Goal: Task Accomplishment & Management: Manage account settings

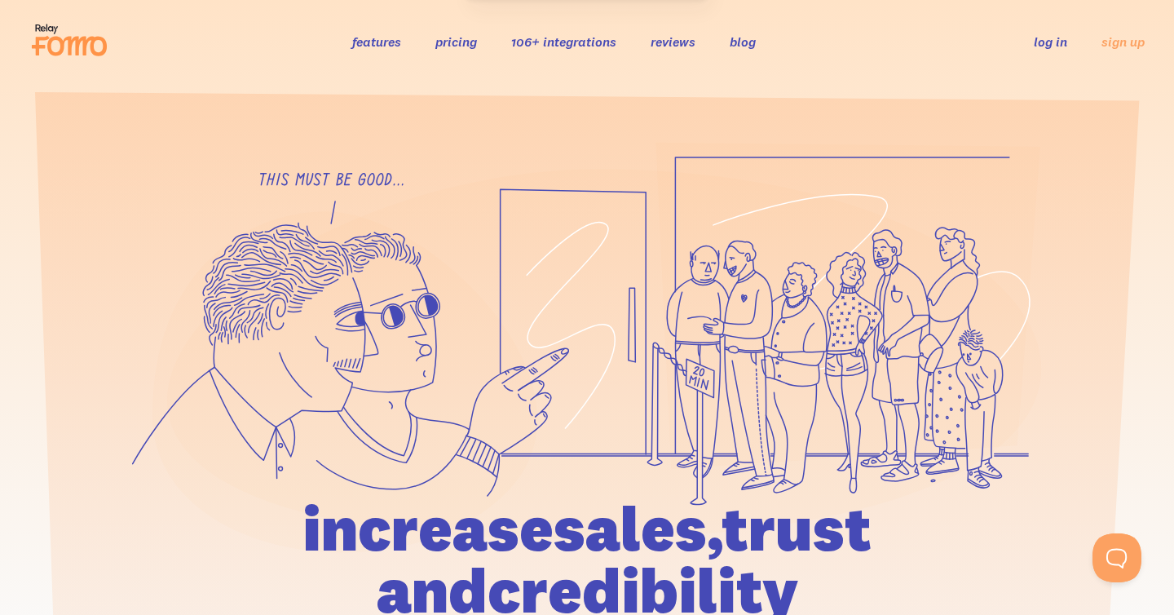
click at [1047, 49] on link "log in" at bounding box center [1050, 41] width 33 height 16
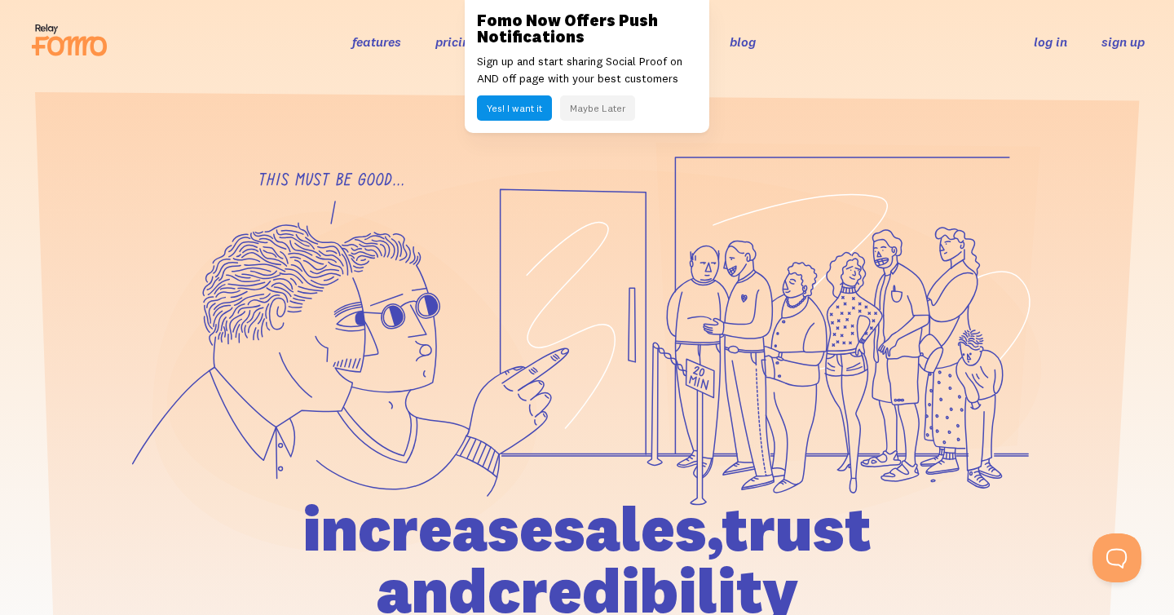
click at [1107, 44] on link "sign up" at bounding box center [1123, 41] width 43 height 17
click at [1081, 80] on header "features pricing 106+ integrations reviews blog log in sign up log in sign up" at bounding box center [587, 41] width 1174 height 83
click at [1049, 43] on link "log in" at bounding box center [1050, 41] width 33 height 16
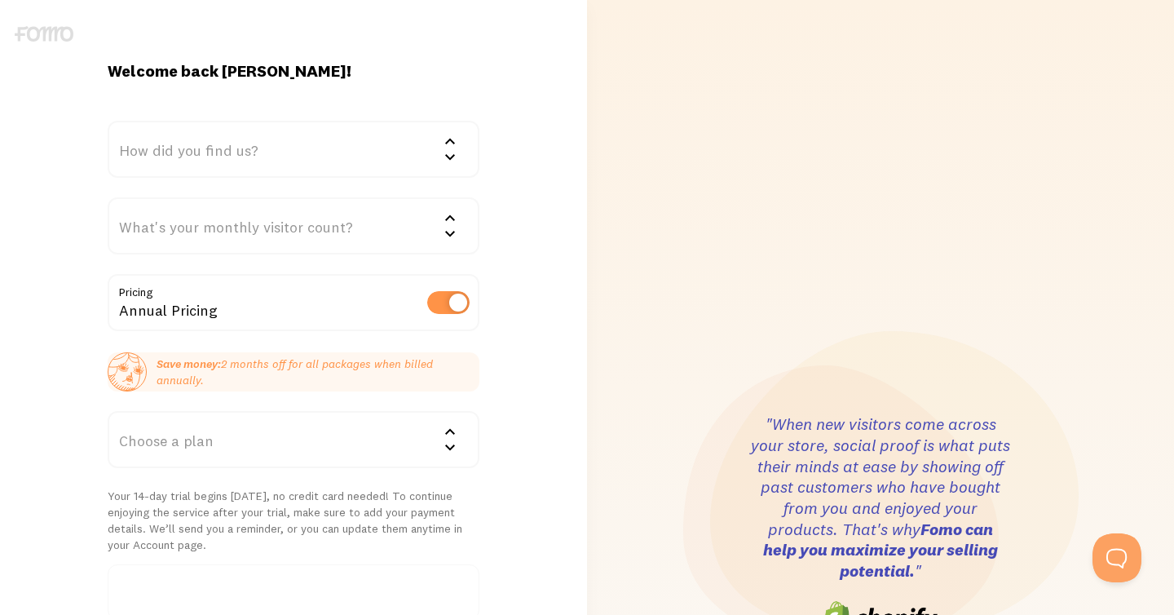
click at [386, 140] on div "How did you find us?" at bounding box center [294, 149] width 372 height 57
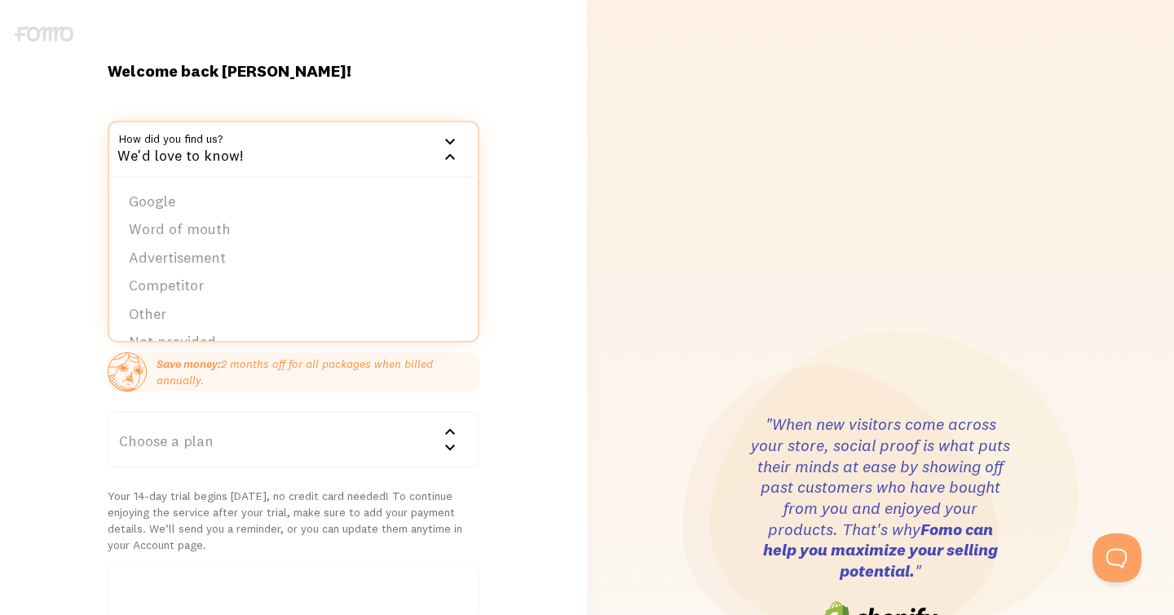
click at [505, 86] on div "Welcome back IMAD! How did you find us? We'd love to know! Google Word of mouth…" at bounding box center [293, 525] width 587 height 930
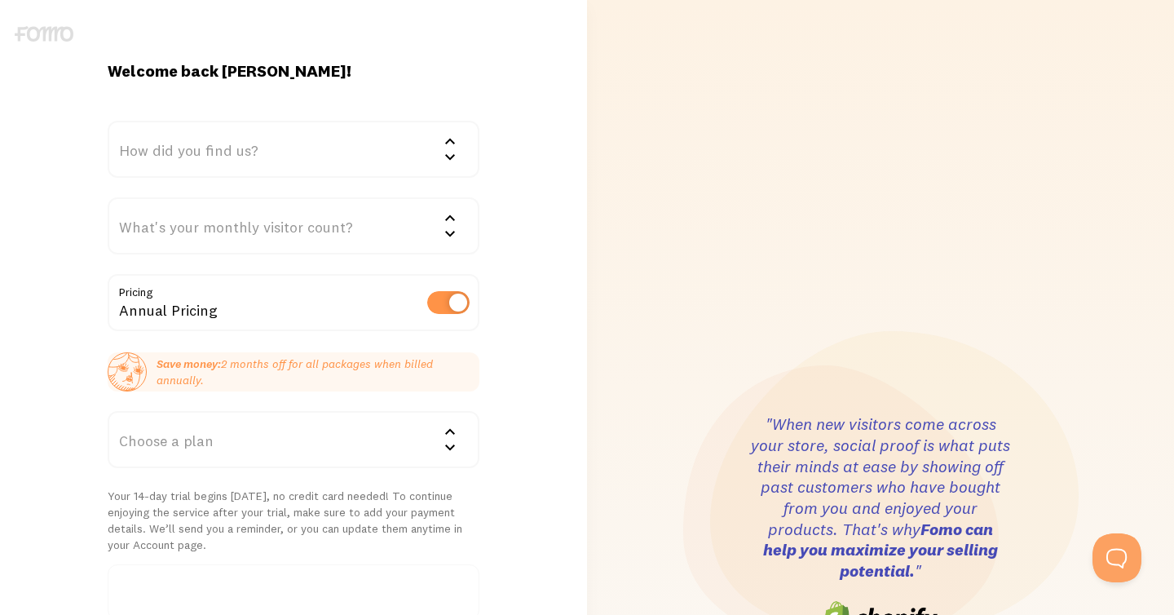
click at [325, 147] on div "How did you find us?" at bounding box center [294, 149] width 372 height 57
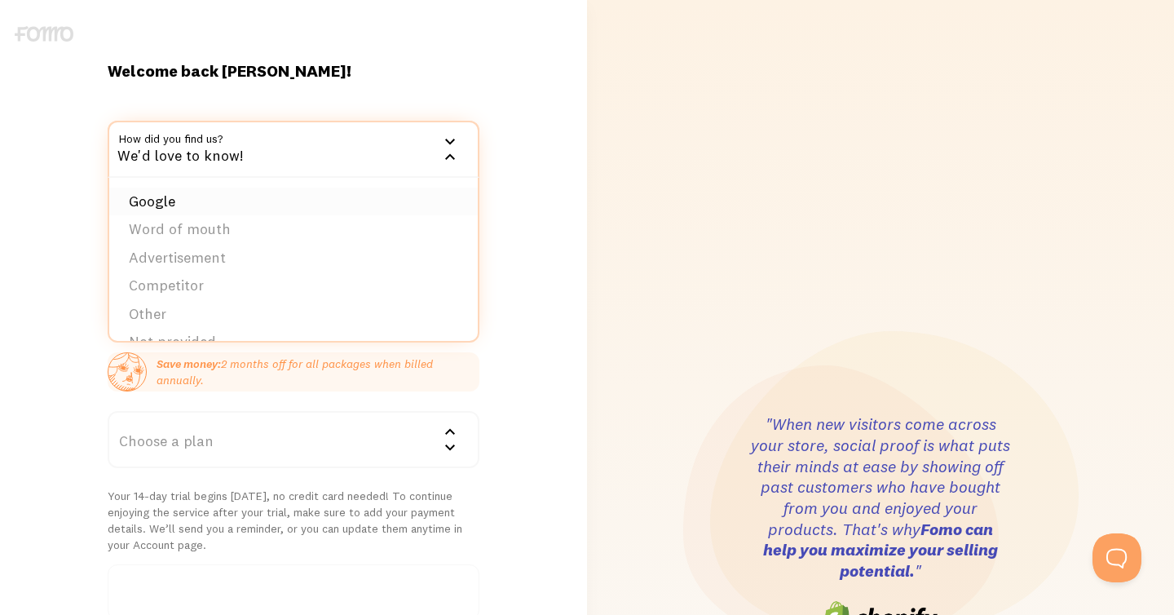
click at [295, 203] on li "Google" at bounding box center [293, 202] width 369 height 29
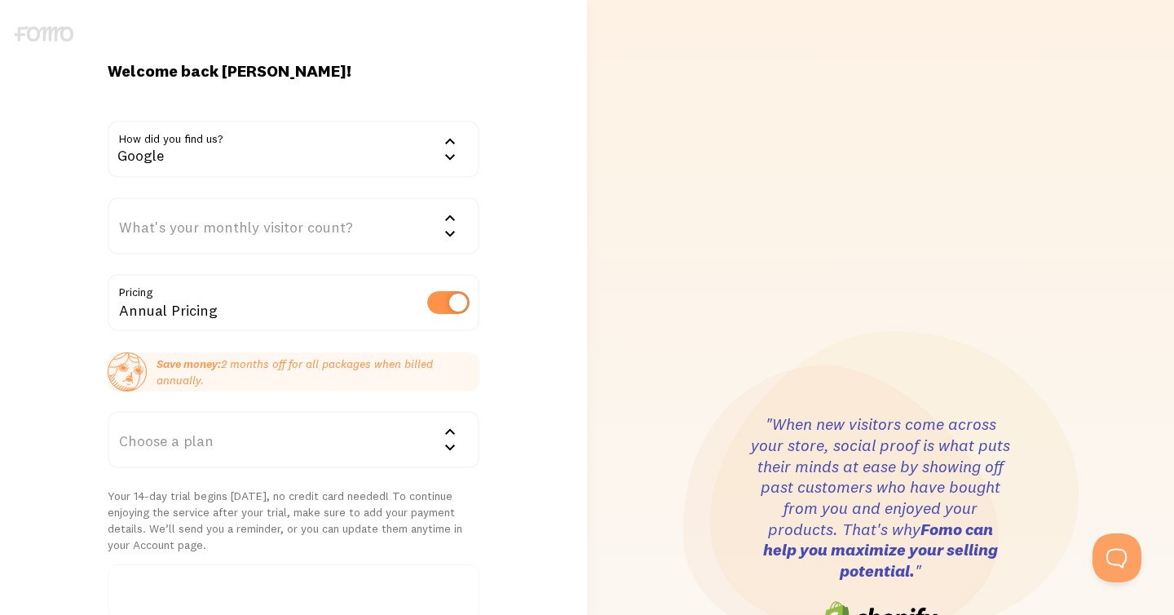
click at [289, 221] on div "What's your monthly visitor count?" at bounding box center [294, 225] width 372 height 57
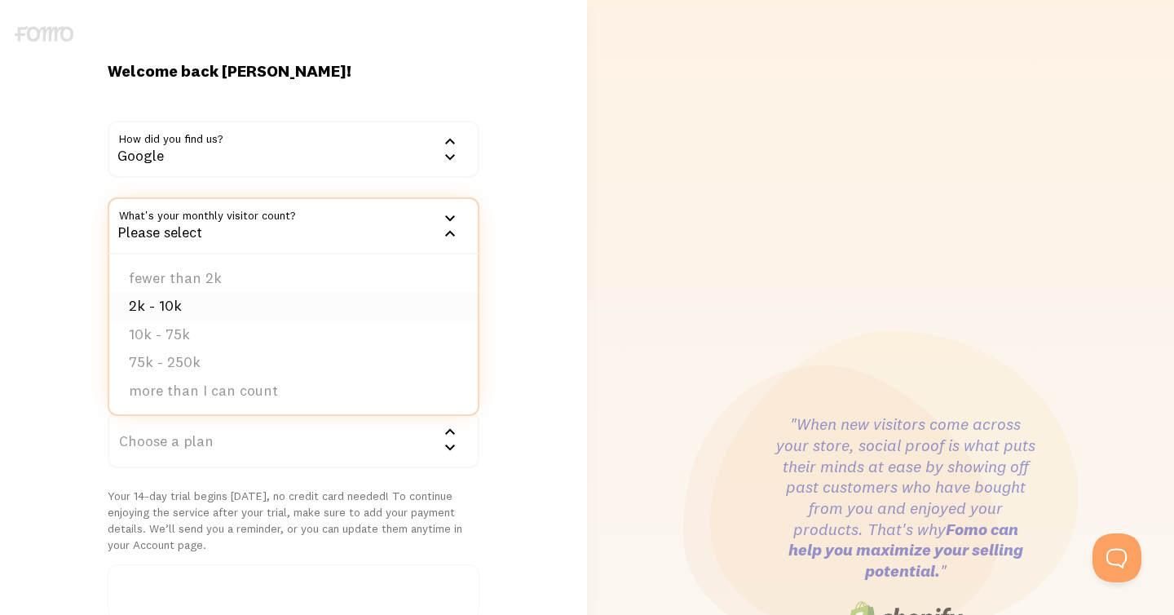
click at [253, 298] on li "2k - 10k" at bounding box center [293, 306] width 369 height 29
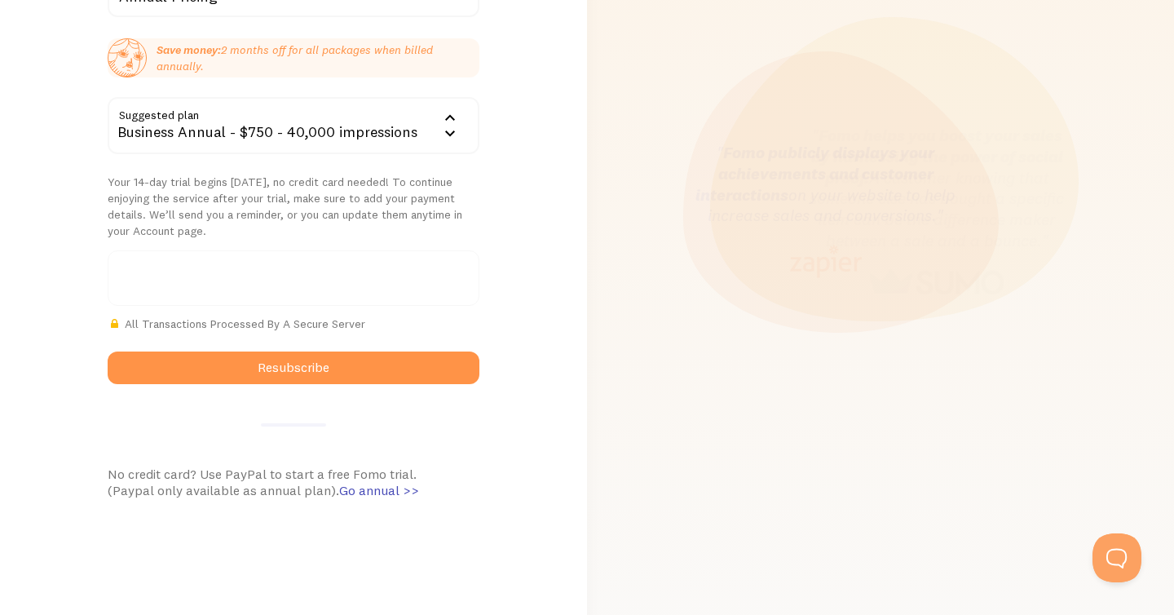
scroll to position [186, 0]
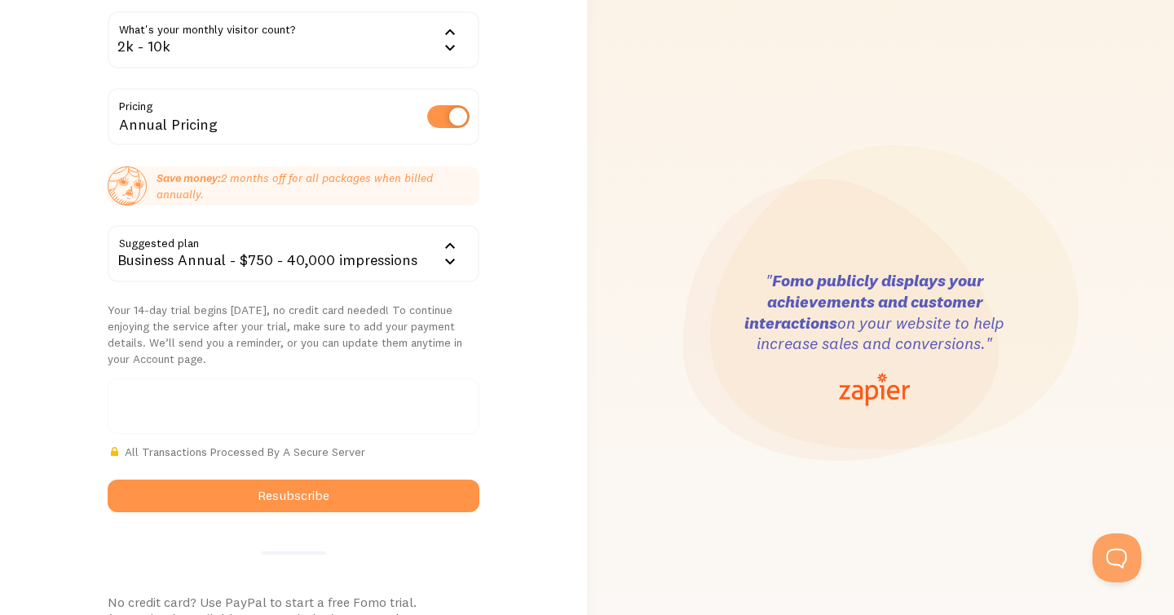
click at [398, 259] on div "Business Annual - $750 - 40,000 impressions" at bounding box center [294, 253] width 372 height 57
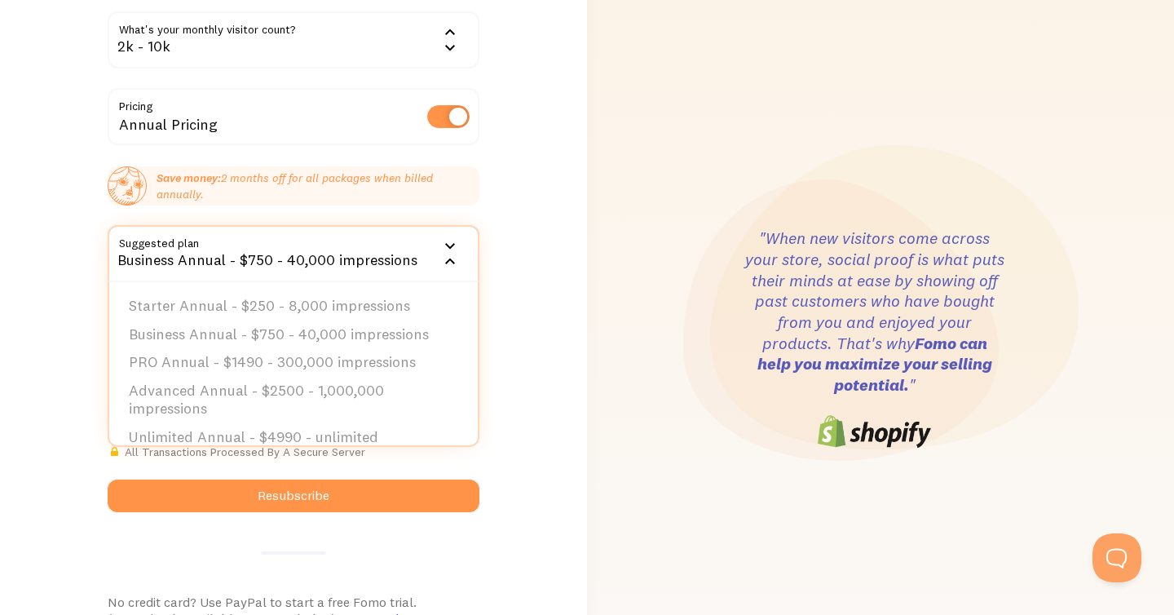
click at [538, 235] on div "Welcome back IMAD! How did you find us? Google Google Word of mouth Advertiseme…" at bounding box center [293, 339] width 587 height 930
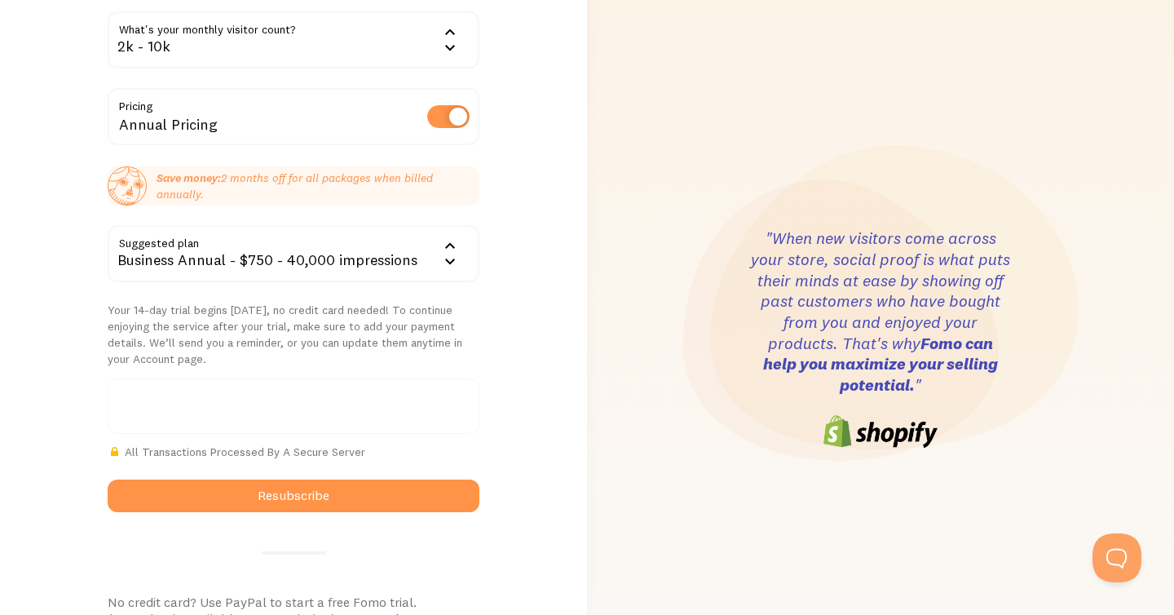
click at [467, 138] on div "Annual Pricing" at bounding box center [294, 118] width 372 height 60
click at [452, 113] on label at bounding box center [448, 116] width 42 height 23
click at [452, 113] on input "checkbox" at bounding box center [448, 116] width 42 height 23
click at [336, 254] on div "Business - $75 - 40,000 impressions" at bounding box center [294, 253] width 372 height 57
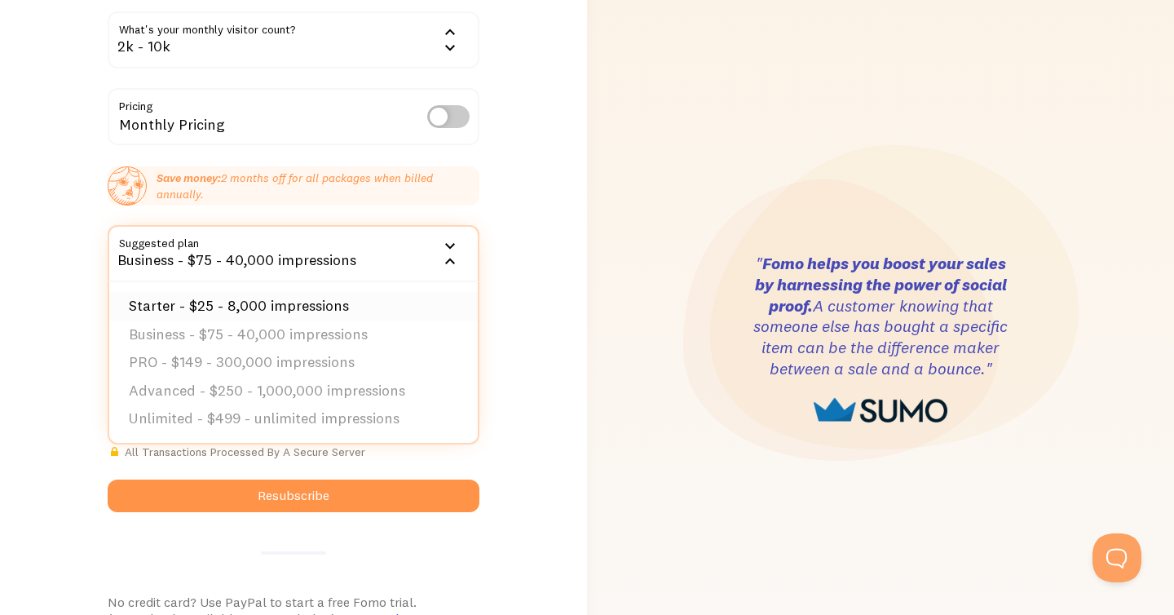
click at [327, 311] on li "Starter - $25 - 8,000 impressions" at bounding box center [293, 306] width 369 height 29
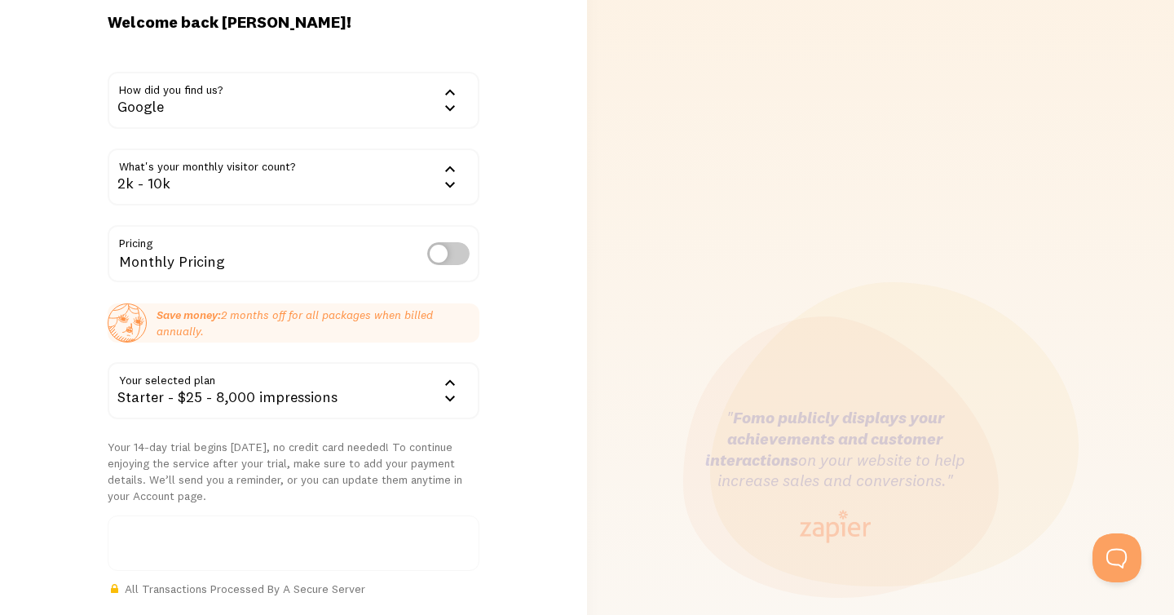
scroll to position [27, 0]
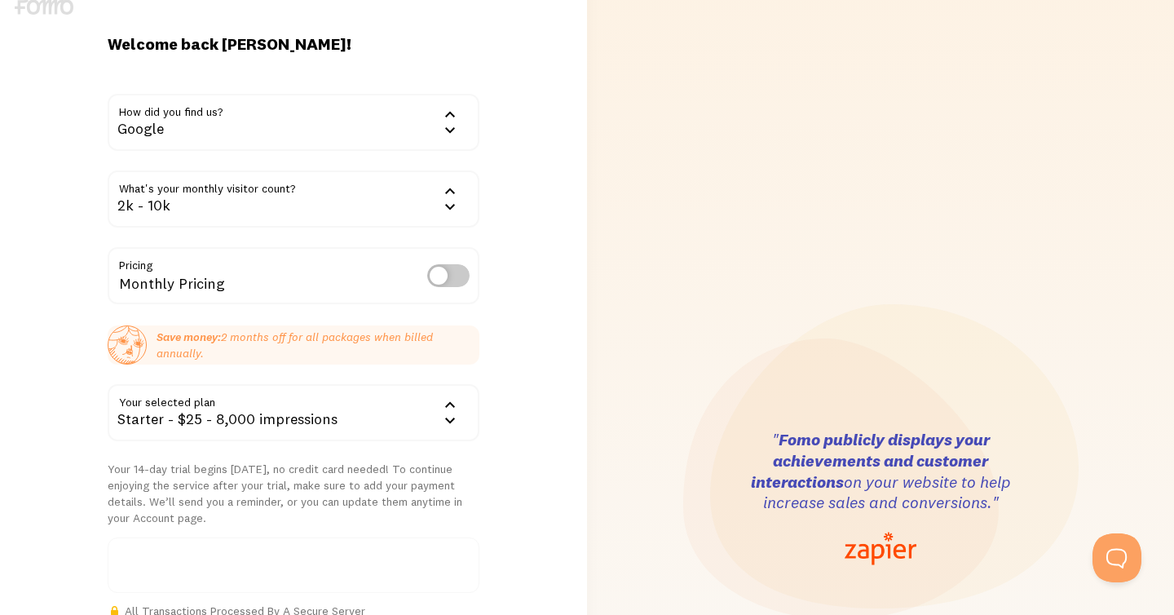
click at [314, 413] on div "Starter - $25 - 8,000 impressions" at bounding box center [294, 412] width 372 height 57
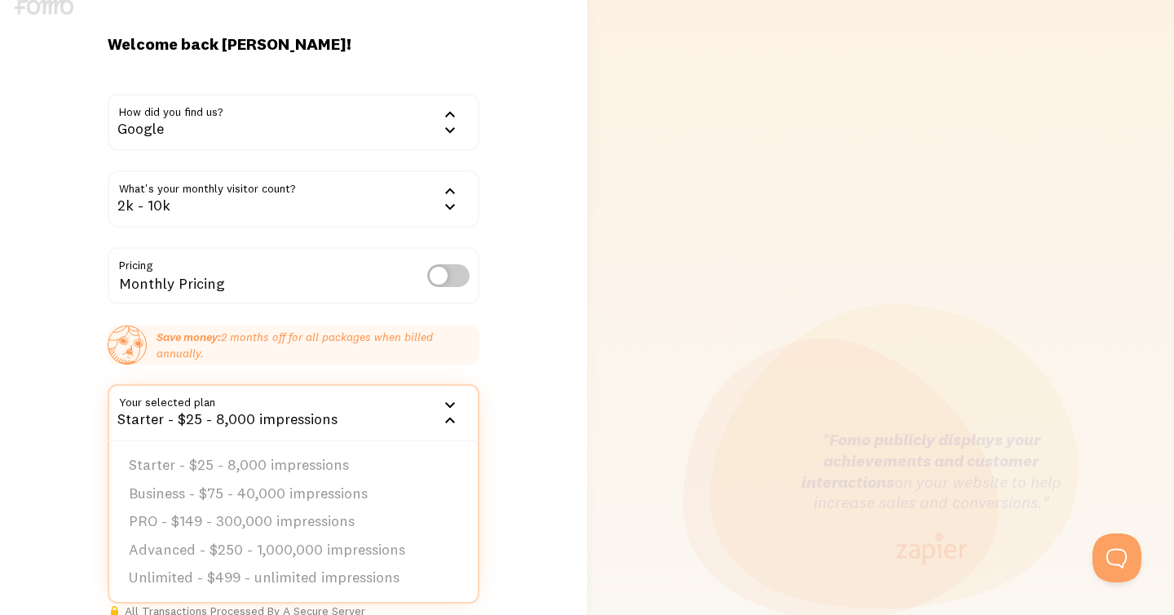
click at [314, 413] on div "Starter - $25 - 8,000 impressions" at bounding box center [294, 412] width 372 height 57
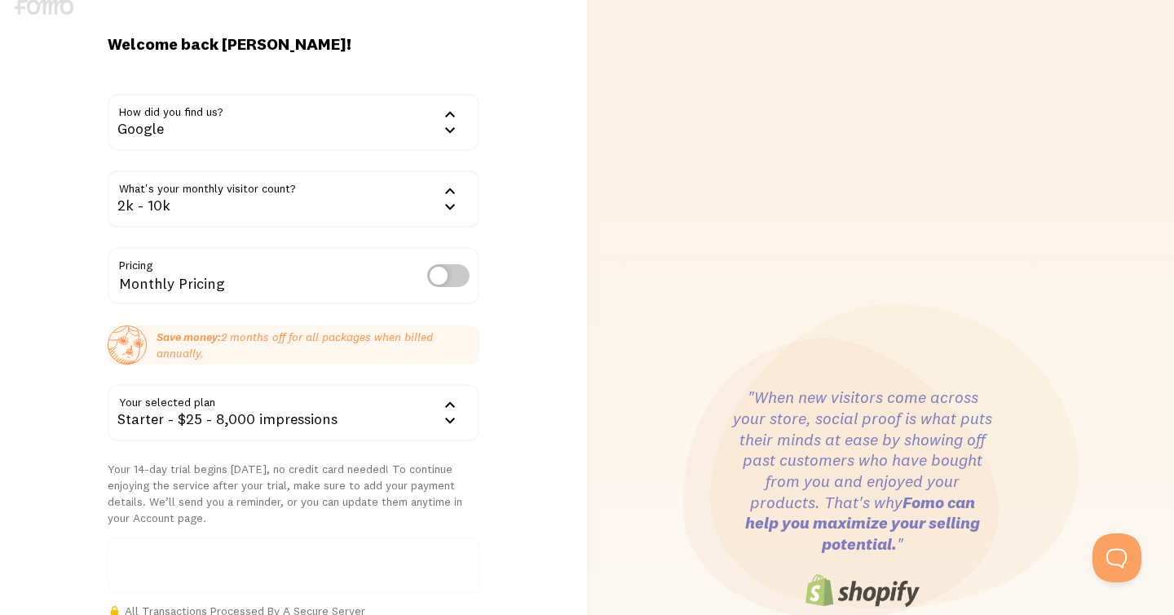
click at [446, 273] on label at bounding box center [448, 275] width 42 height 23
click at [446, 273] on input "checkbox" at bounding box center [448, 275] width 42 height 23
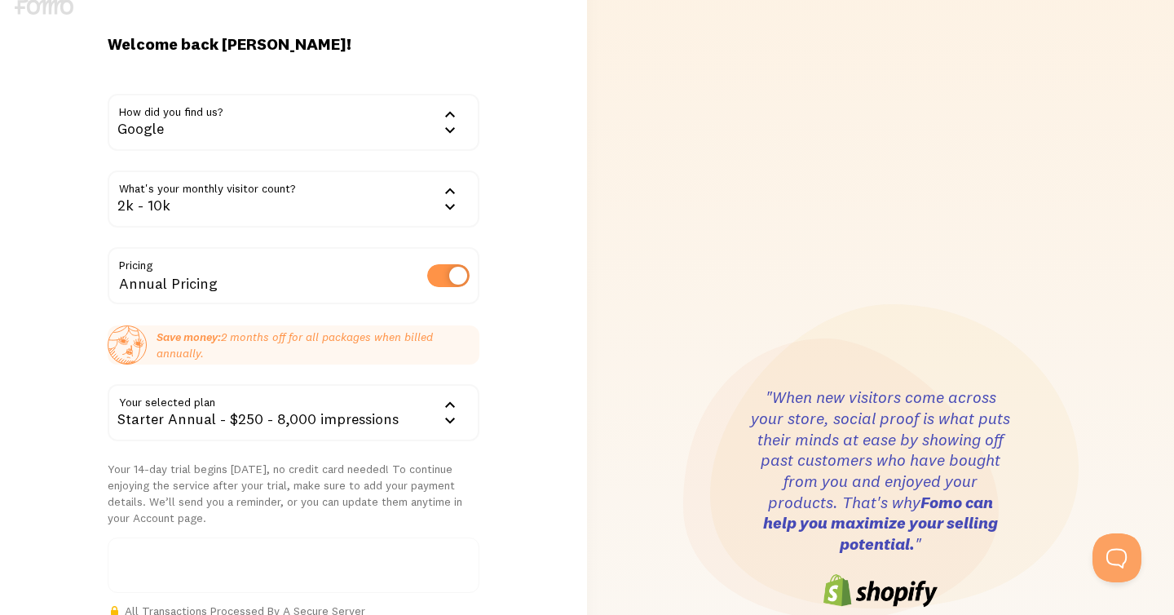
click at [446, 273] on label at bounding box center [448, 275] width 42 height 23
click at [446, 273] on input "checkbox" at bounding box center [448, 275] width 42 height 23
click at [446, 273] on label at bounding box center [448, 275] width 42 height 23
click at [446, 273] on input "checkbox" at bounding box center [448, 275] width 42 height 23
click at [446, 273] on label at bounding box center [448, 275] width 42 height 23
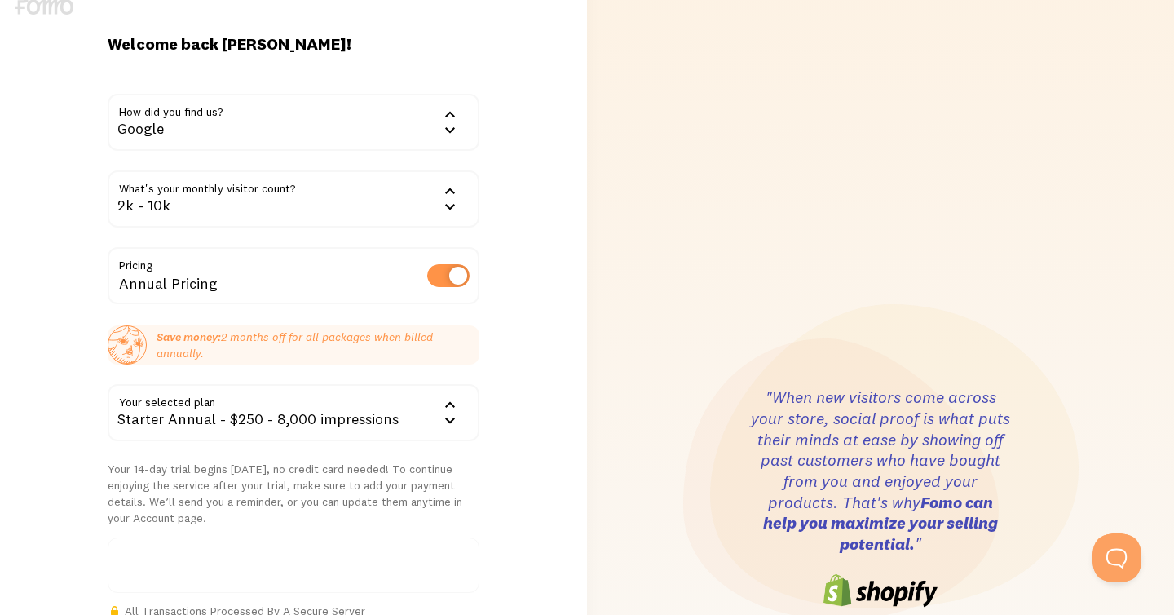
click at [446, 273] on input "checkbox" at bounding box center [448, 275] width 42 height 23
checkbox input "false"
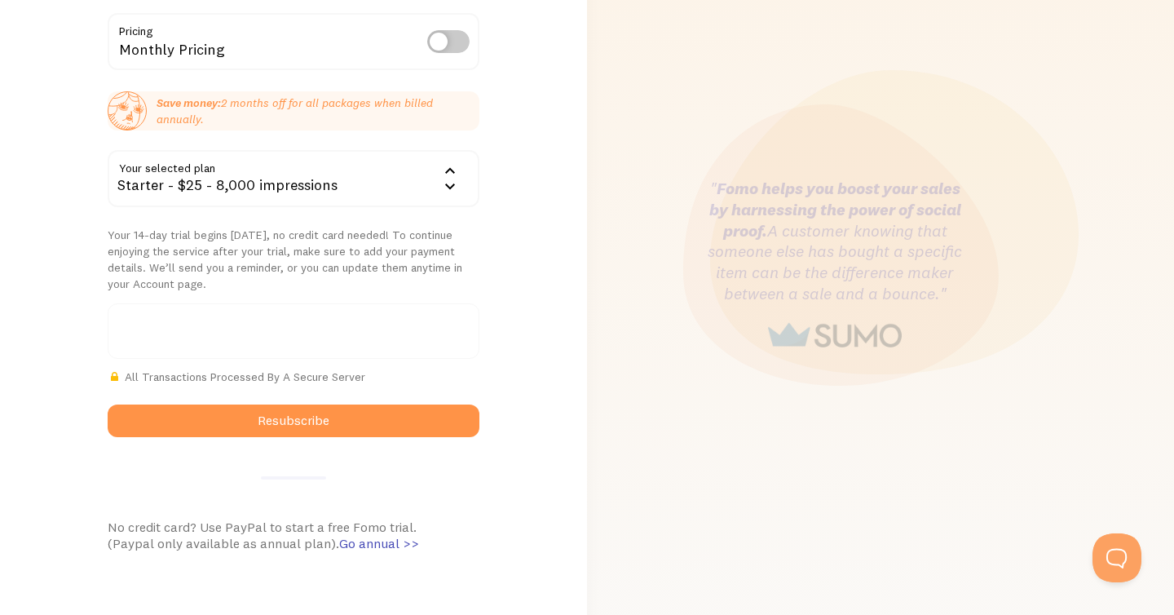
scroll to position [331, 0]
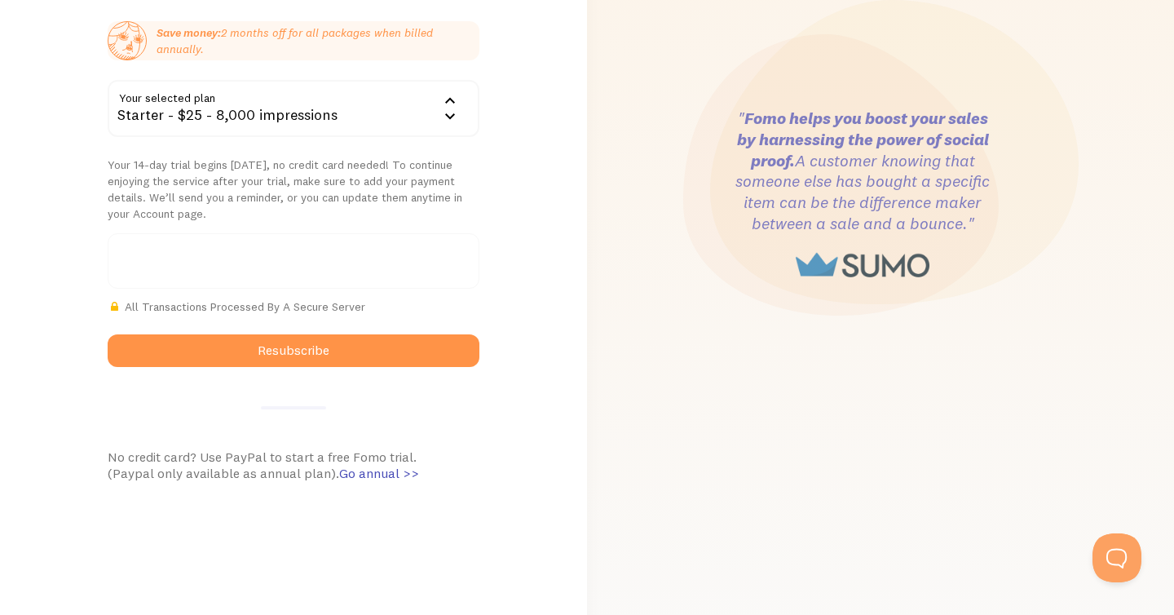
click at [257, 244] on div at bounding box center [294, 260] width 372 height 55
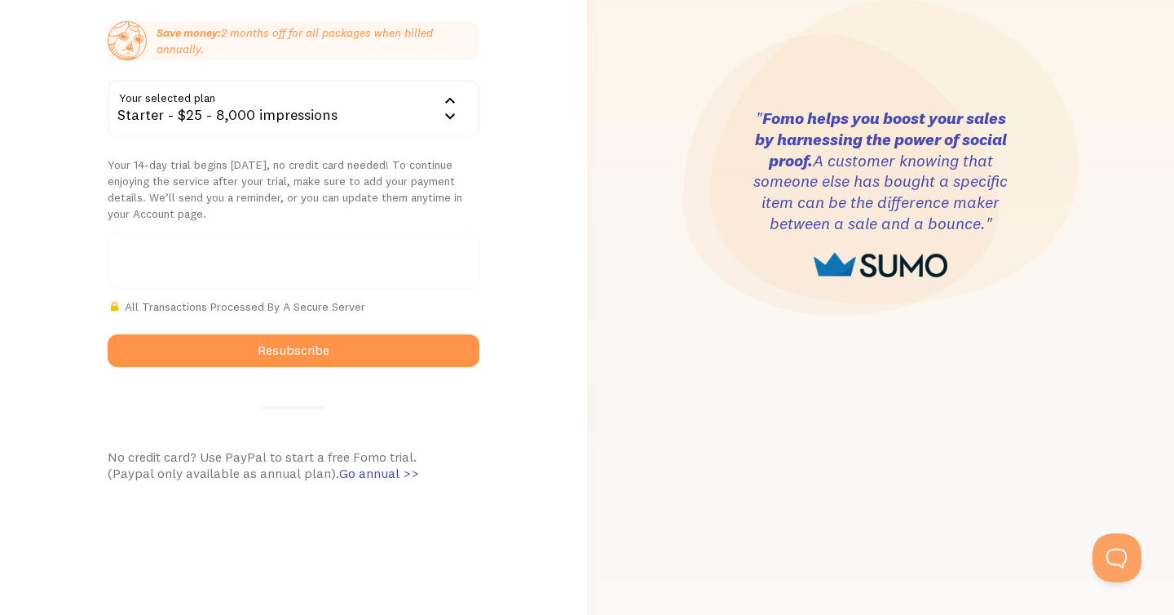
click at [254, 275] on div at bounding box center [294, 260] width 372 height 55
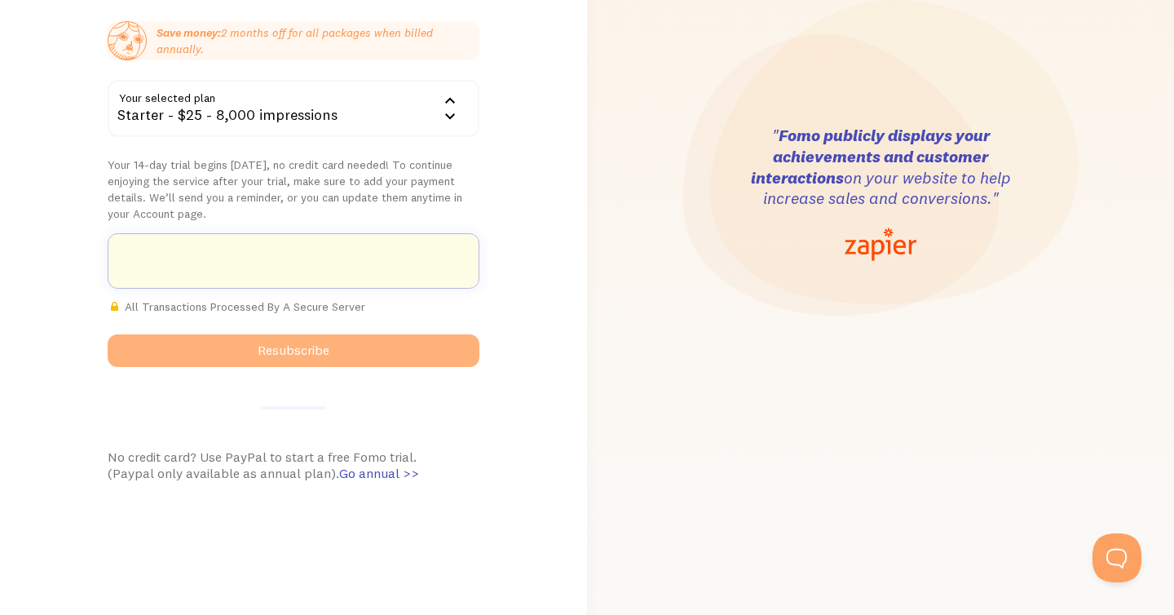
click at [397, 349] on button "Resubscribe" at bounding box center [294, 350] width 372 height 33
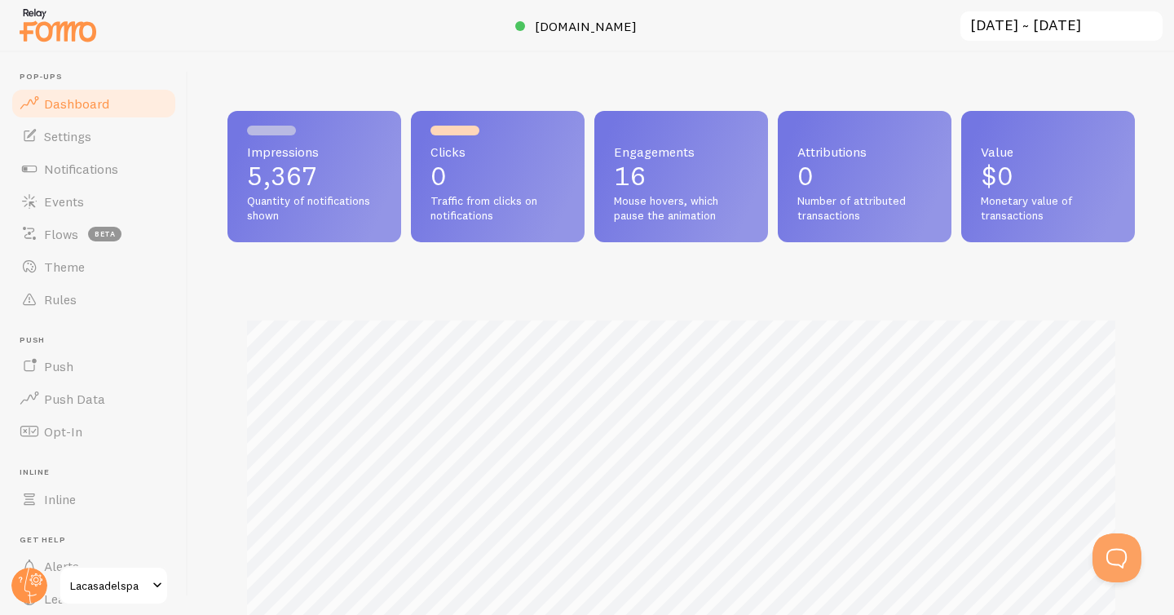
scroll to position [428, 908]
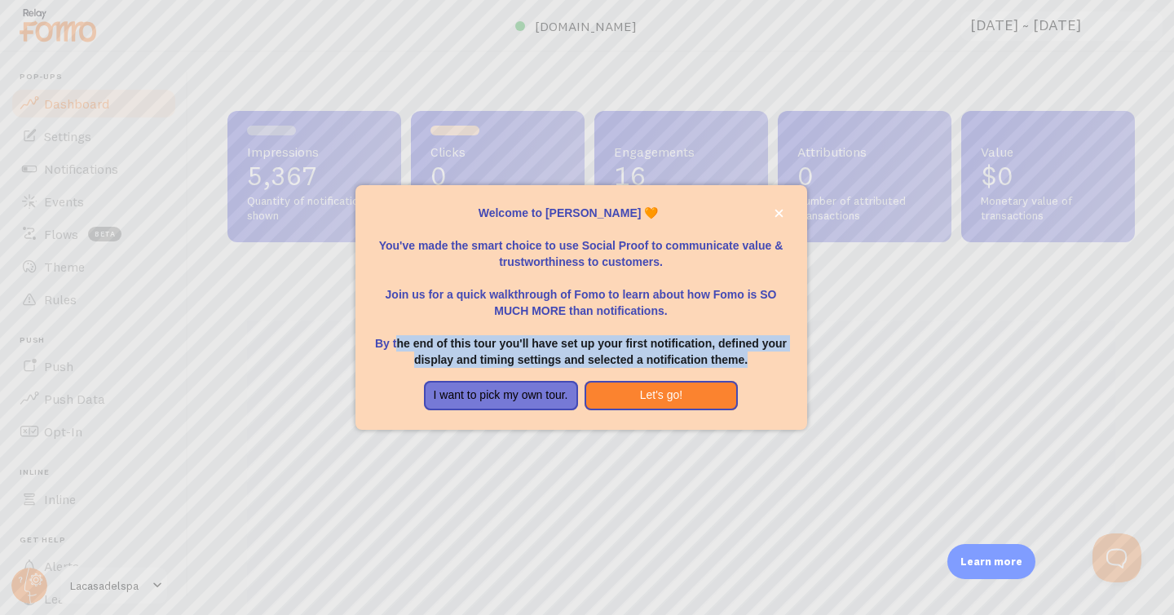
drag, startPoint x: 0, startPoint y: 0, endPoint x: 577, endPoint y: 369, distance: 685.5
click at [577, 369] on div "Welcome to [PERSON_NAME] 🧡 You've made the smart choice to use Social Proof to …" at bounding box center [582, 307] width 452 height 245
click at [648, 405] on button "Let's go!" at bounding box center [662, 395] width 154 height 29
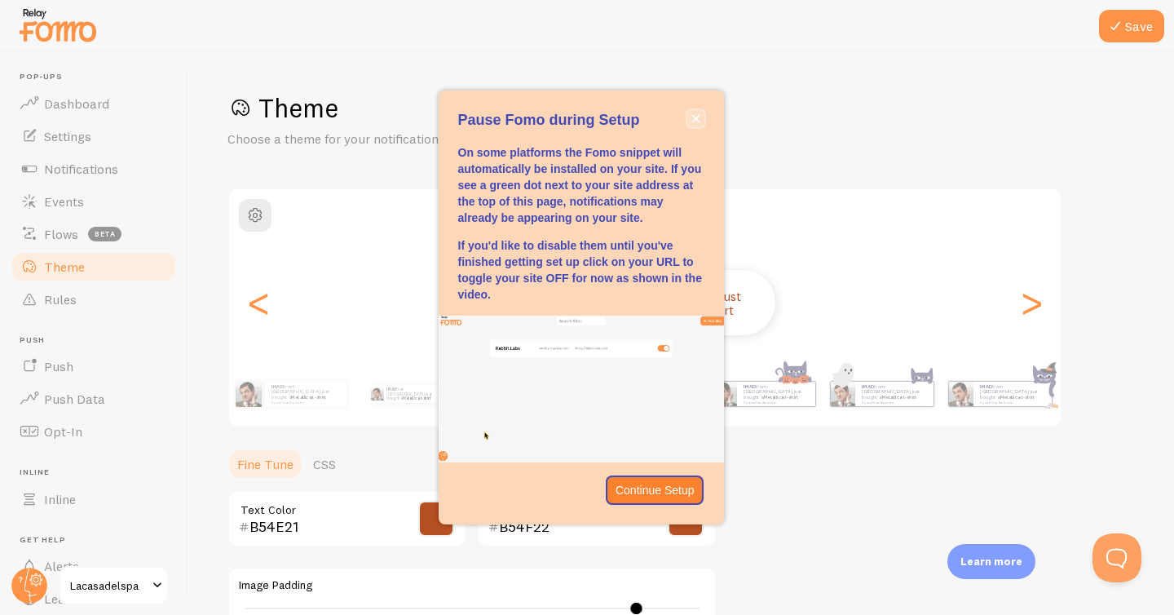
click at [697, 122] on icon "close," at bounding box center [696, 118] width 9 height 9
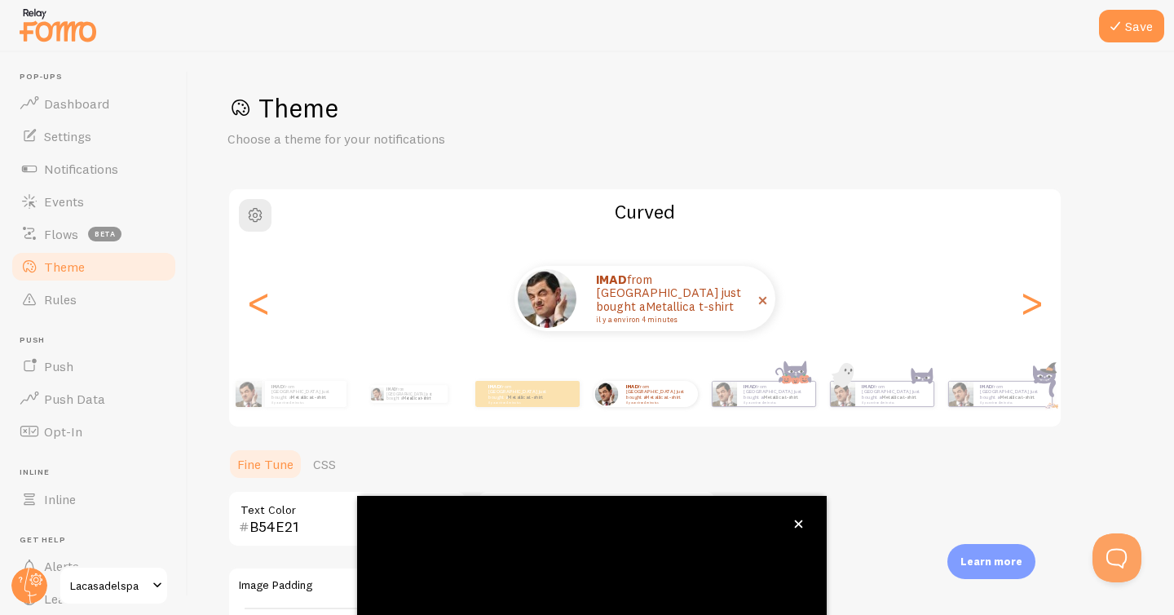
scroll to position [130, 0]
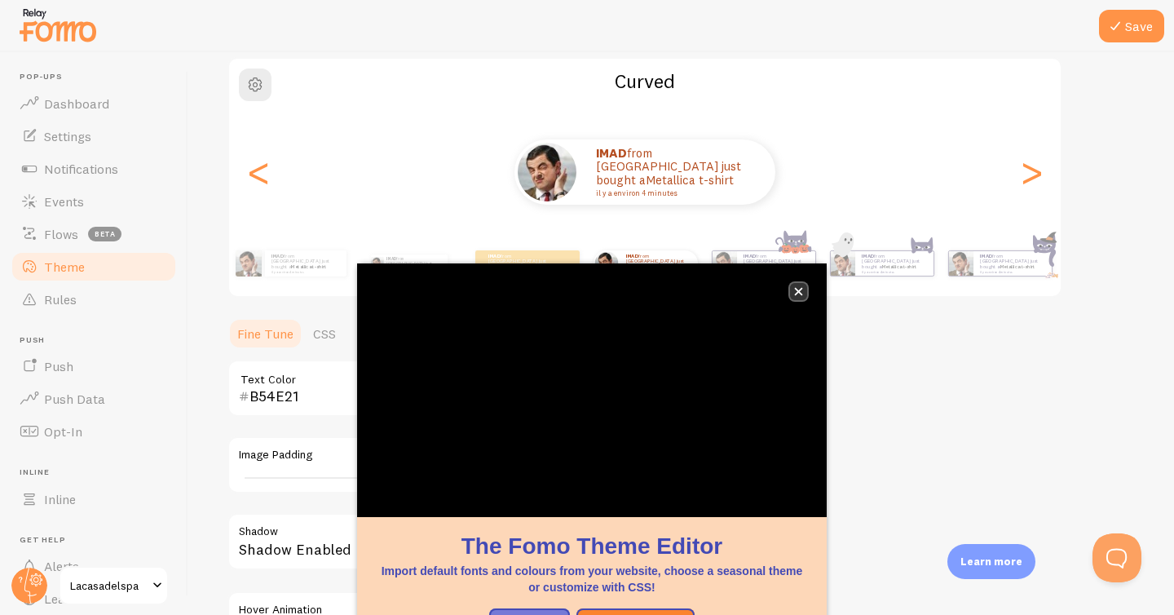
click at [805, 293] on button "close," at bounding box center [798, 291] width 17 height 17
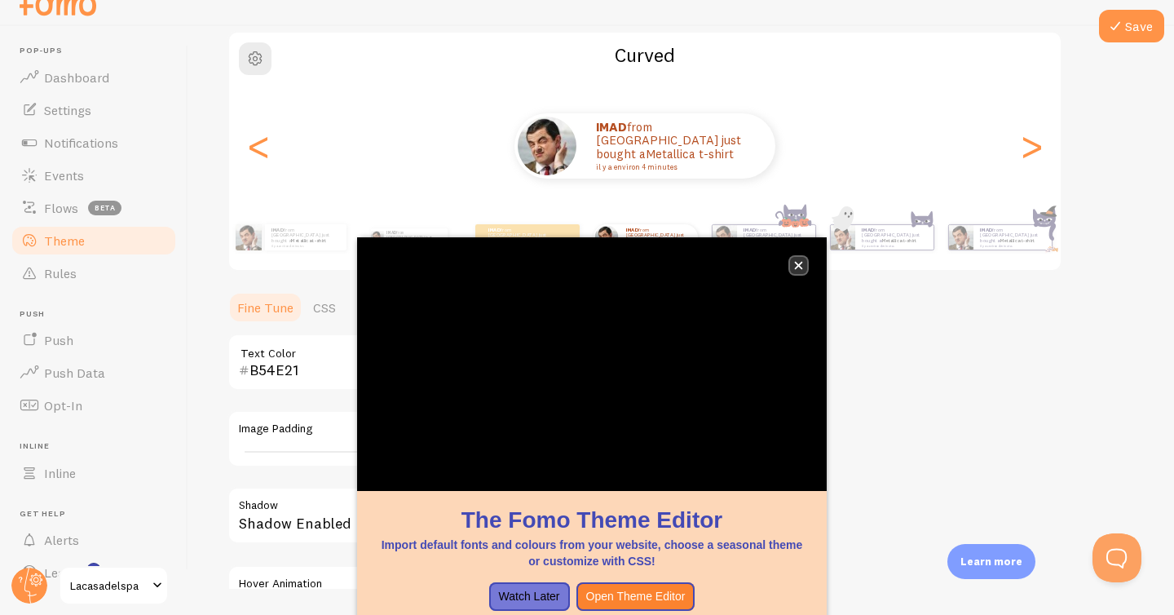
click at [805, 268] on button "close," at bounding box center [798, 265] width 17 height 17
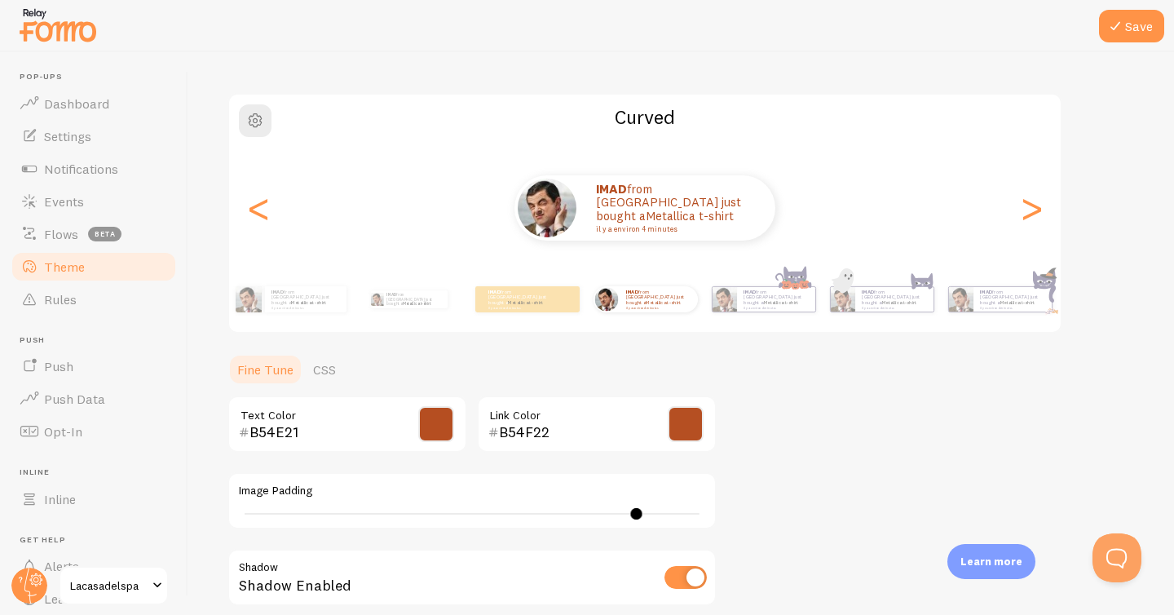
scroll to position [82, 0]
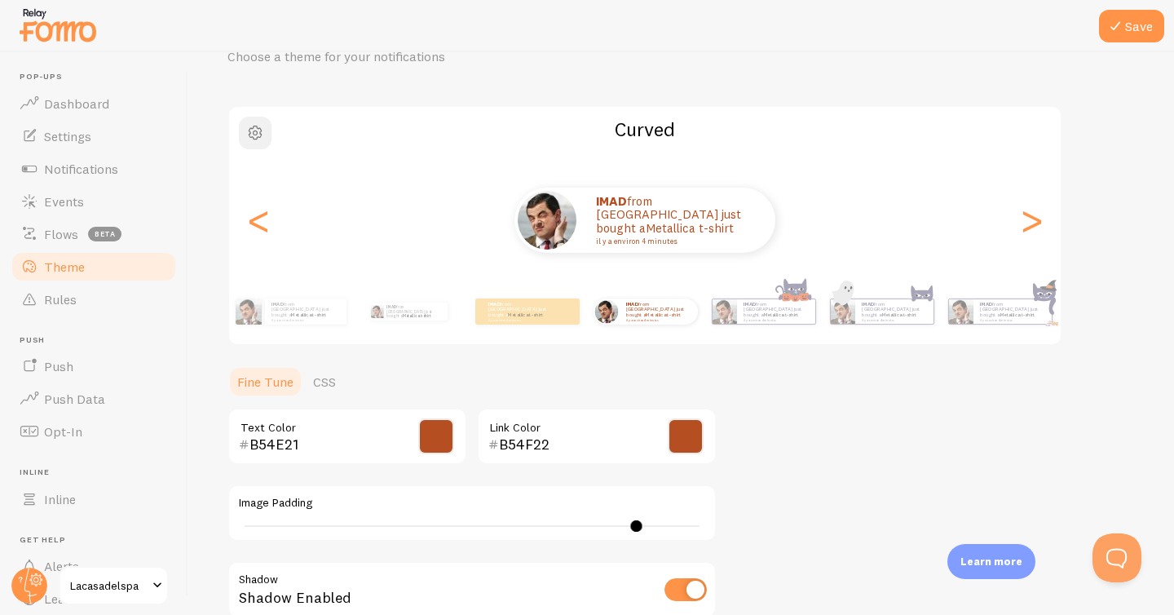
click at [241, 129] on button "button" at bounding box center [255, 133] width 33 height 33
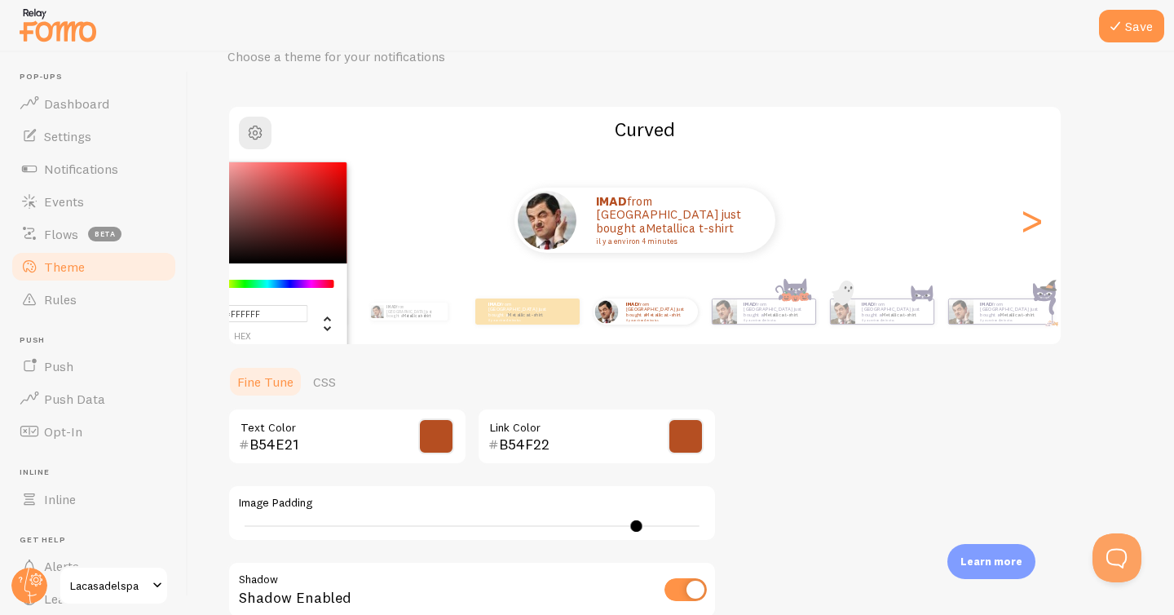
click at [359, 86] on div "Theme Choose a theme for your notifications #FFFFFF hex 255 r 255 g 255 b 0 h 0…" at bounding box center [682, 396] width 908 height 774
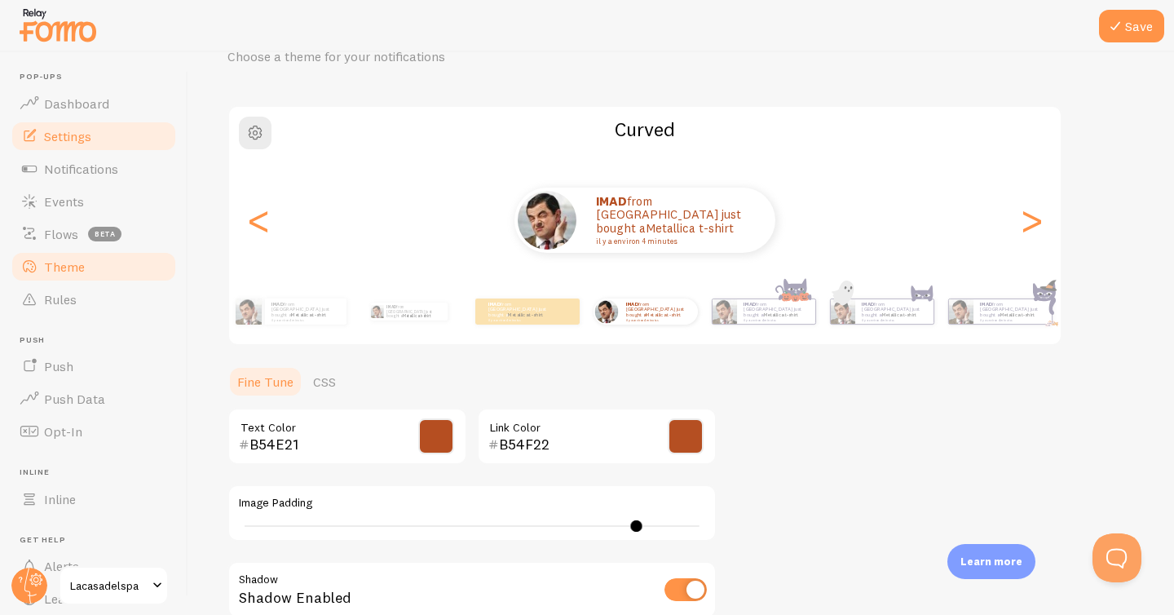
click at [100, 149] on link "Settings" at bounding box center [94, 136] width 168 height 33
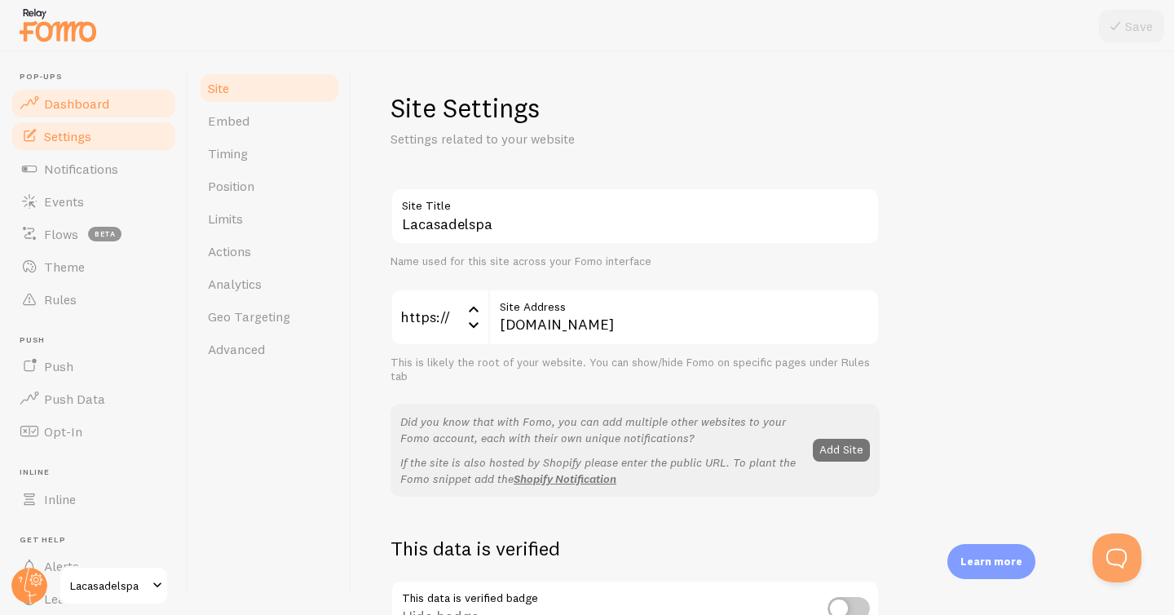
click at [122, 115] on link "Dashboard" at bounding box center [94, 103] width 168 height 33
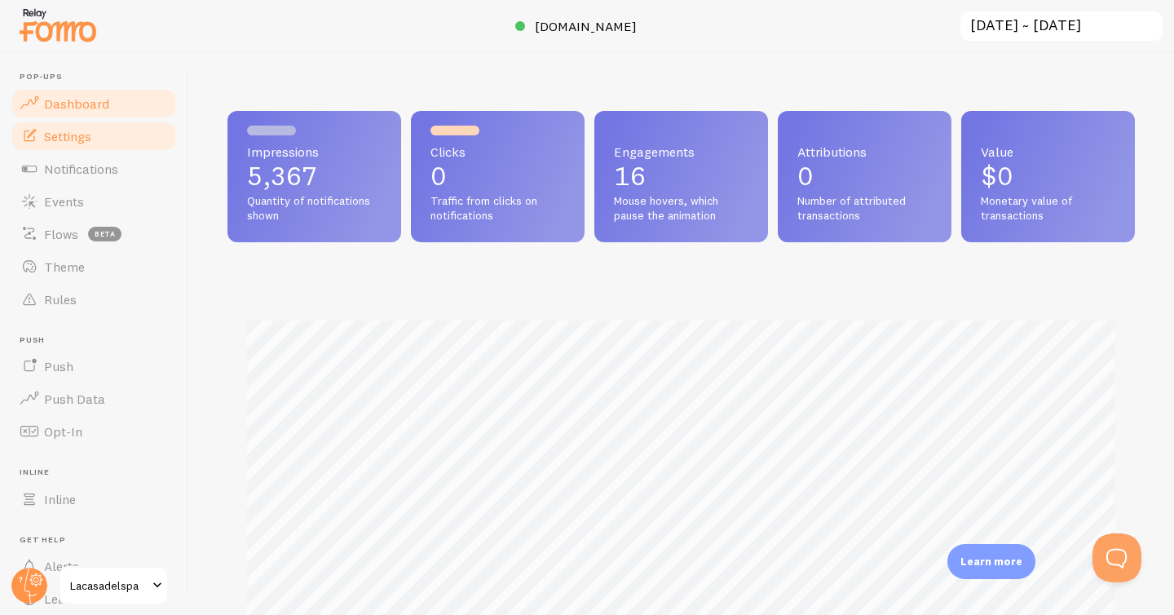
scroll to position [428, 908]
click at [121, 135] on link "Settings" at bounding box center [94, 136] width 168 height 33
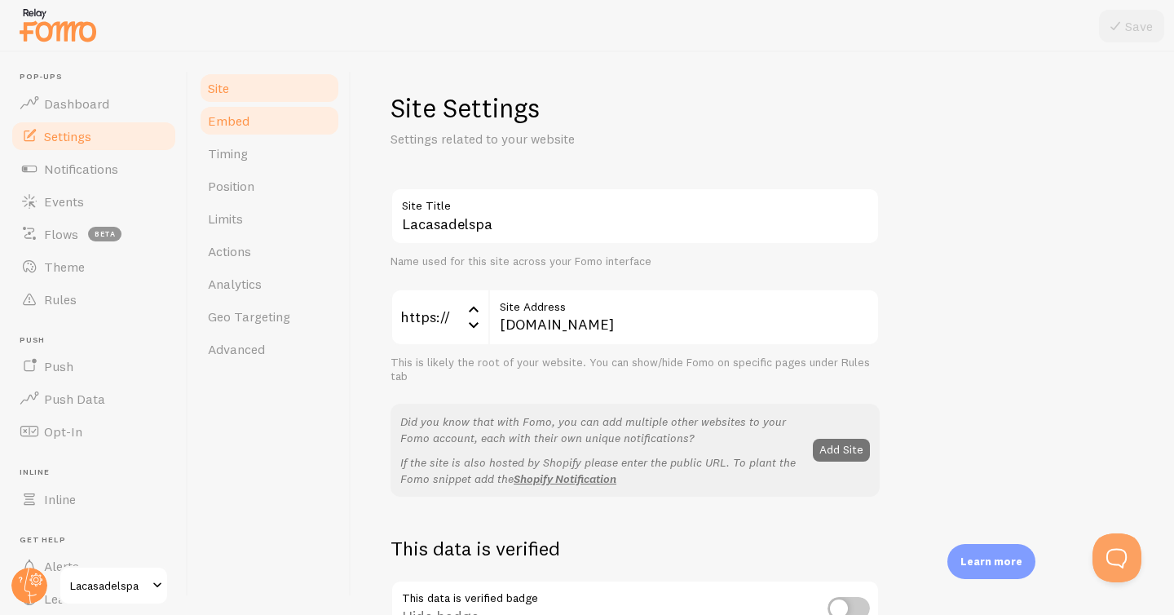
click at [284, 130] on link "Embed" at bounding box center [269, 120] width 143 height 33
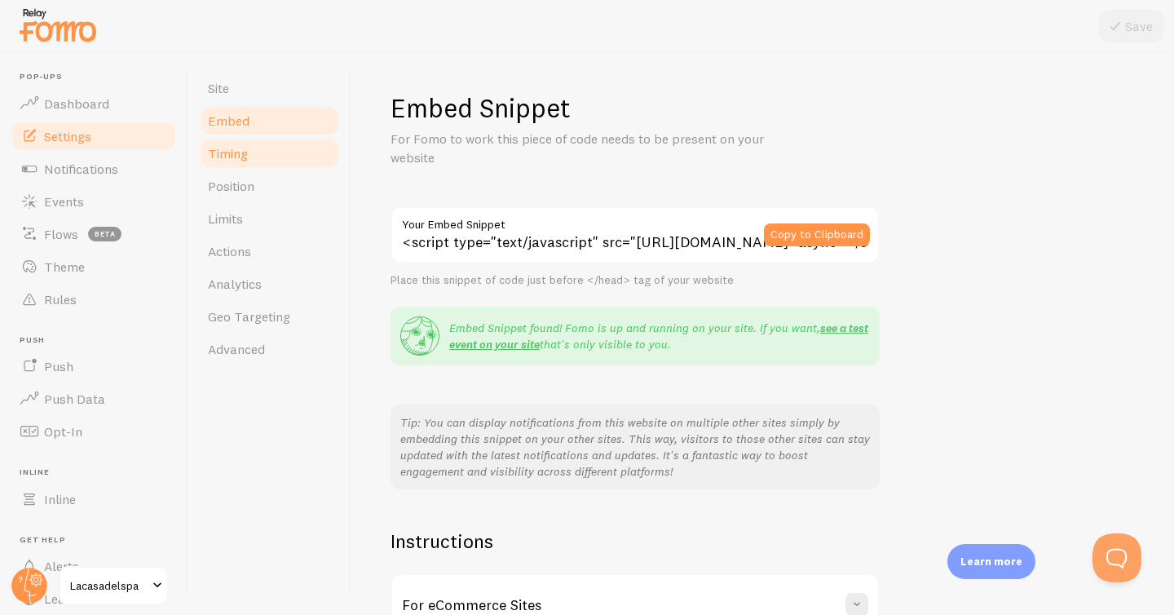
click at [292, 164] on link "Timing" at bounding box center [269, 153] width 143 height 33
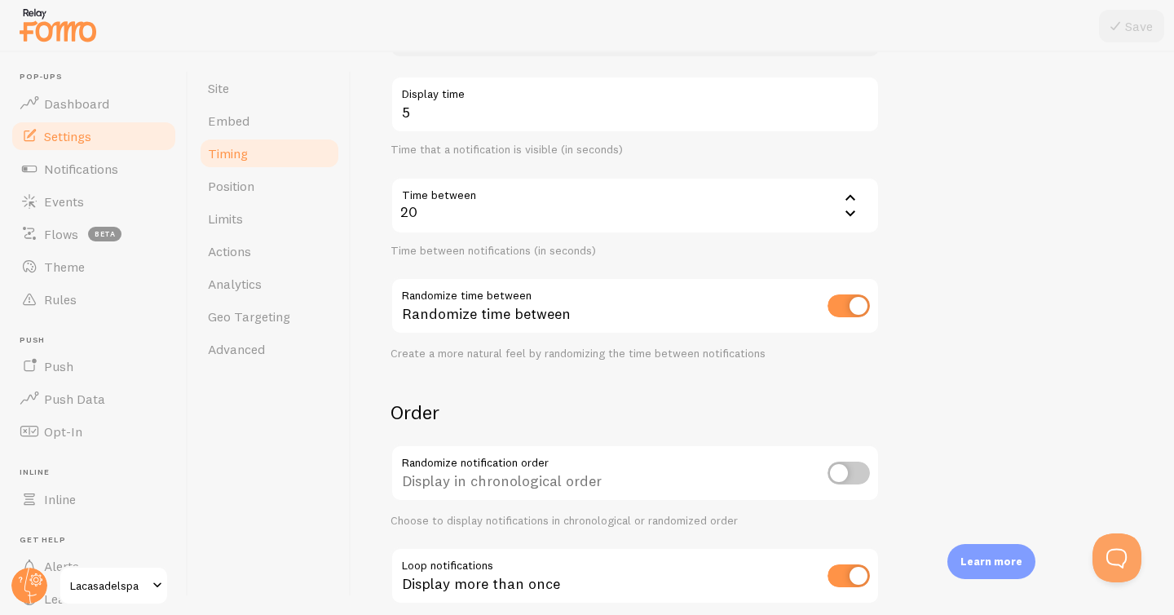
scroll to position [398, 0]
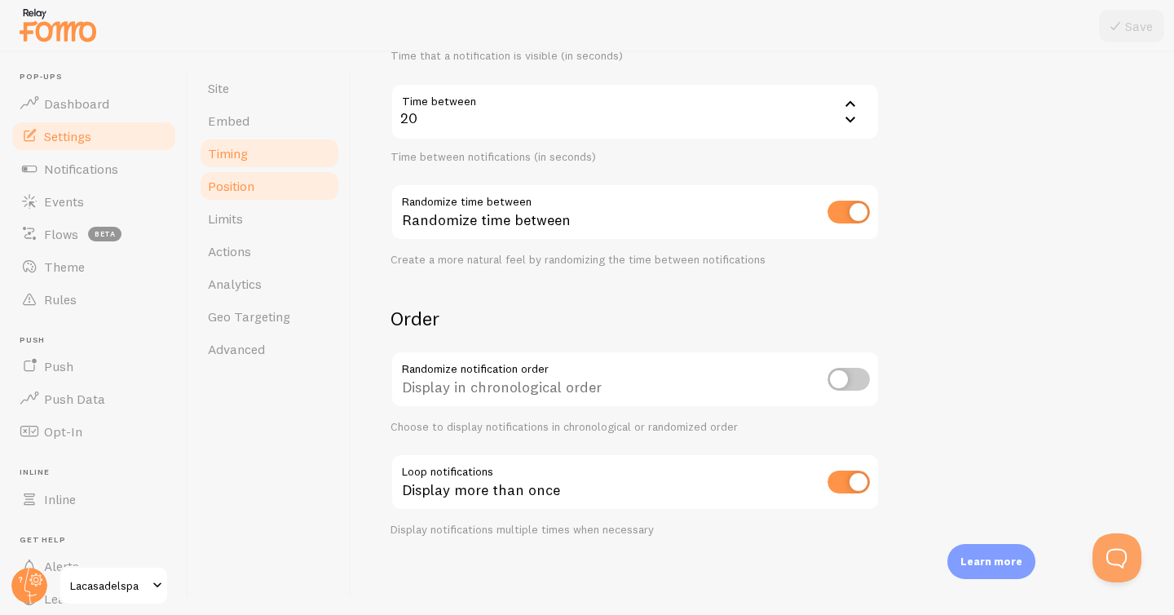
click at [299, 193] on link "Position" at bounding box center [269, 186] width 143 height 33
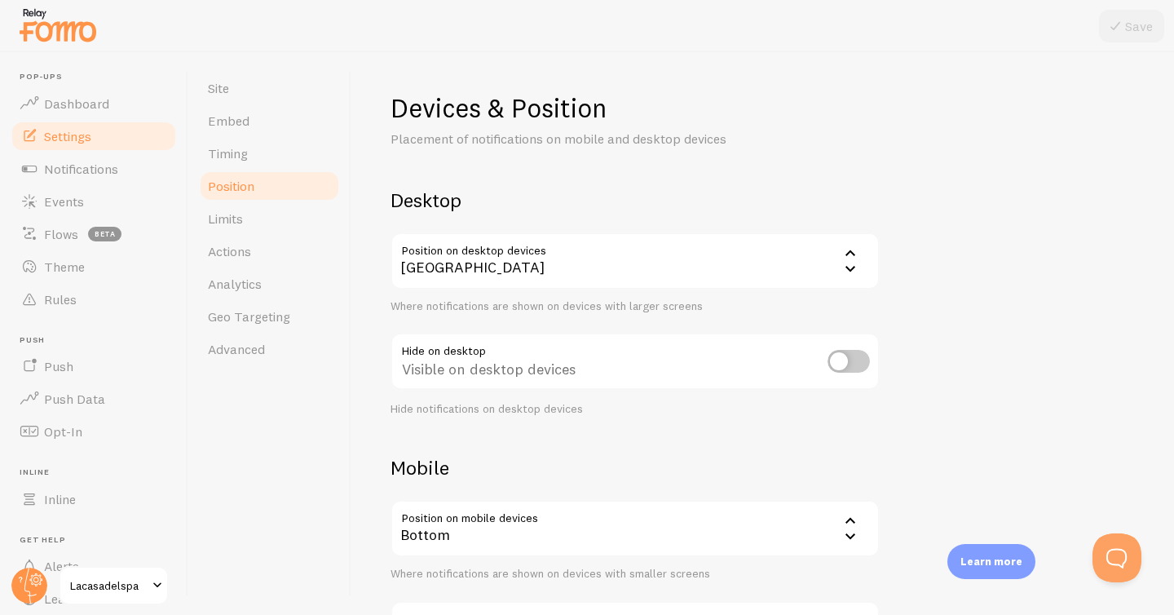
scroll to position [147, 0]
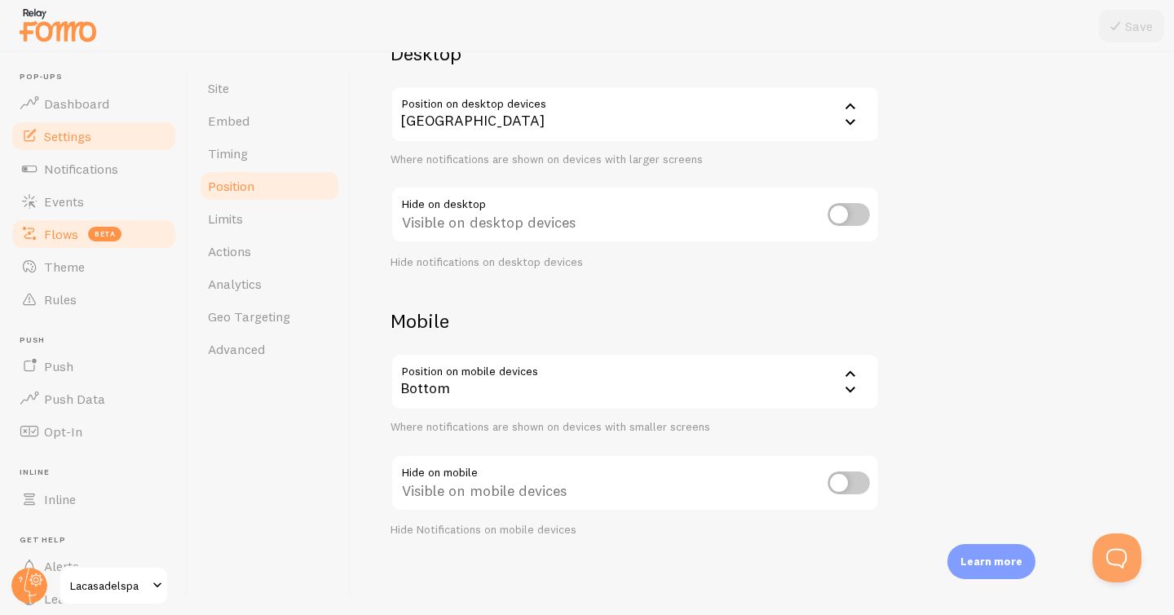
click at [108, 239] on span "beta" at bounding box center [104, 234] width 33 height 15
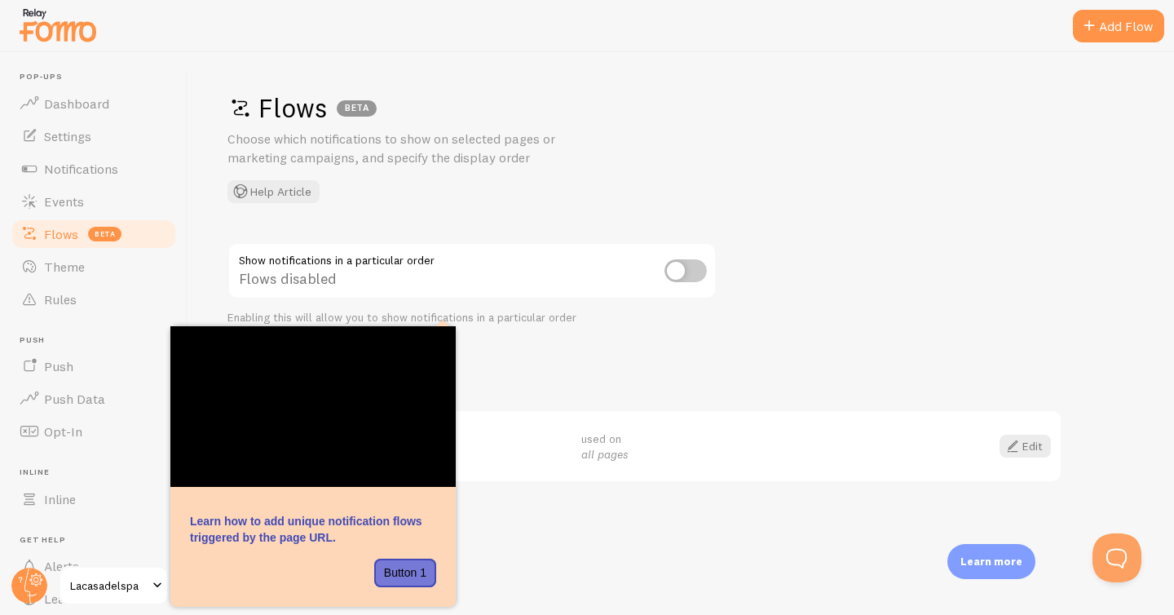
click at [533, 366] on h2 "Your Flows" at bounding box center [645, 377] width 835 height 25
click at [150, 262] on link "Theme" at bounding box center [94, 266] width 168 height 33
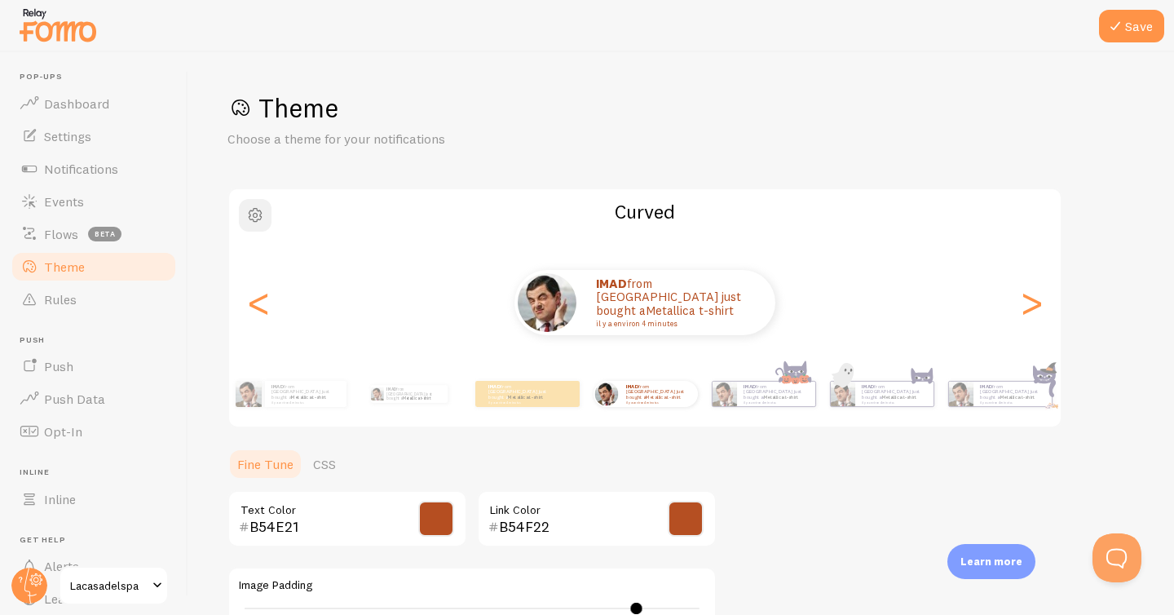
click at [262, 214] on span "button" at bounding box center [255, 216] width 20 height 20
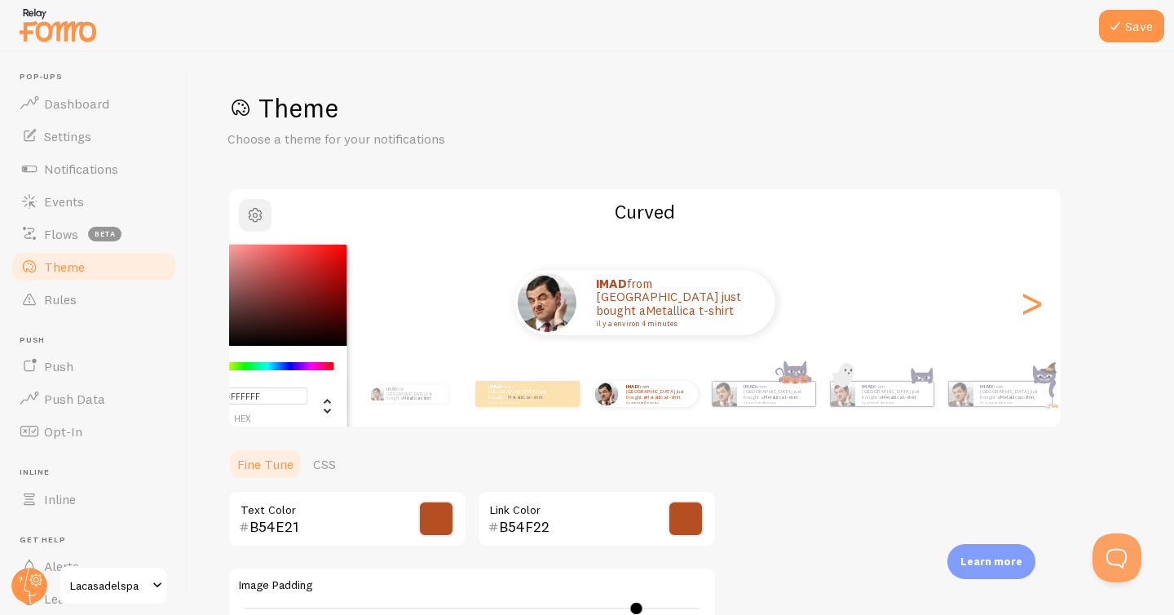
click at [262, 214] on span "button" at bounding box center [255, 216] width 20 height 20
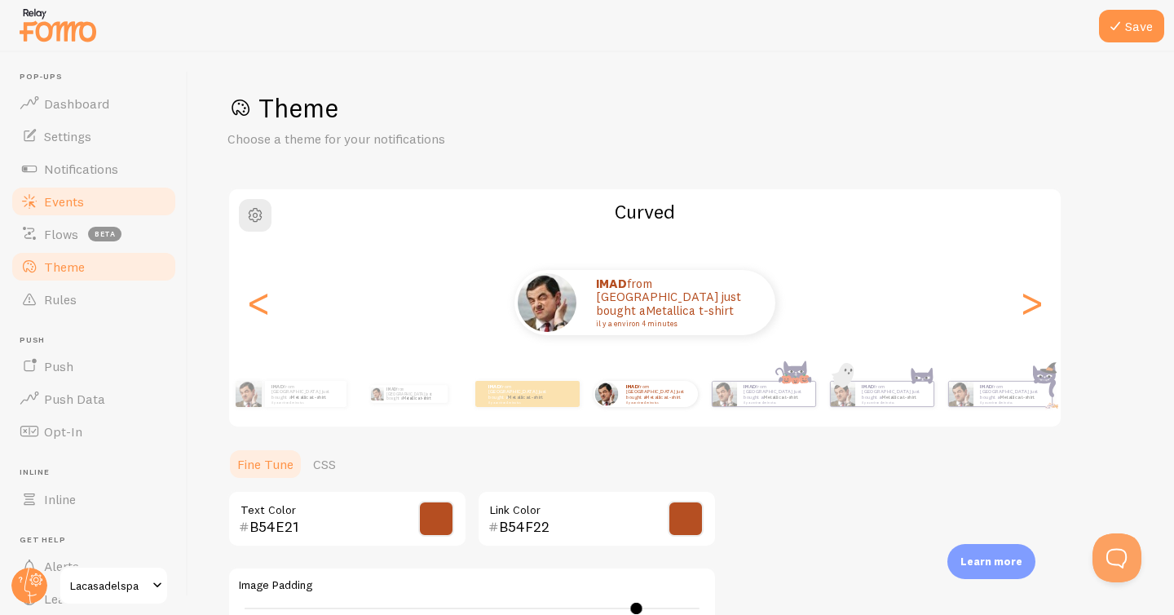
click at [98, 189] on link "Events" at bounding box center [94, 201] width 168 height 33
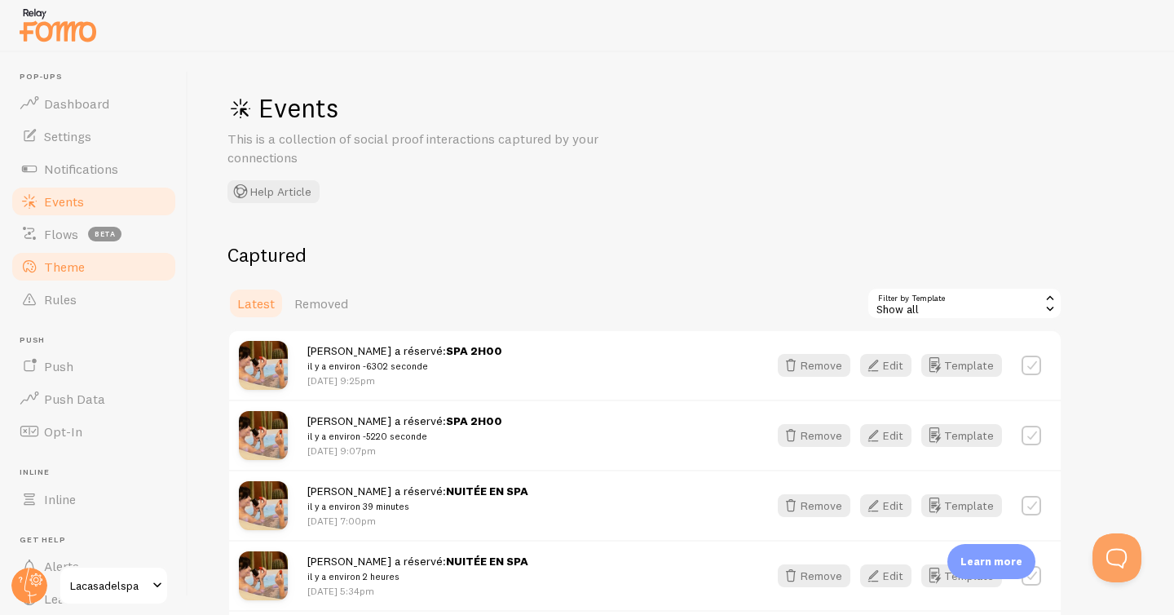
click at [106, 269] on link "Theme" at bounding box center [94, 266] width 168 height 33
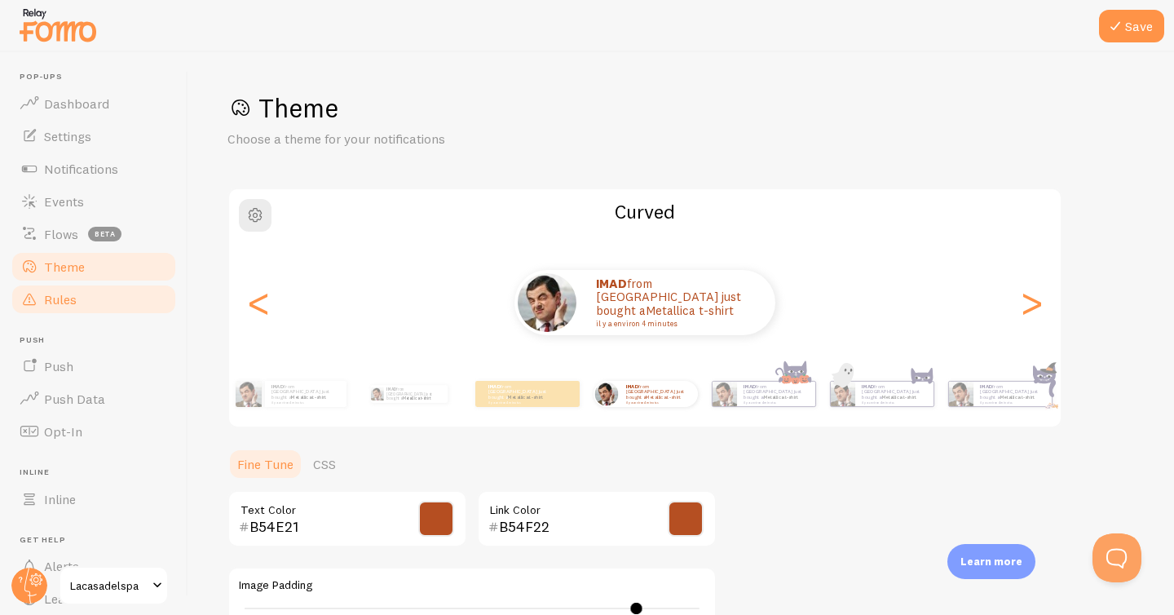
click at [122, 300] on link "Rules" at bounding box center [94, 299] width 168 height 33
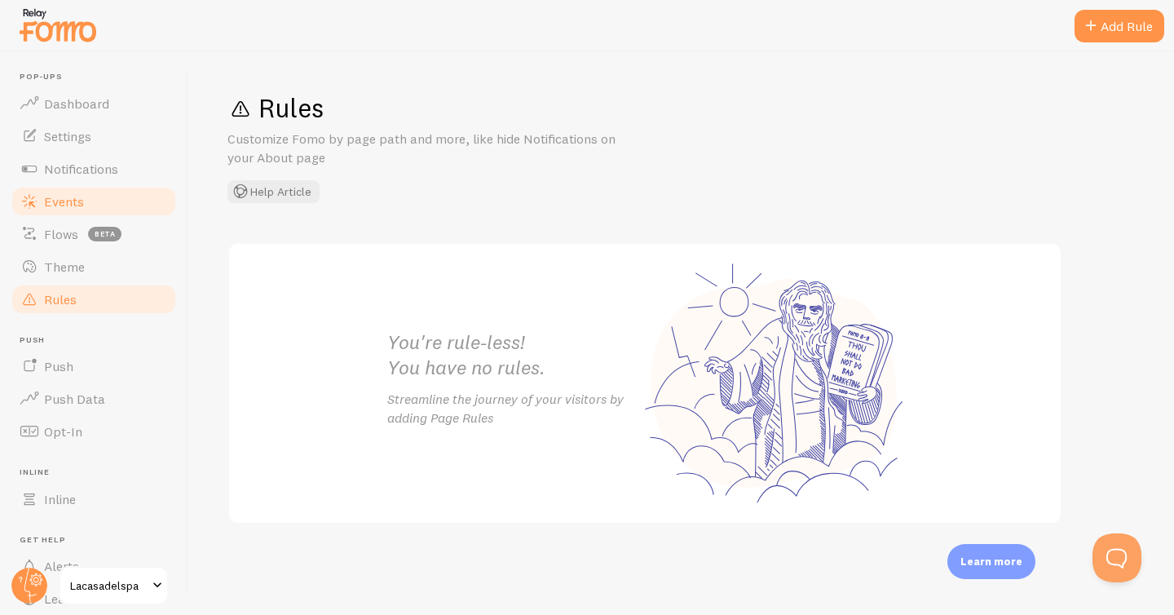
click at [100, 198] on link "Events" at bounding box center [94, 201] width 168 height 33
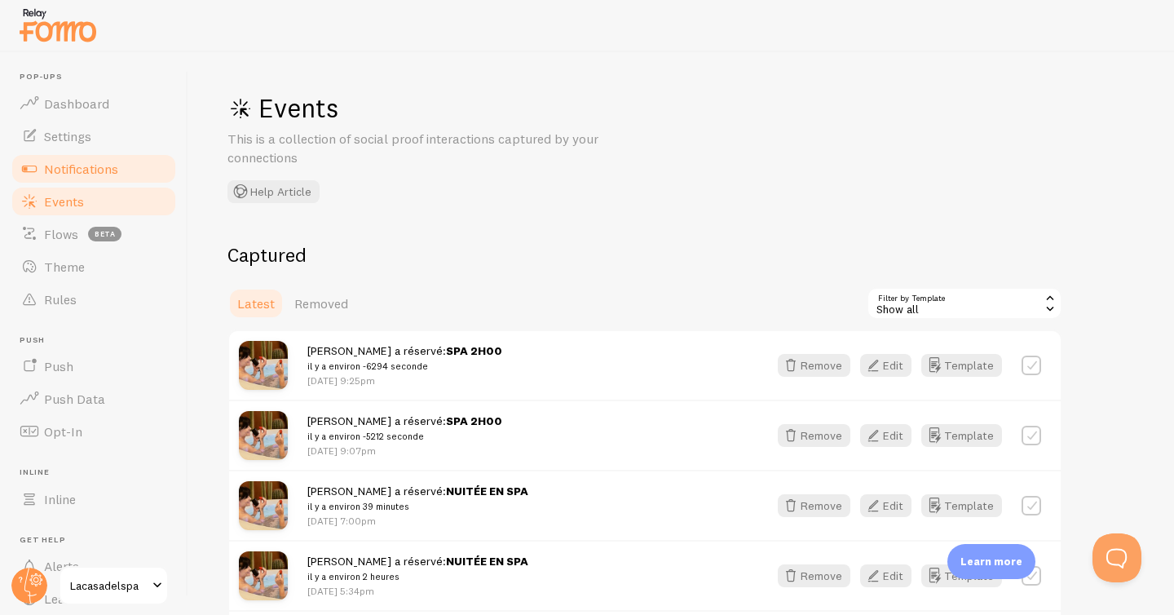
click at [107, 167] on span "Notifications" at bounding box center [81, 169] width 74 height 16
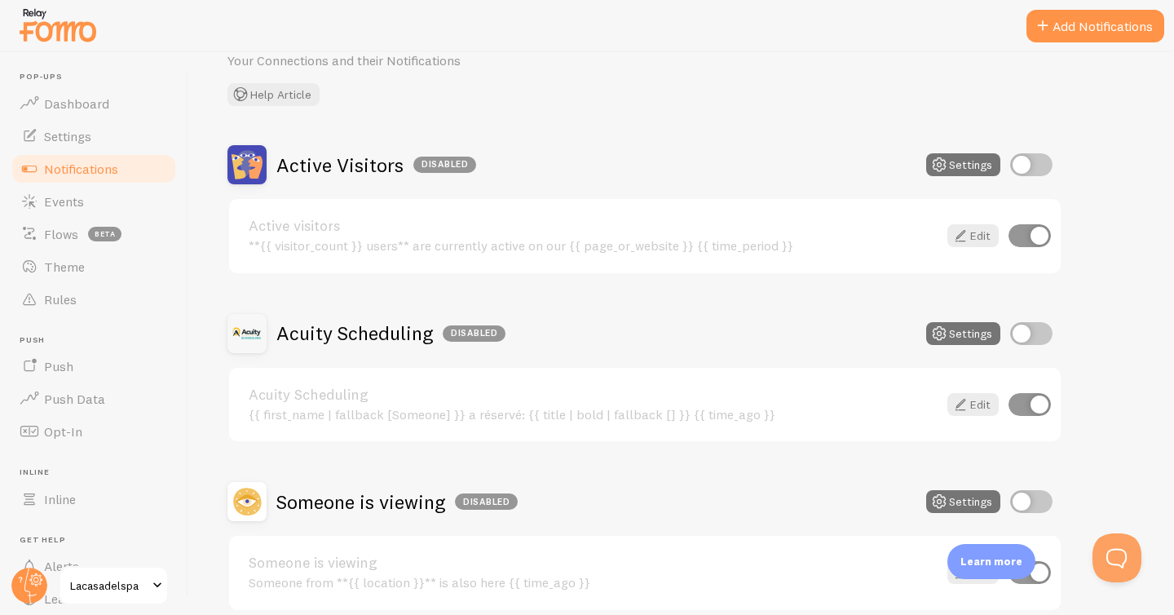
scroll to position [153, 0]
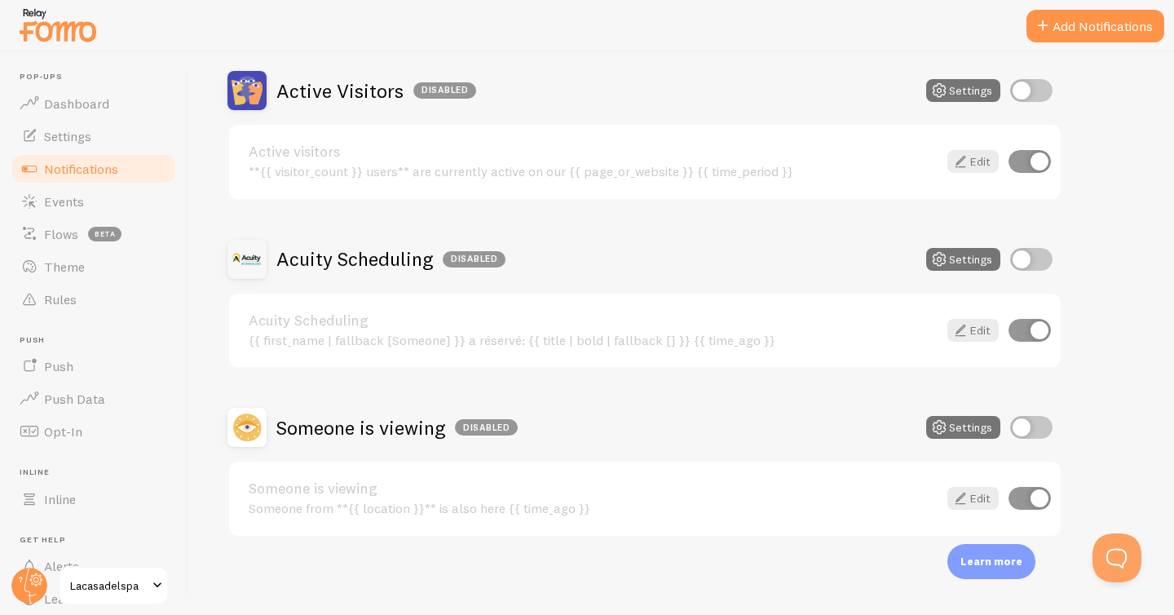
click at [1029, 261] on input "checkbox" at bounding box center [1032, 259] width 42 height 23
checkbox input "true"
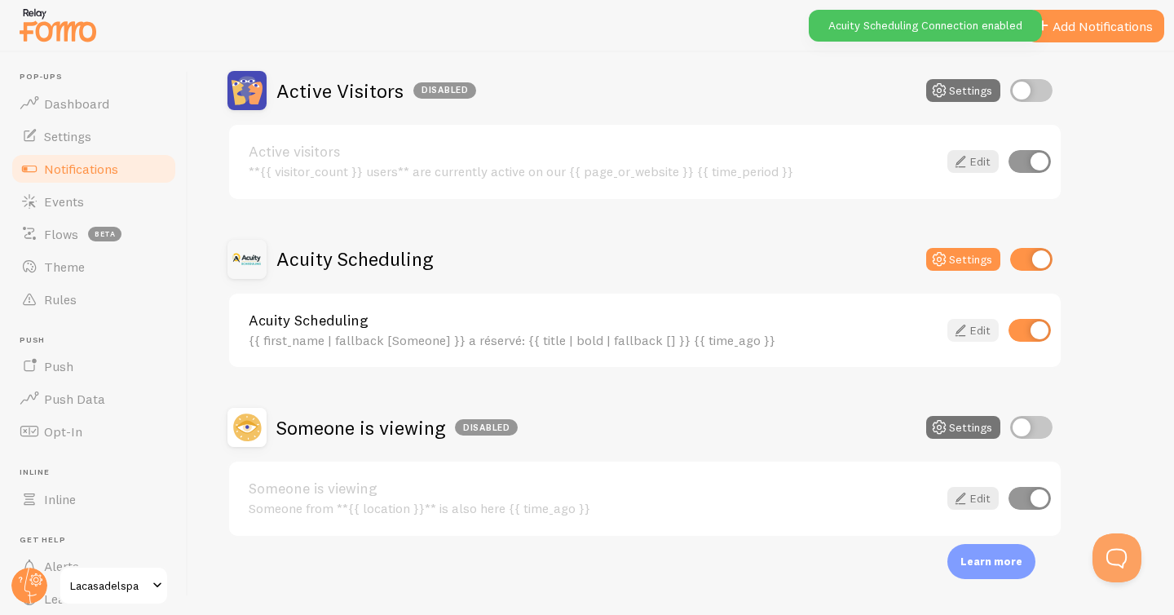
click at [984, 333] on link "Edit" at bounding box center [973, 330] width 51 height 23
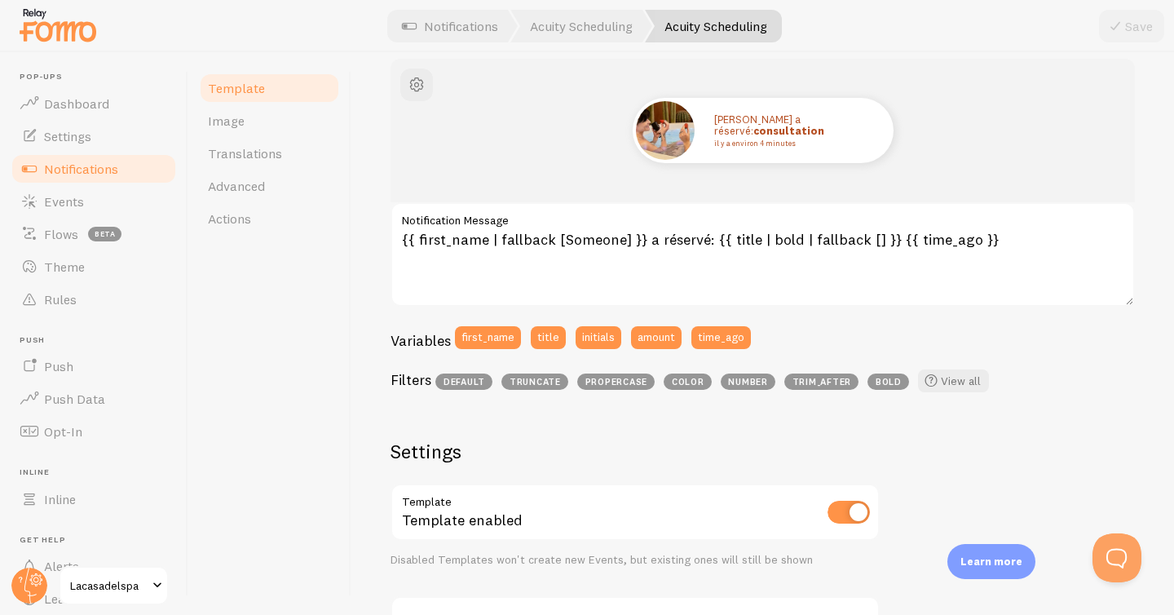
scroll to position [212, 0]
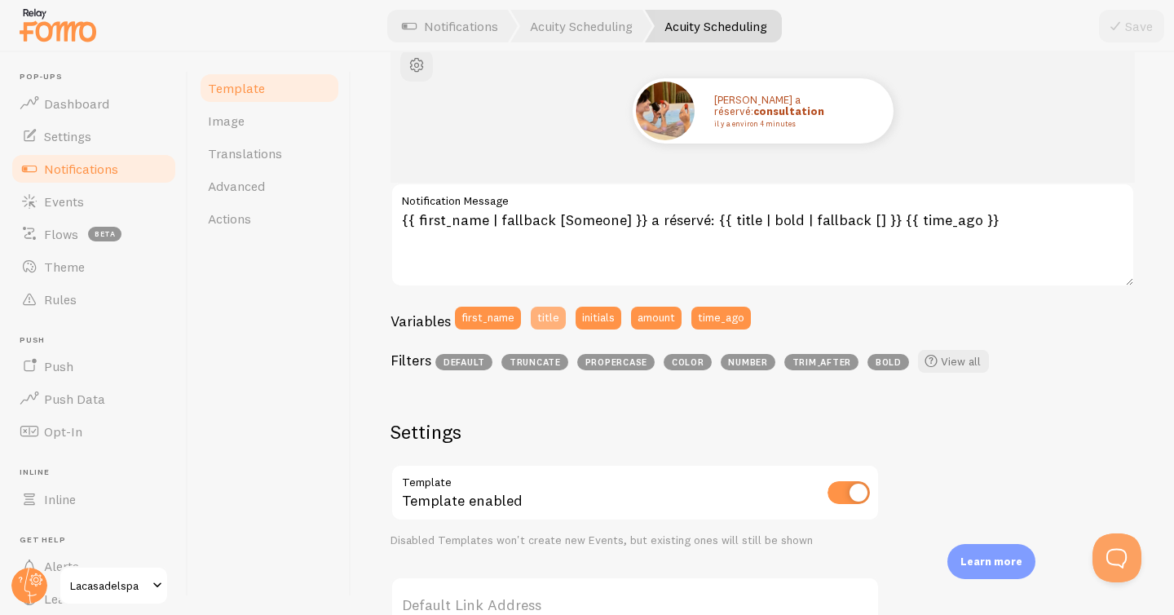
click at [537, 316] on button "title" at bounding box center [548, 318] width 35 height 23
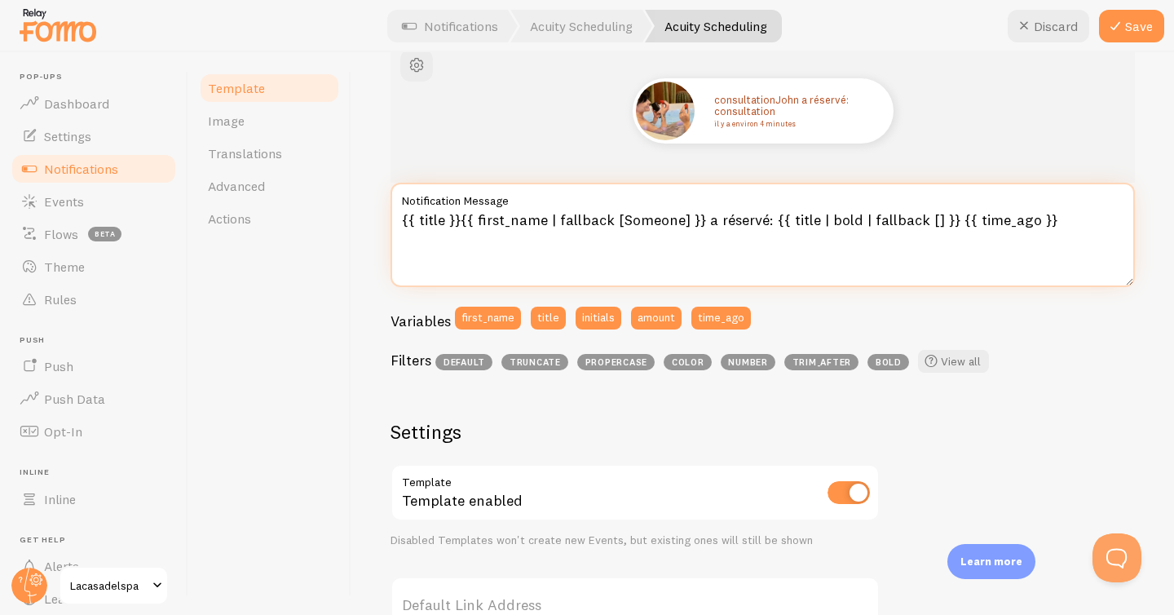
drag, startPoint x: 459, startPoint y: 223, endPoint x: 387, endPoint y: 202, distance: 74.8
click at [387, 202] on div "Acuity Scheduling Compose your message using variables and filters, enclosing v…" at bounding box center [763, 333] width 823 height 563
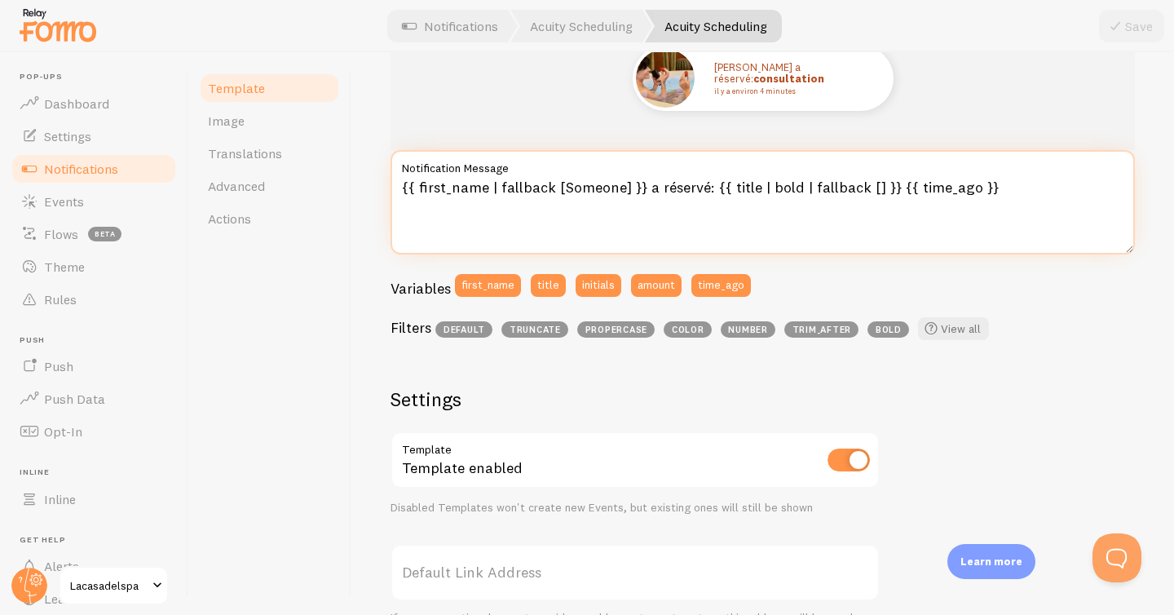
scroll to position [168, 0]
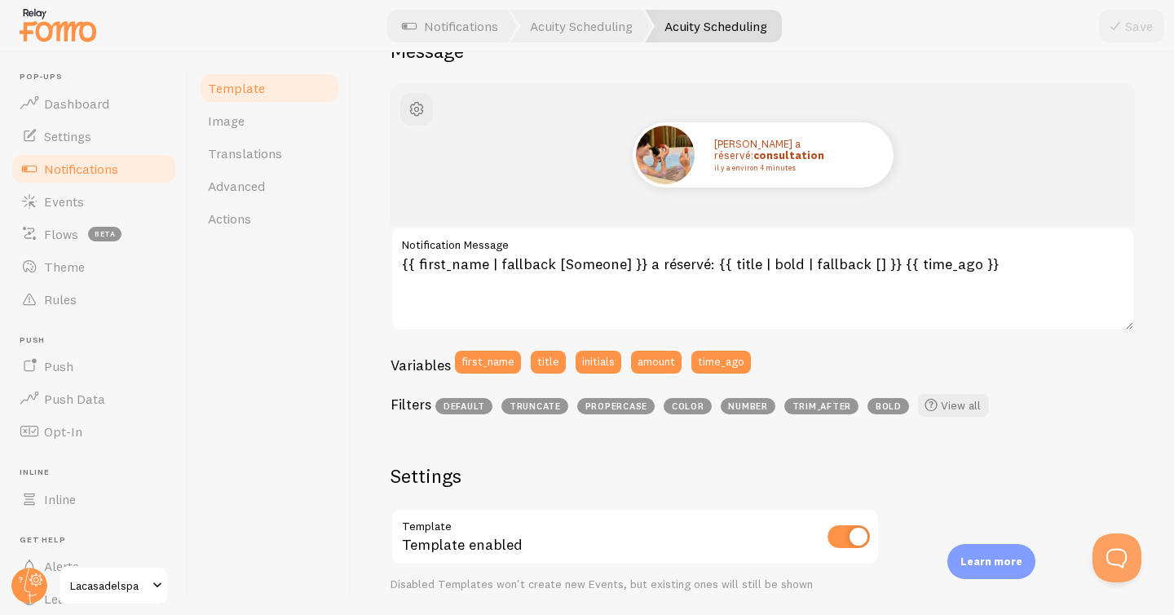
click at [621, 408] on span "propercase" at bounding box center [615, 406] width 77 height 16
click at [711, 365] on button "time_ago" at bounding box center [722, 362] width 60 height 23
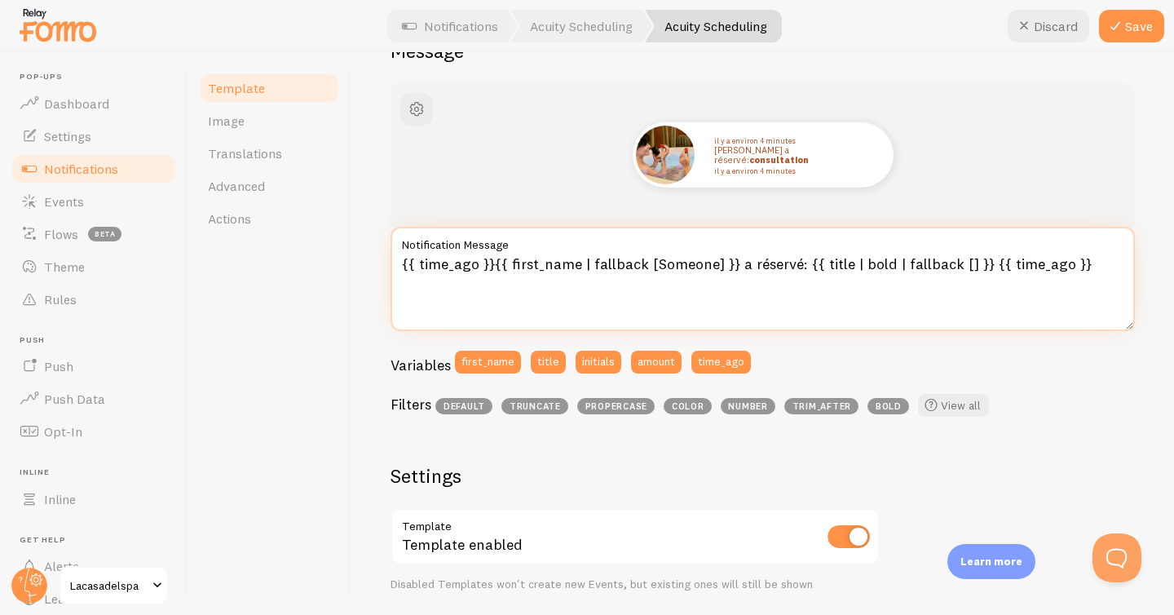
drag, startPoint x: 491, startPoint y: 266, endPoint x: 401, endPoint y: 257, distance: 90.2
click at [401, 257] on textarea "{{ time_ago }}{{ first_name | fallback [Someone] }} a réservé: {{ title | bold …" at bounding box center [763, 279] width 745 height 104
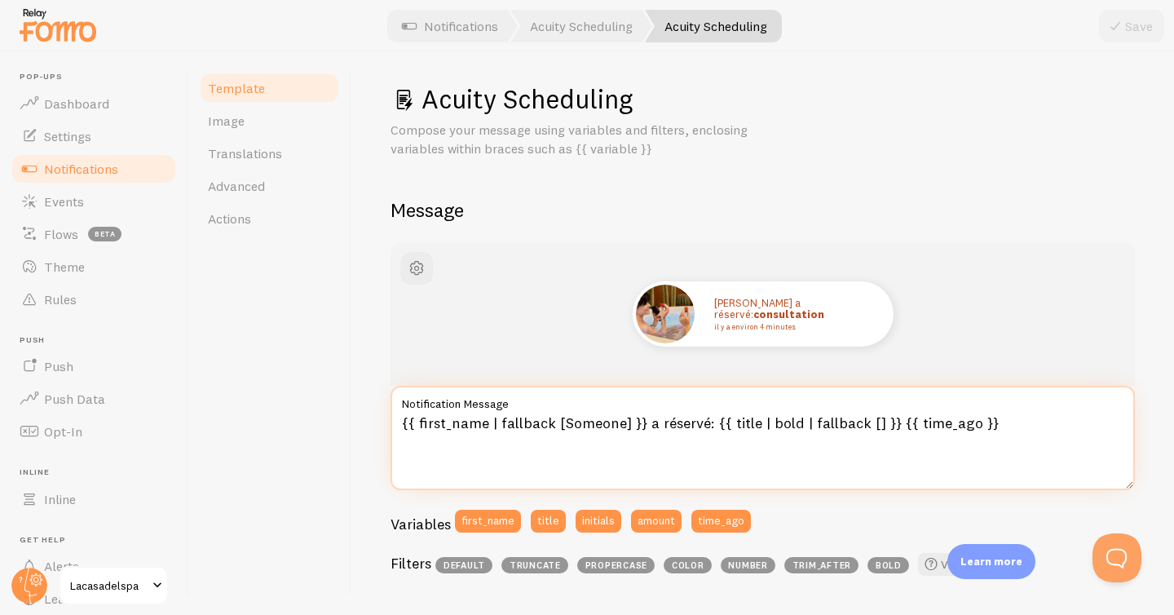
scroll to position [0, 0]
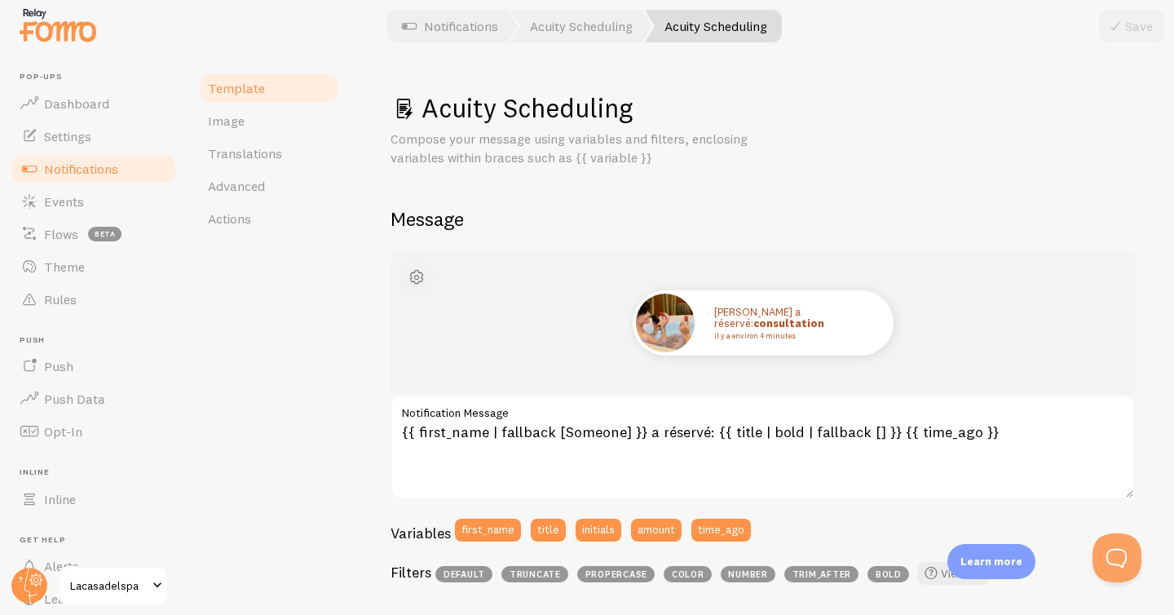
click at [419, 282] on span "button" at bounding box center [417, 278] width 20 height 20
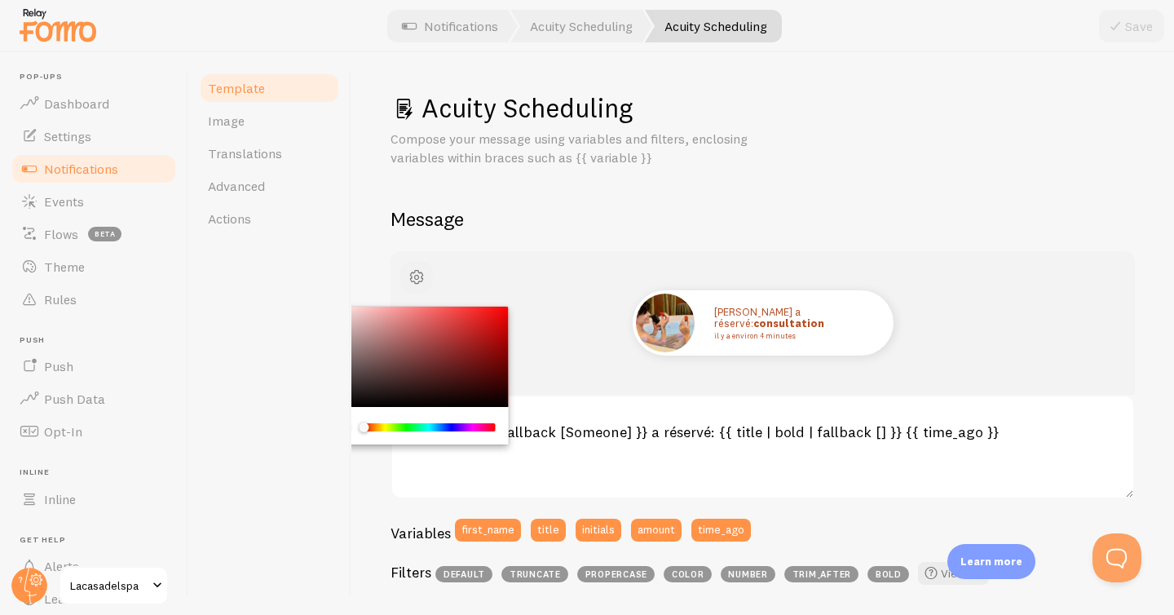
click at [419, 281] on span "button" at bounding box center [417, 278] width 20 height 20
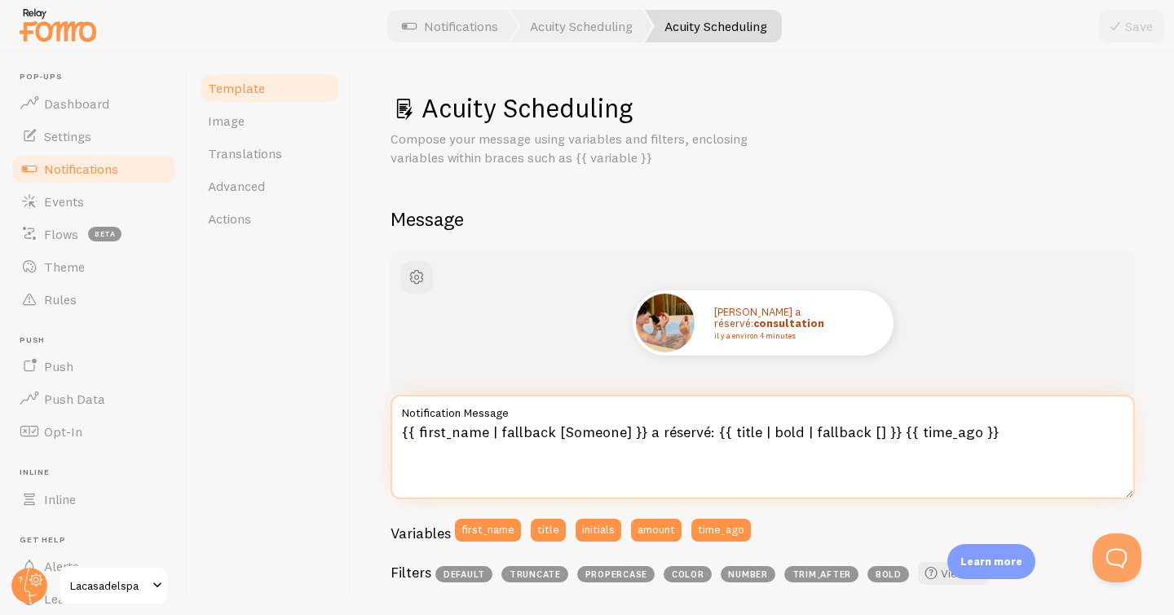
drag, startPoint x: 642, startPoint y: 436, endPoint x: 704, endPoint y: 423, distance: 63.2
click at [704, 423] on textarea "{{ first_name | fallback [Someone] }} a réservé: {{ title | bold | fallback [] …" at bounding box center [763, 447] width 745 height 104
type textarea "{{ first_name | fallback [Someone] }} vient de réserver: {{ title | bold | fall…"
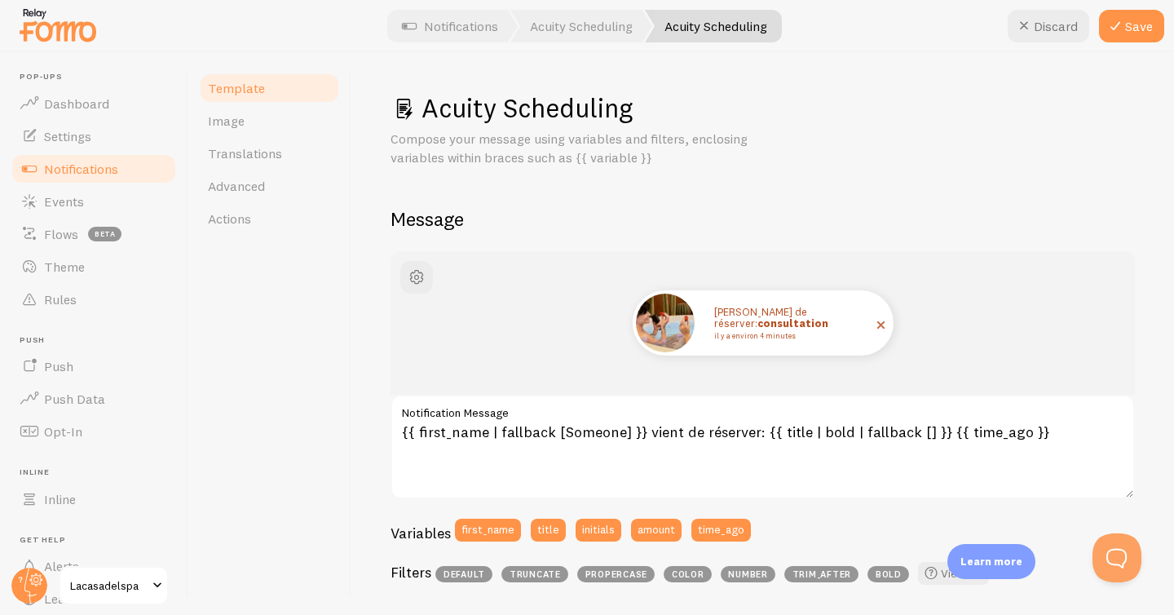
click at [671, 327] on img at bounding box center [665, 323] width 59 height 59
click at [1146, 36] on button "Save" at bounding box center [1131, 26] width 65 height 33
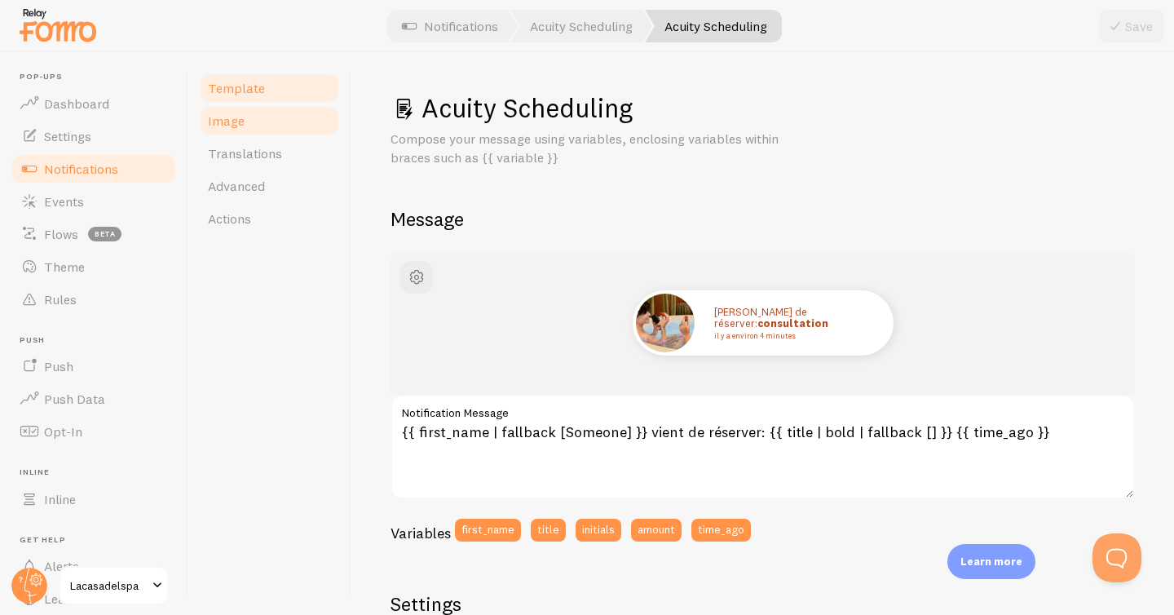
click at [288, 135] on link "Image" at bounding box center [269, 120] width 143 height 33
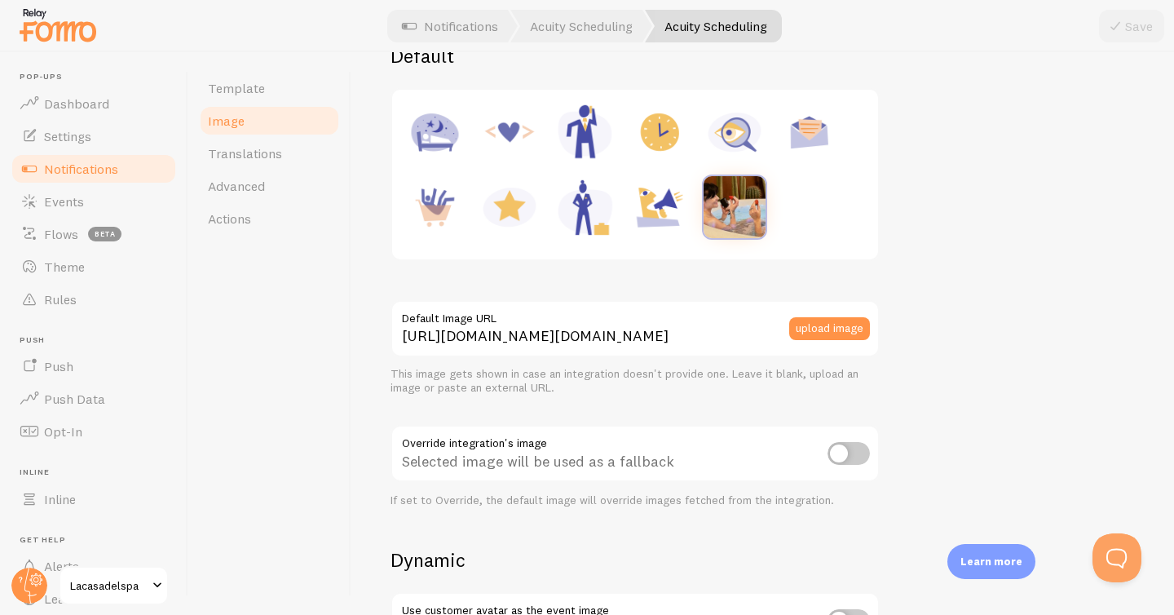
scroll to position [254, 0]
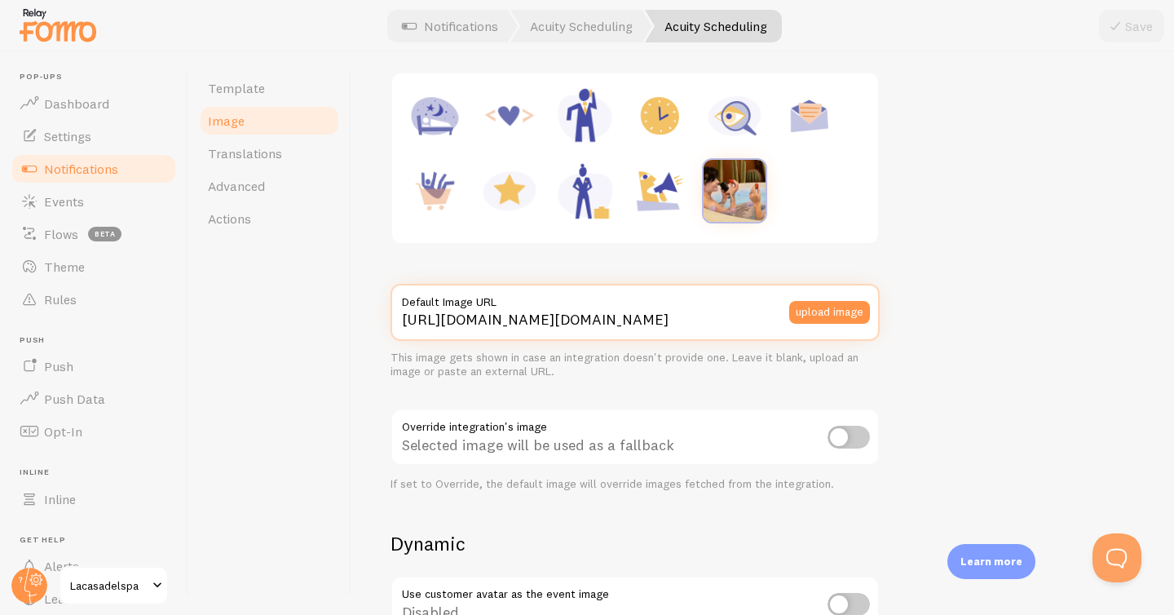
click at [725, 322] on input "https://process.filestackapi.com/ApqhzE1ldTzuKSj33adqez/resize=width:170,height…" at bounding box center [635, 312] width 489 height 57
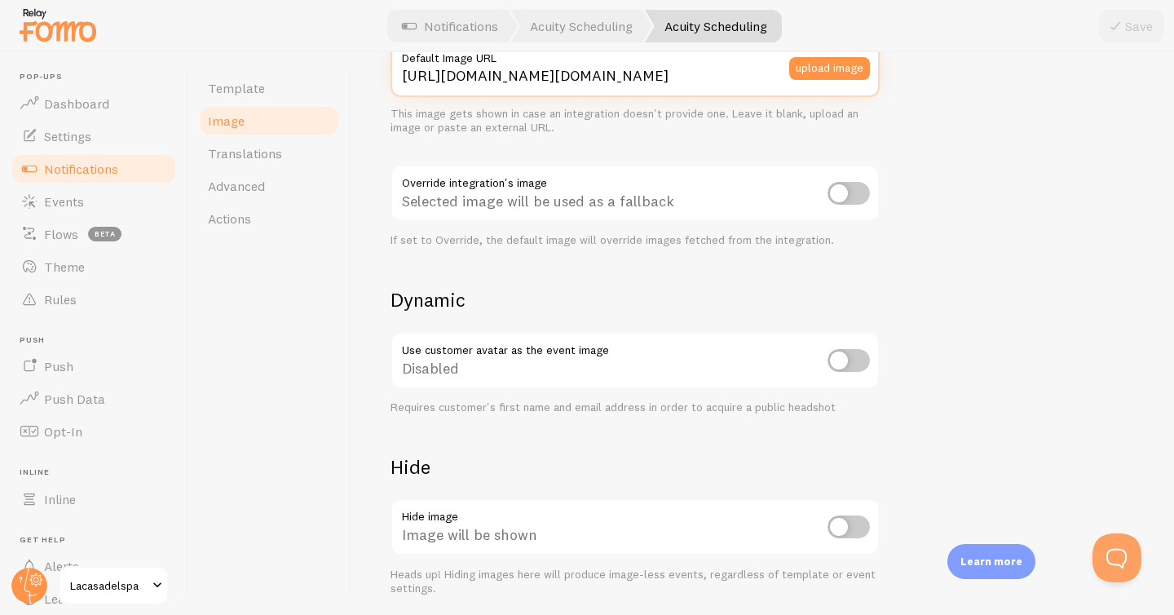
scroll to position [403, 0]
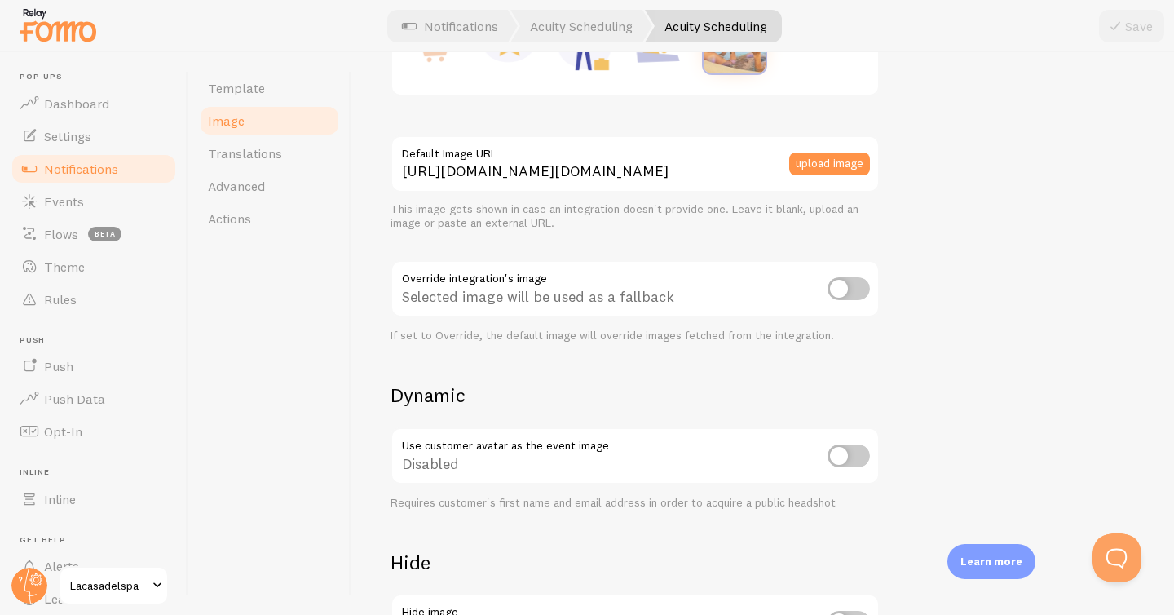
click at [851, 463] on input "checkbox" at bounding box center [849, 455] width 42 height 23
checkbox input "true"
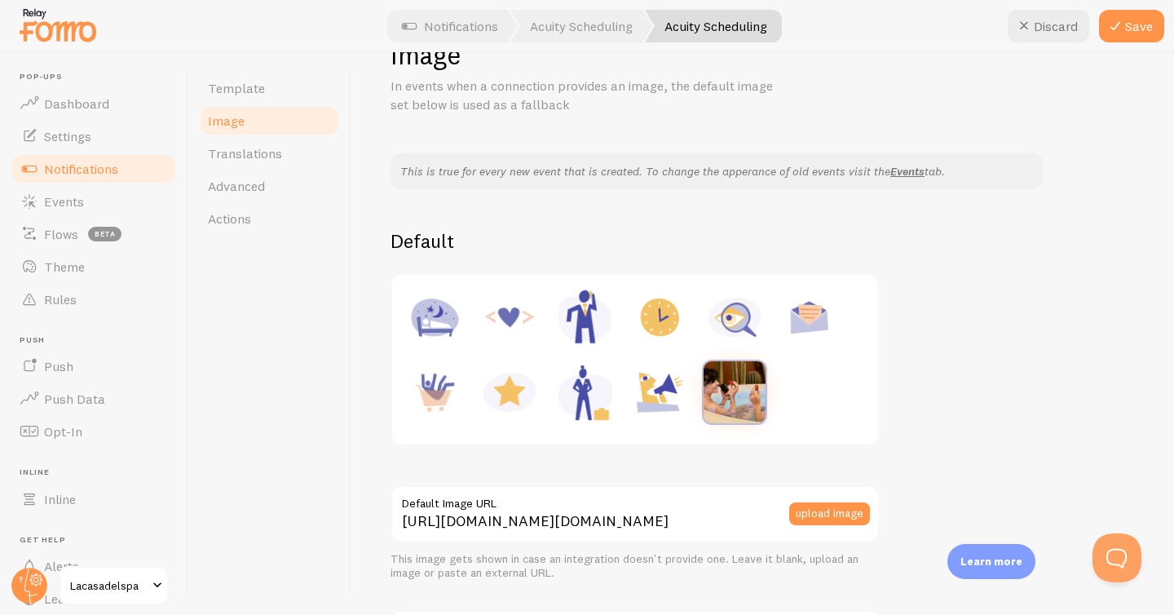
scroll to position [180, 0]
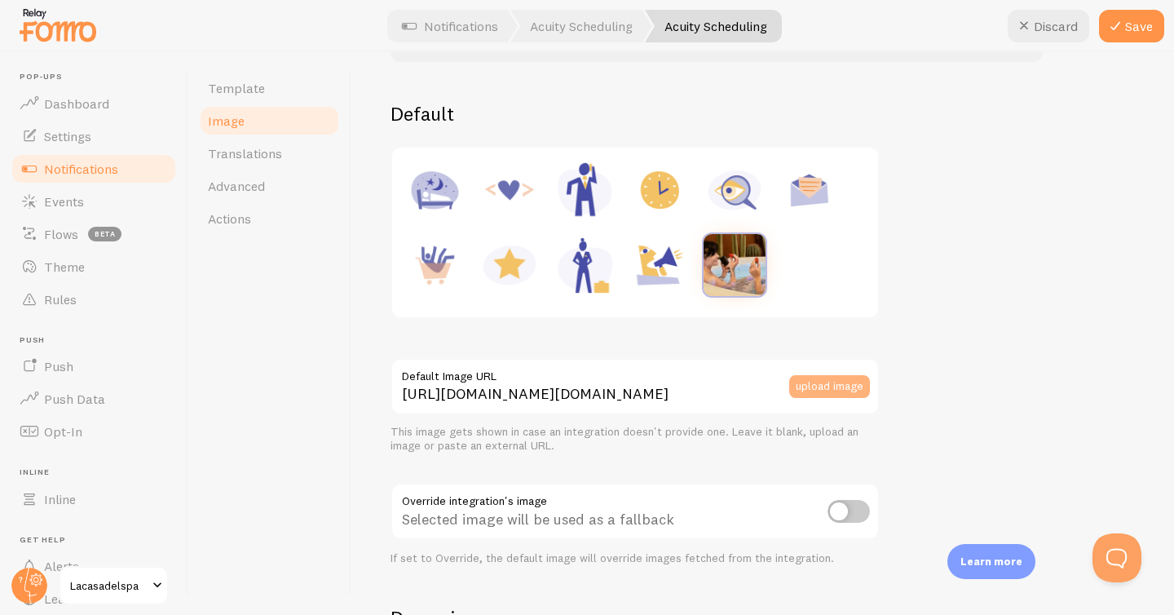
click at [801, 378] on button "upload image" at bounding box center [829, 386] width 81 height 23
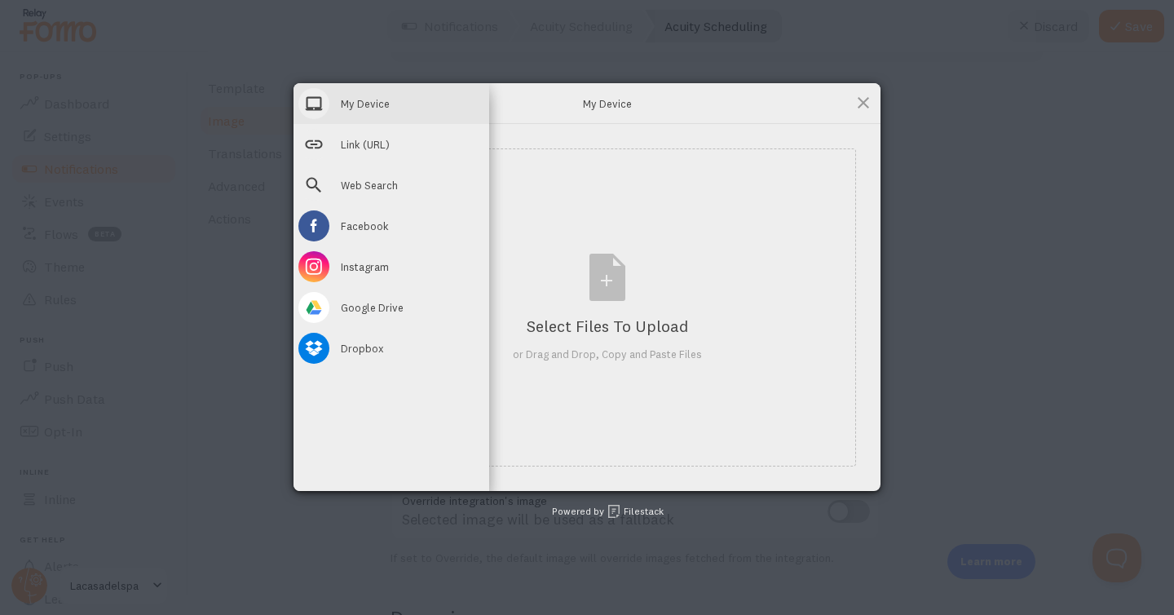
click at [372, 106] on span "My Device" at bounding box center [365, 103] width 49 height 15
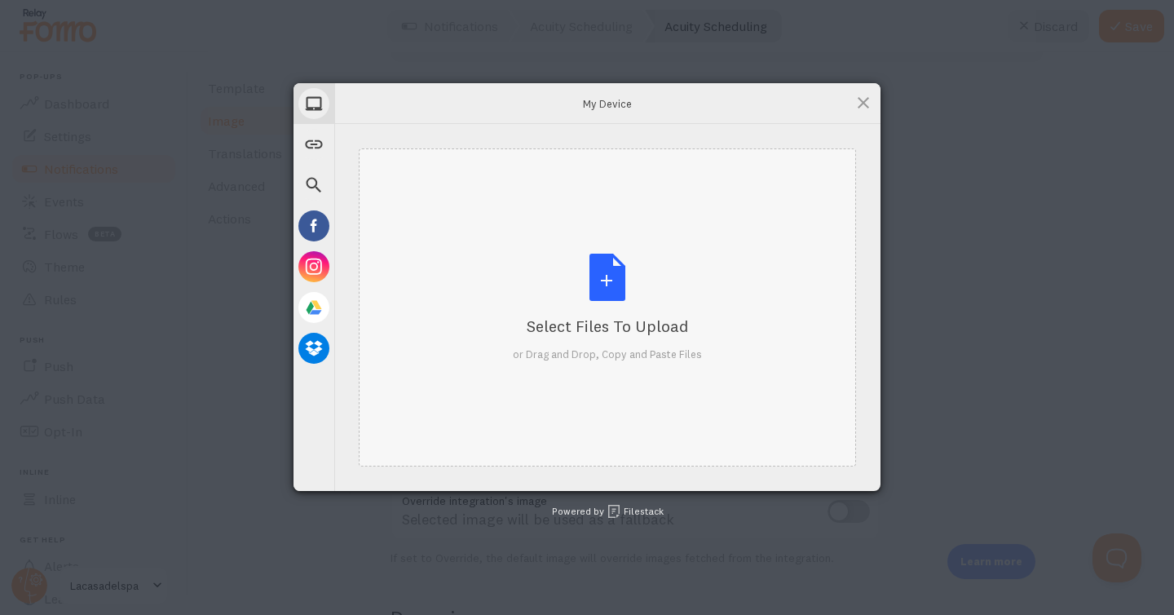
click at [626, 308] on div "Select Files to Upload or Drag and Drop, Copy and Paste Files" at bounding box center [607, 308] width 189 height 108
type input "C:\fakepath\20250612-250A1149 - traite.jpg"
click at [628, 315] on div "Select Files to Upload" at bounding box center [607, 326] width 189 height 23
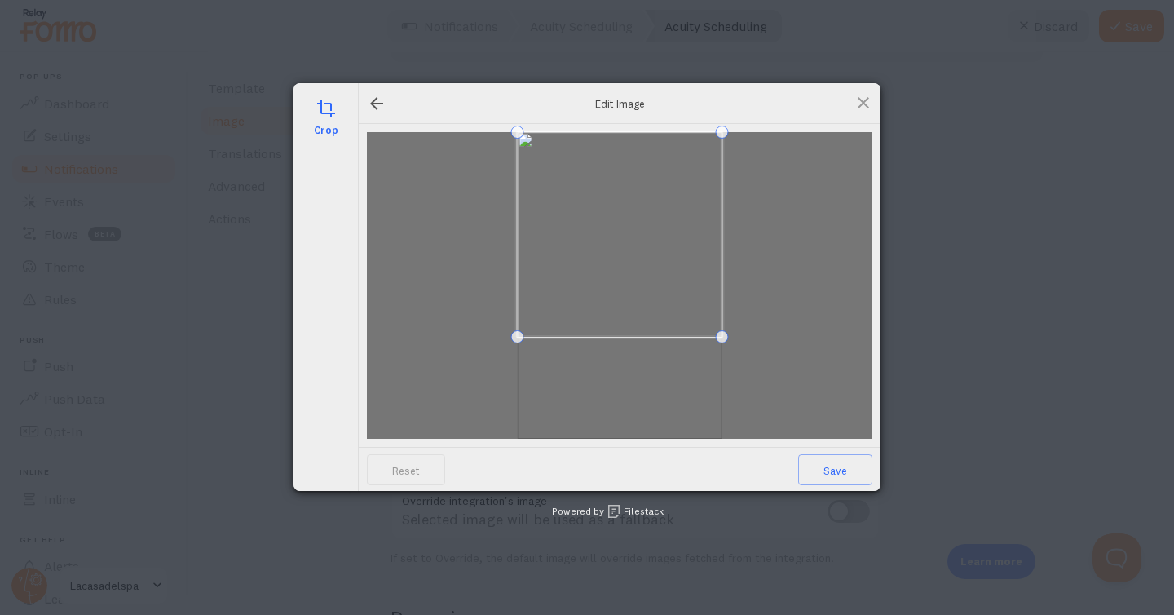
click at [590, 212] on span at bounding box center [620, 234] width 205 height 205
click at [630, 296] on span at bounding box center [620, 266] width 205 height 205
click at [846, 477] on span "Save" at bounding box center [835, 469] width 74 height 31
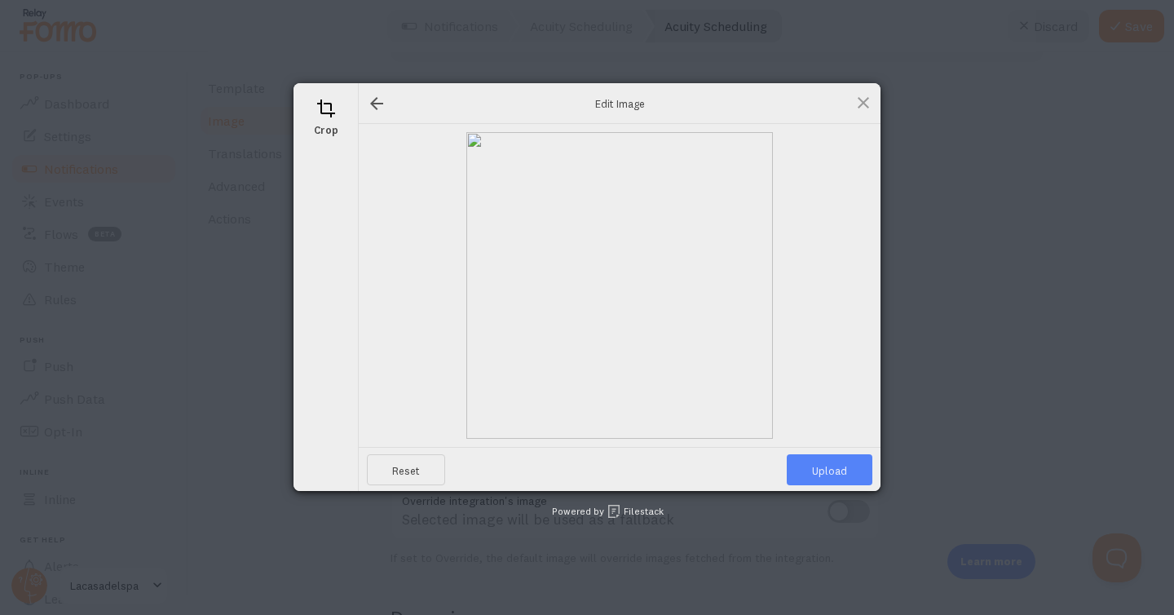
click at [834, 464] on span "Upload" at bounding box center [830, 469] width 86 height 31
type input "https://process.filestackapi.com/ApqhzE1ldTzuKSj33adqez/resize=width:170,height…"
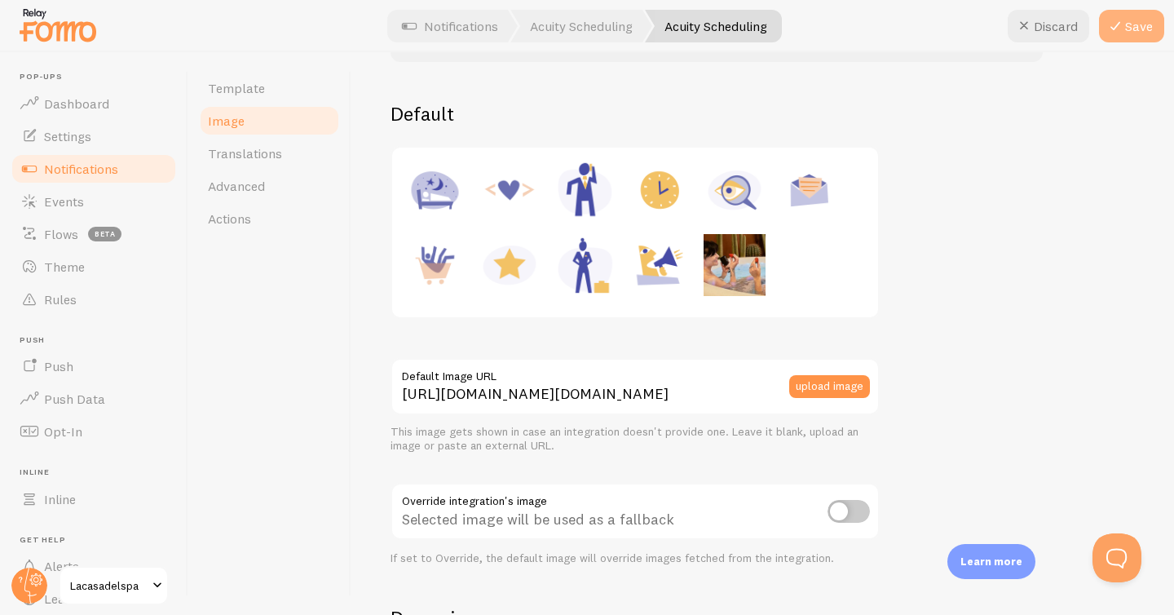
click at [1139, 22] on button "Save" at bounding box center [1131, 26] width 65 height 33
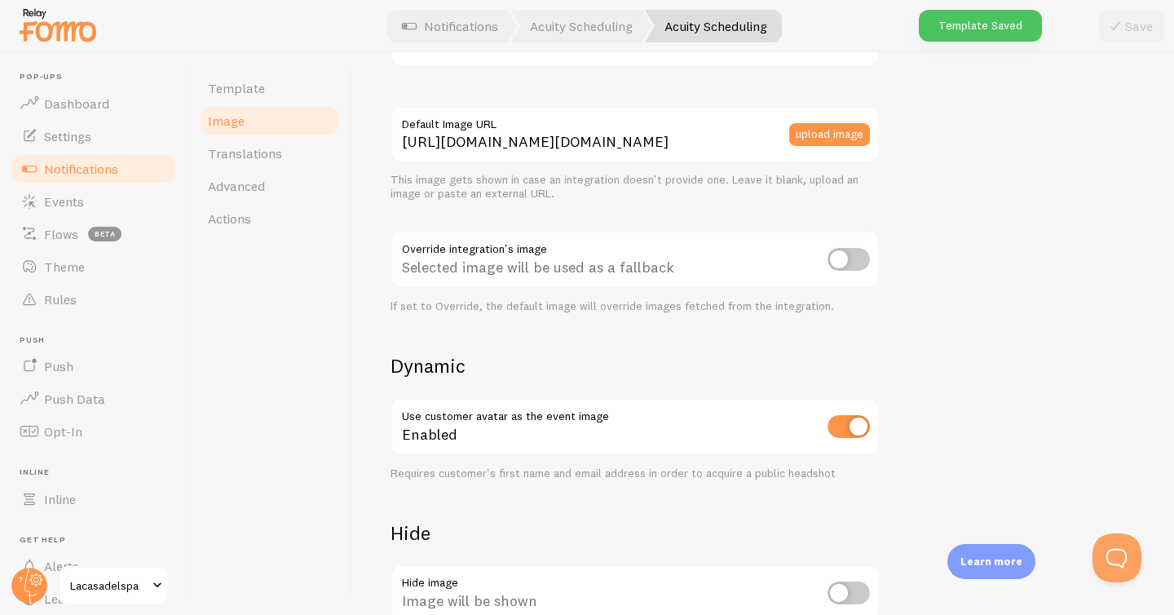
scroll to position [558, 0]
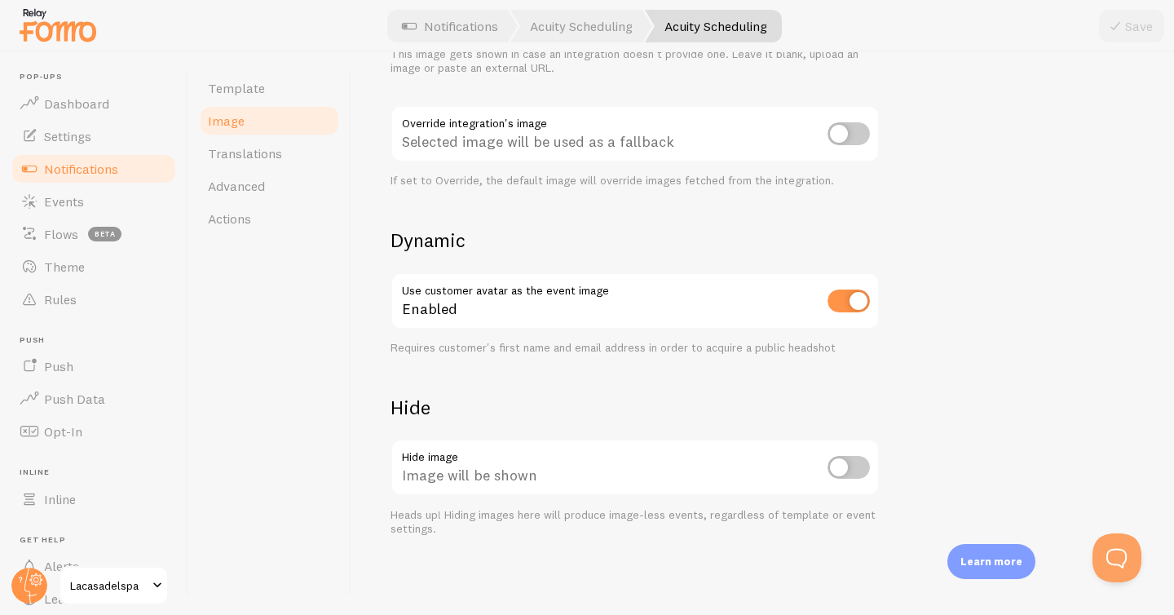
click at [852, 296] on input "checkbox" at bounding box center [849, 301] width 42 height 23
checkbox input "false"
click at [1141, 29] on button "Save" at bounding box center [1131, 26] width 65 height 33
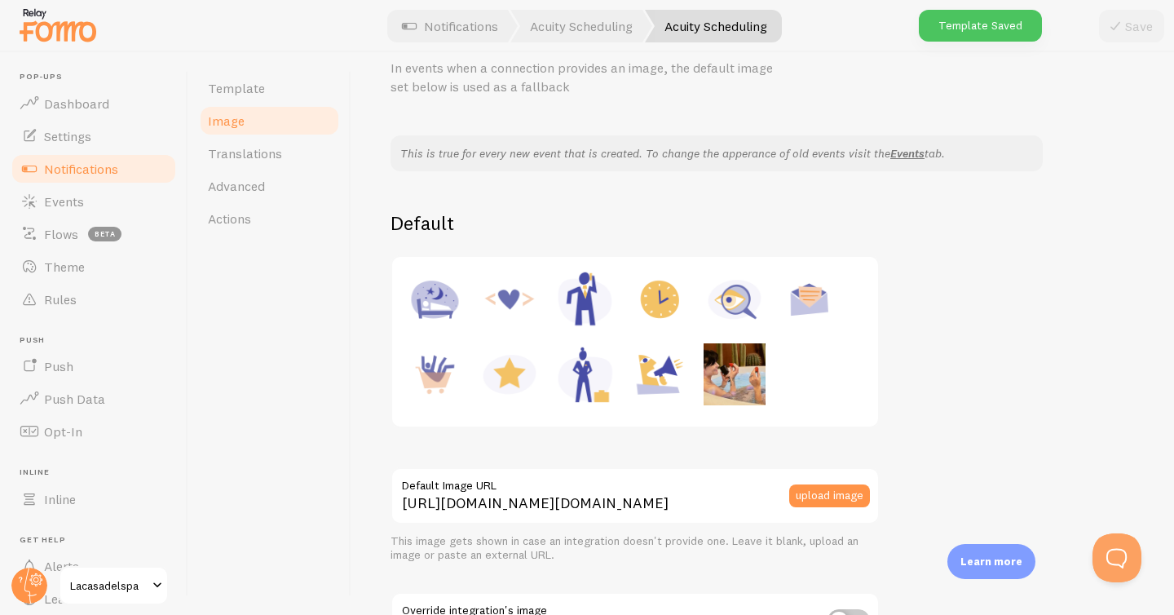
scroll to position [0, 0]
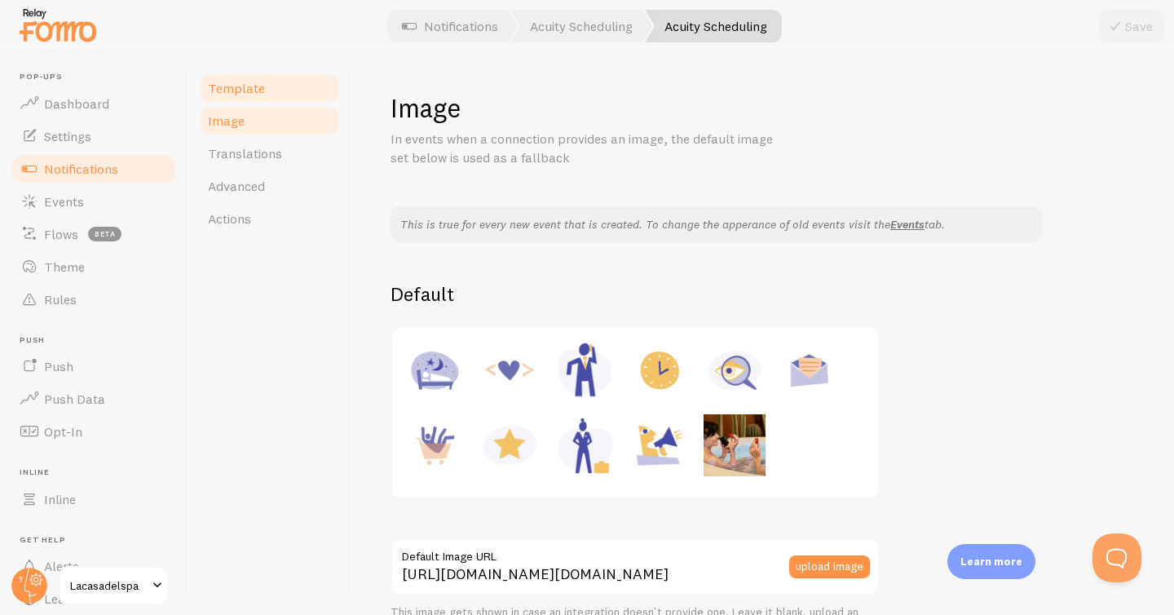
click at [273, 95] on link "Template" at bounding box center [269, 88] width 143 height 33
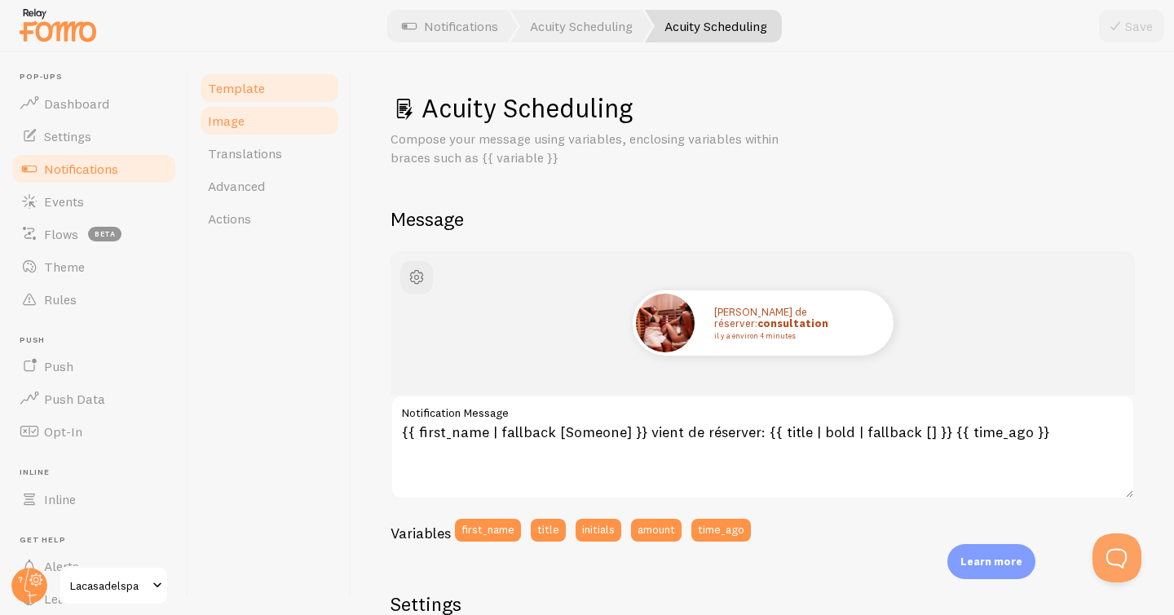
click at [275, 114] on link "Image" at bounding box center [269, 120] width 143 height 33
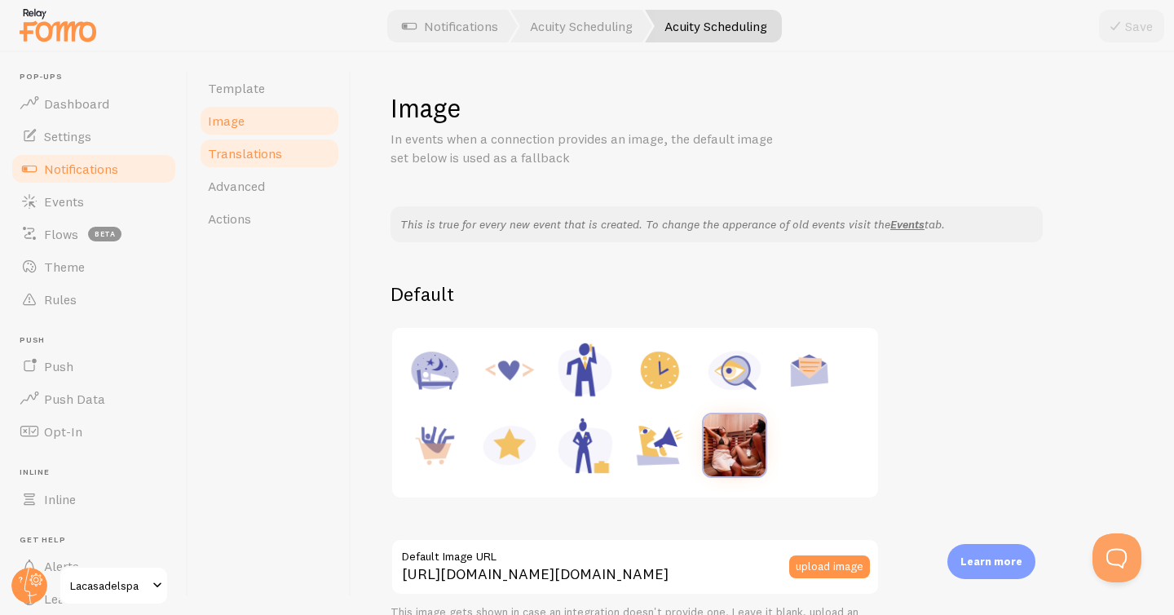
click at [306, 161] on link "Translations" at bounding box center [269, 153] width 143 height 33
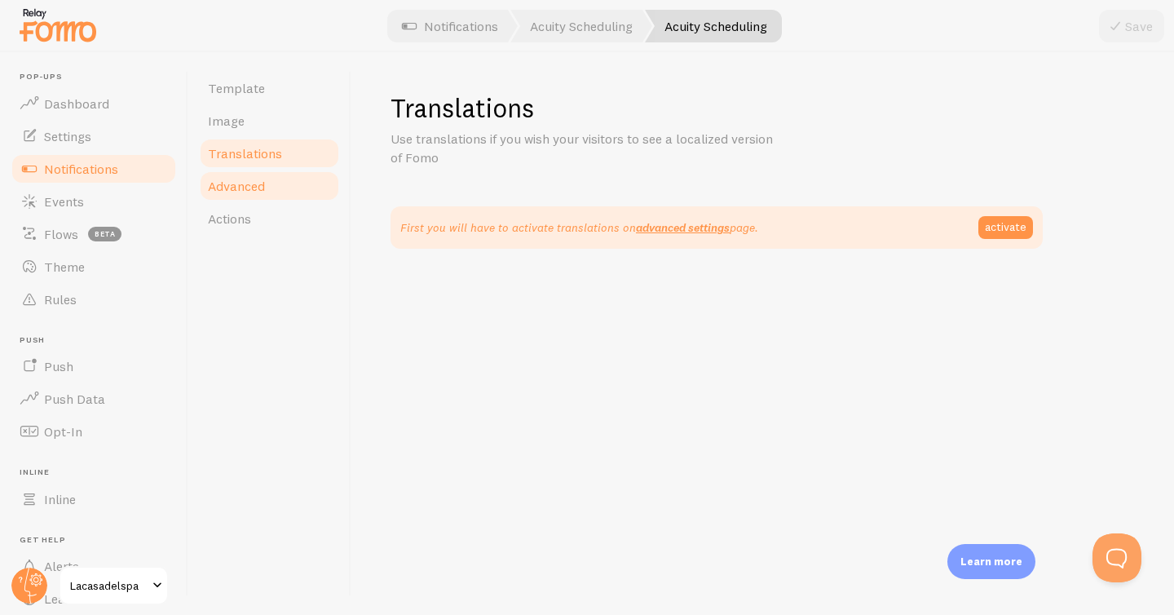
click at [309, 182] on link "Advanced" at bounding box center [269, 186] width 143 height 33
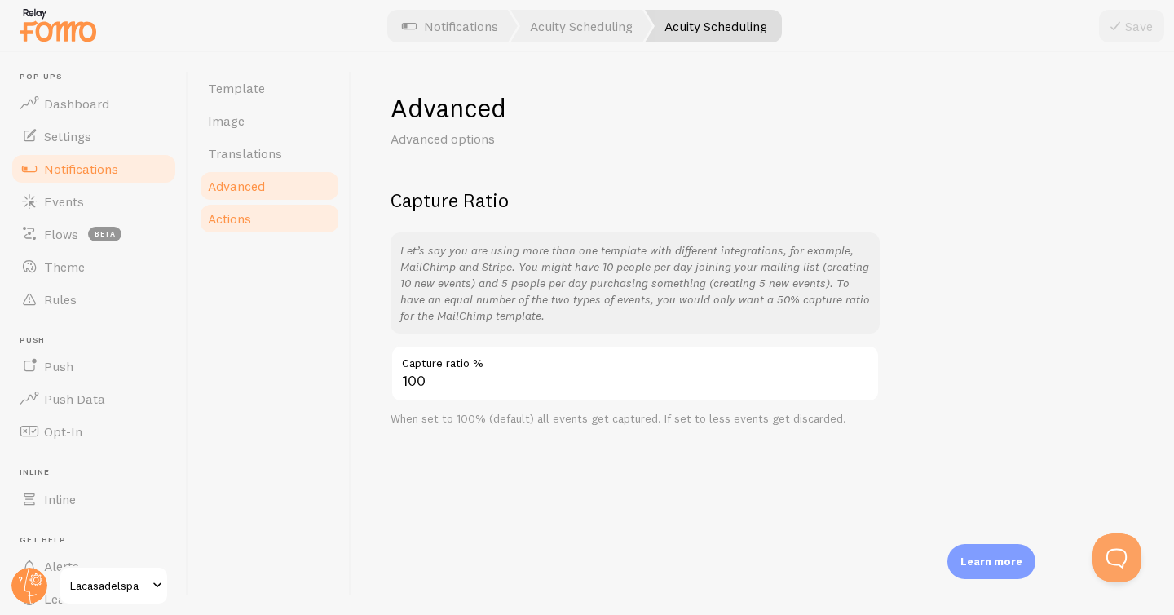
click at [328, 212] on link "Actions" at bounding box center [269, 218] width 143 height 33
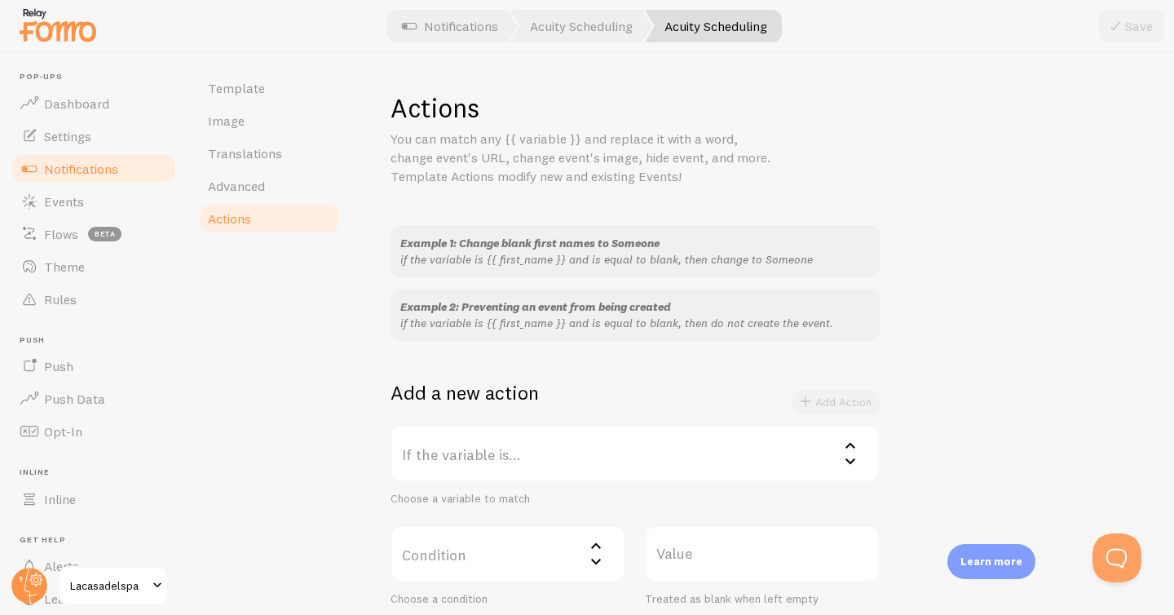
click at [495, 458] on label "If the variable is..." at bounding box center [635, 453] width 489 height 57
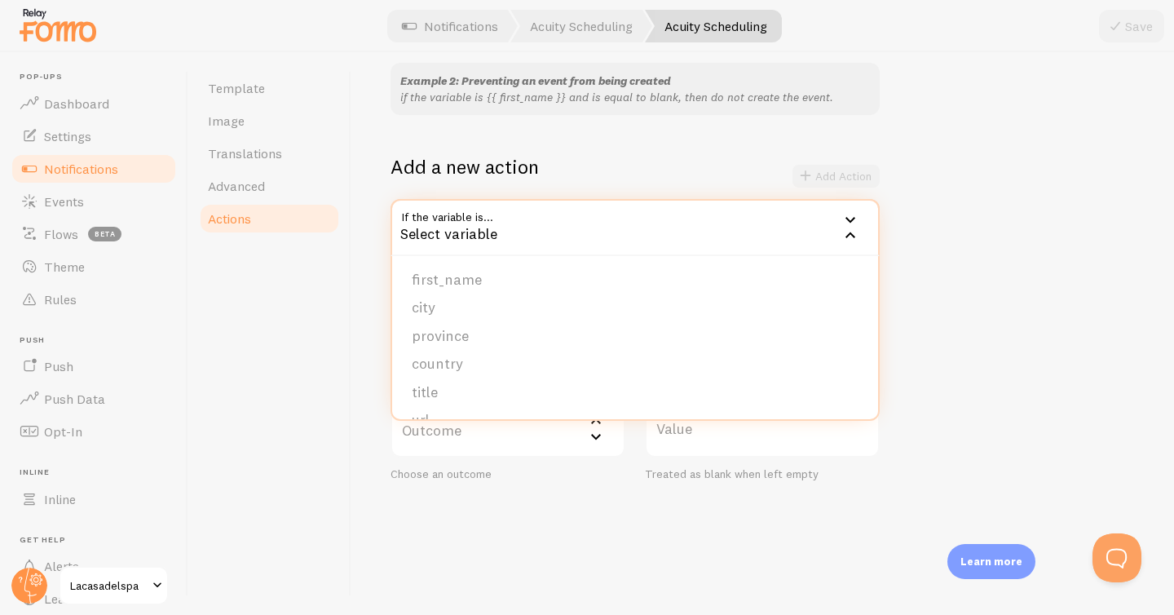
scroll to position [232, 0]
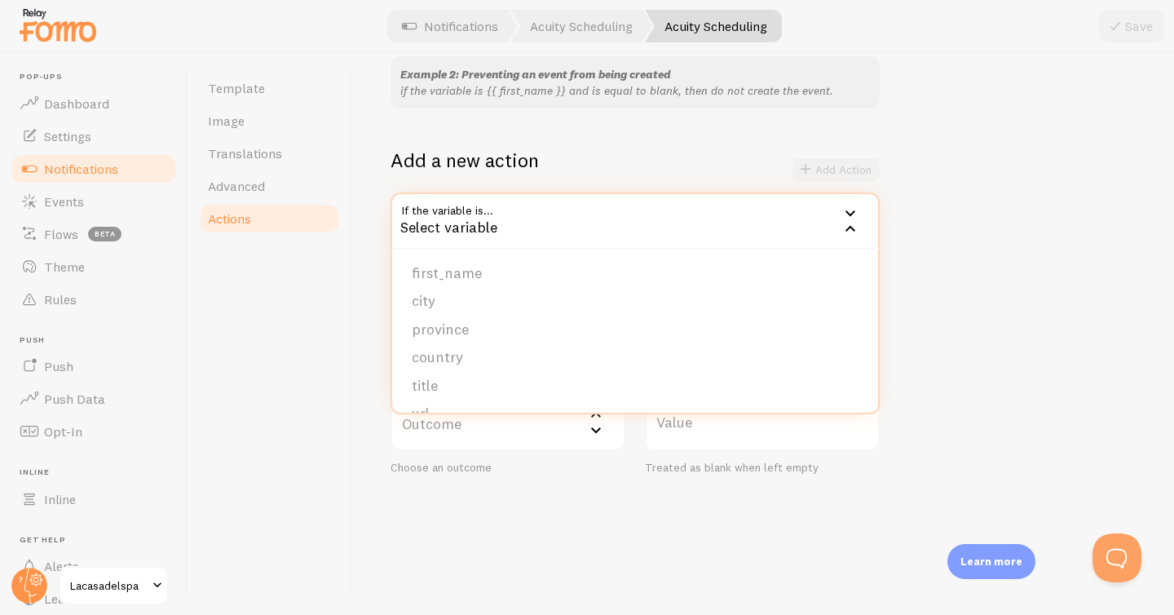
click at [369, 449] on div "Actions You can match any {{ variable }} and replace it with a word, change eve…" at bounding box center [763, 333] width 823 height 563
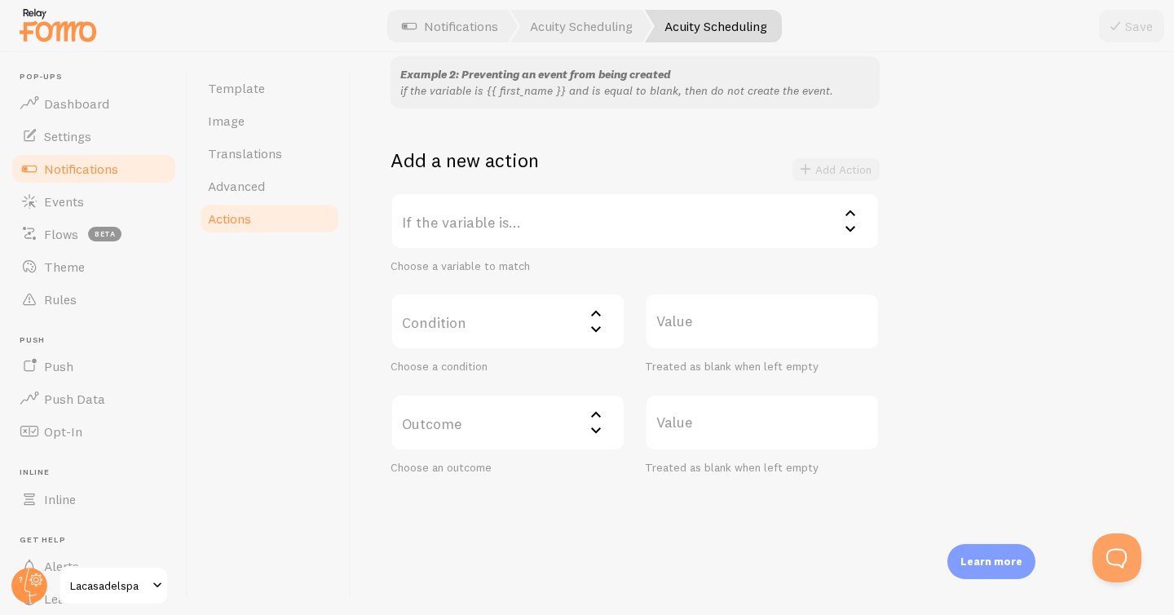
click at [554, 431] on label "Outcome" at bounding box center [508, 422] width 235 height 57
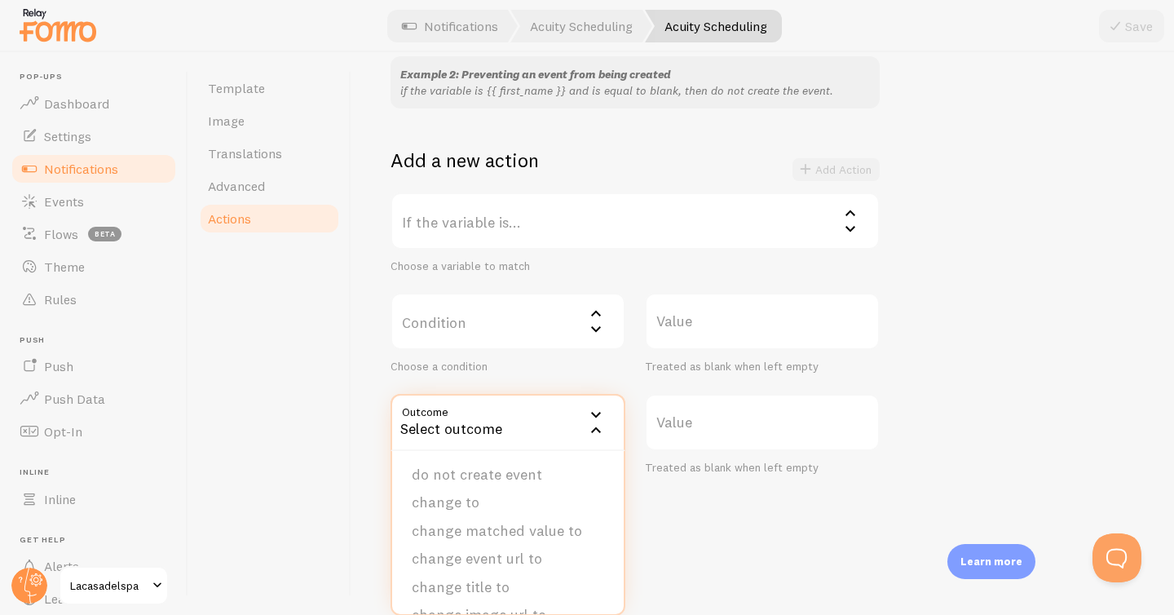
click at [315, 396] on div "Template Image Translations Advanced Actions" at bounding box center [269, 333] width 163 height 563
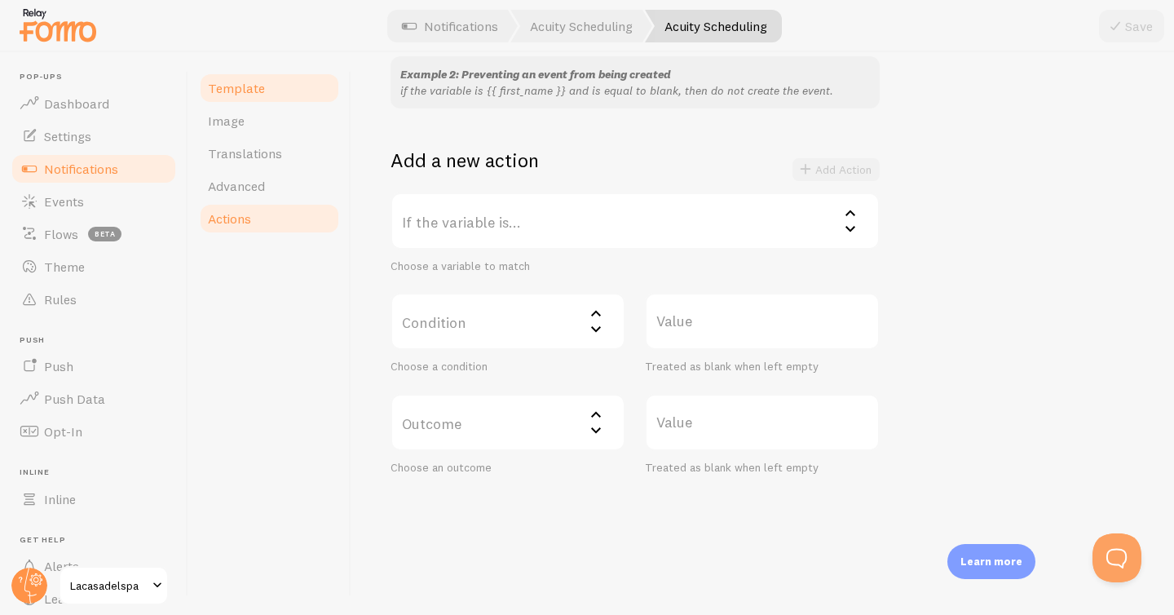
click at [255, 83] on span "Template" at bounding box center [236, 88] width 57 height 16
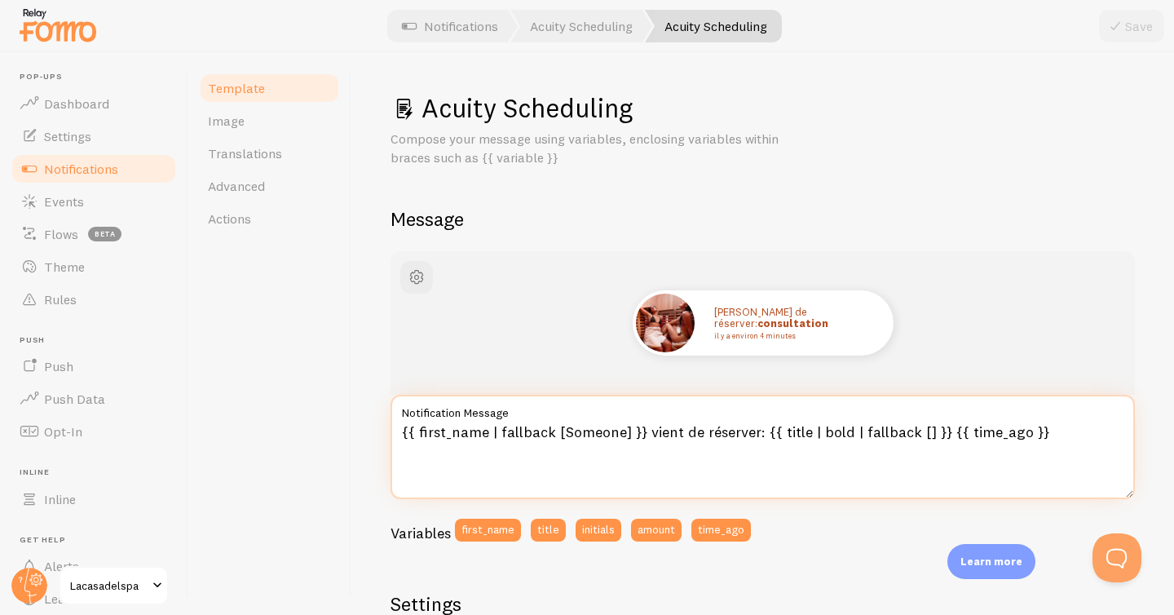
click at [754, 430] on textarea "{{ first_name | fallback [Someone] }} vient de réserver: {{ title | bold | fall…" at bounding box center [763, 447] width 745 height 104
click at [1049, 444] on textarea "{{ first_name | fallback [Someone] }} vient de réserver: {{ title | bold | fall…" at bounding box center [763, 447] width 745 height 104
click at [1015, 433] on textarea "{{ first_name | fallback [Someone] }} vient de réserver: {{ title | bold | fall…" at bounding box center [763, 447] width 745 height 104
type textarea "{{ first_name | fallback [Someone] }} vient de réserver: {{ title | bold | fall…"
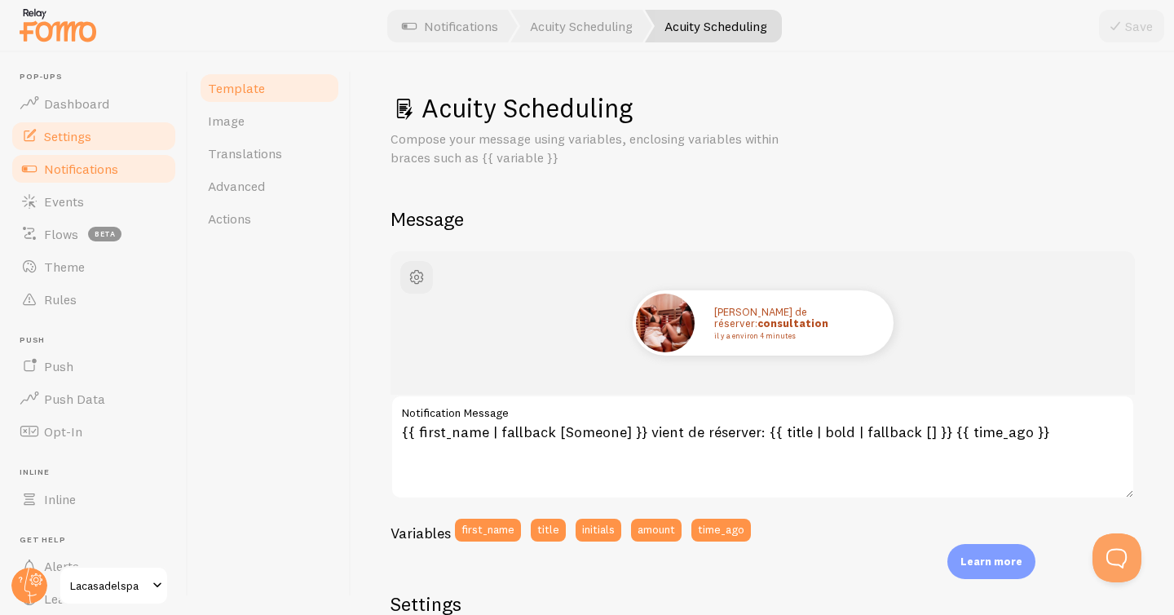
click at [102, 135] on link "Settings" at bounding box center [94, 136] width 168 height 33
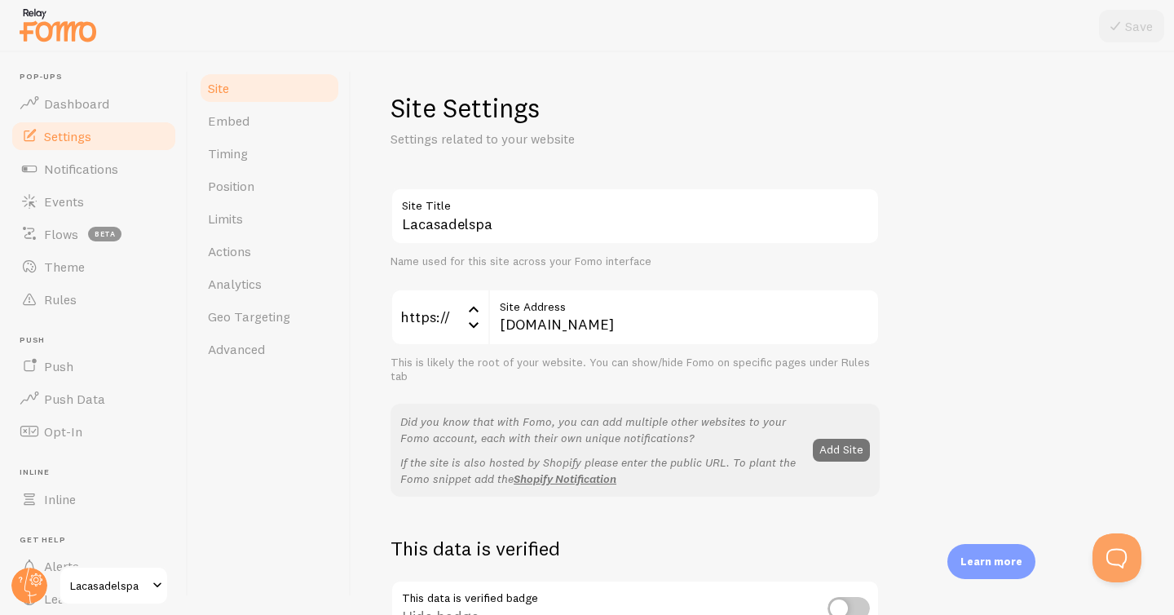
click at [110, 121] on link "Settings" at bounding box center [94, 136] width 168 height 33
click at [111, 113] on link "Dashboard" at bounding box center [94, 103] width 168 height 33
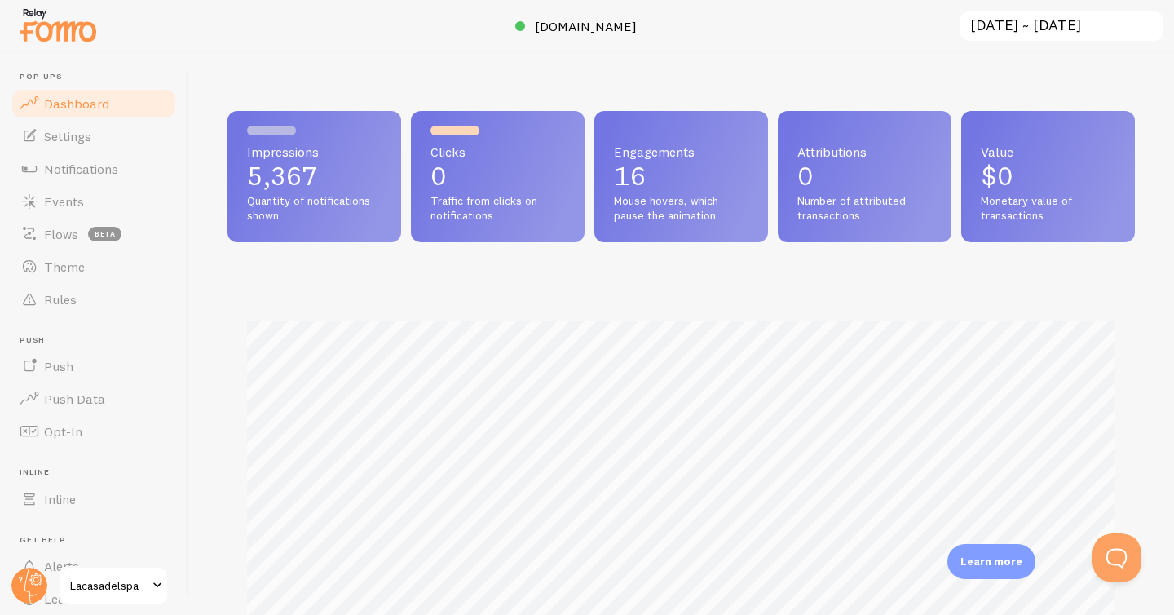
scroll to position [428, 908]
click at [1026, 30] on input "[DATE] ~ [DATE]" at bounding box center [1062, 26] width 206 height 33
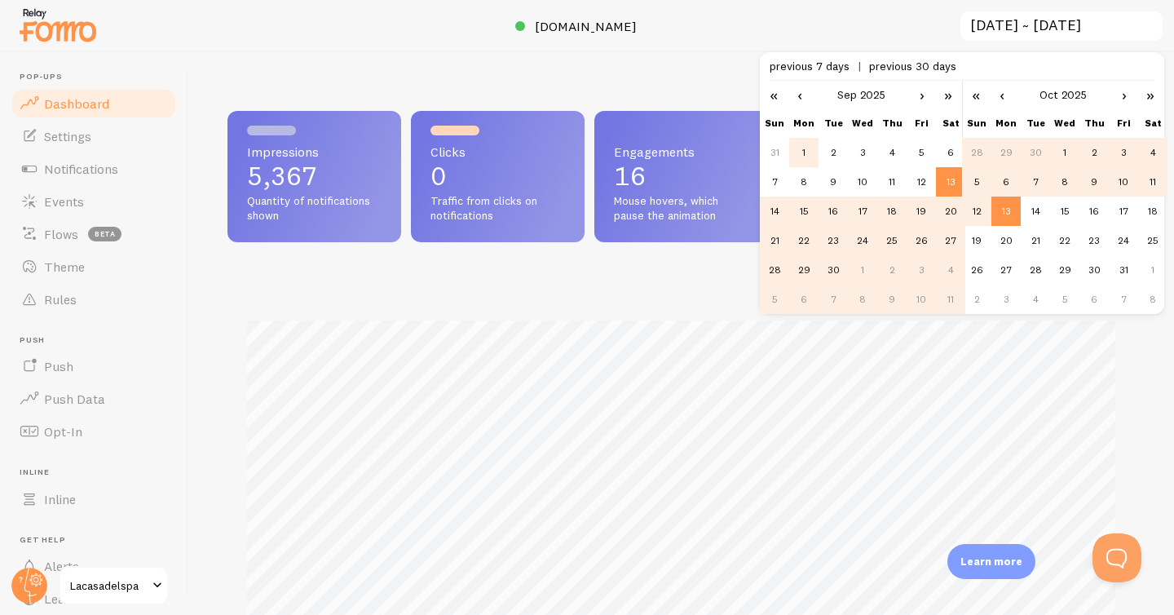
click at [808, 155] on td "1" at bounding box center [803, 152] width 29 height 29
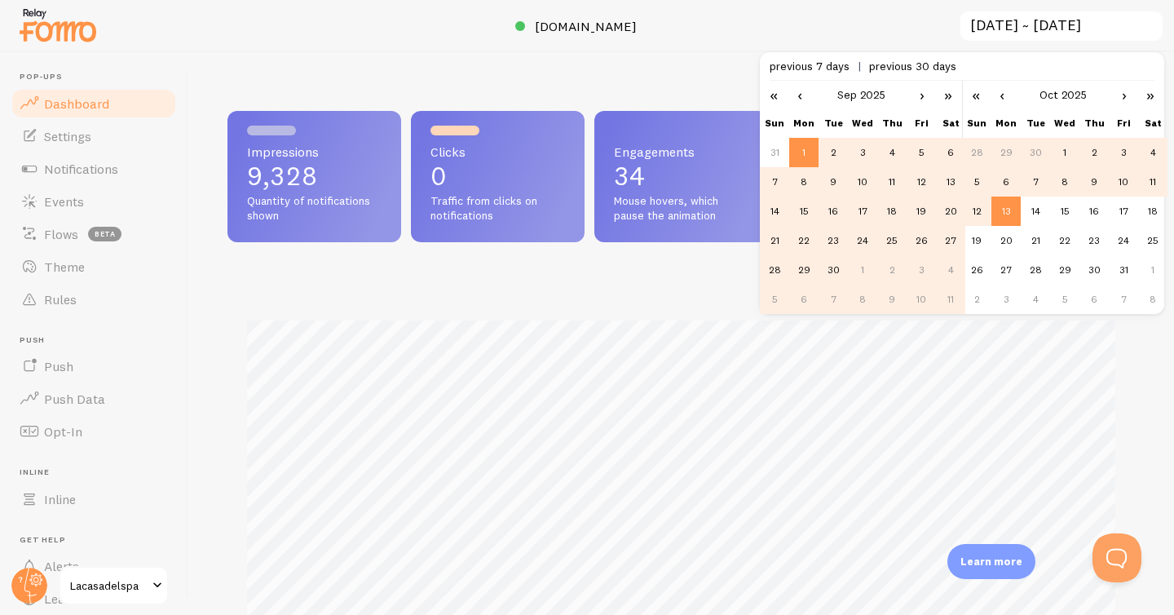
click at [837, 274] on td "30" at bounding box center [833, 269] width 29 height 29
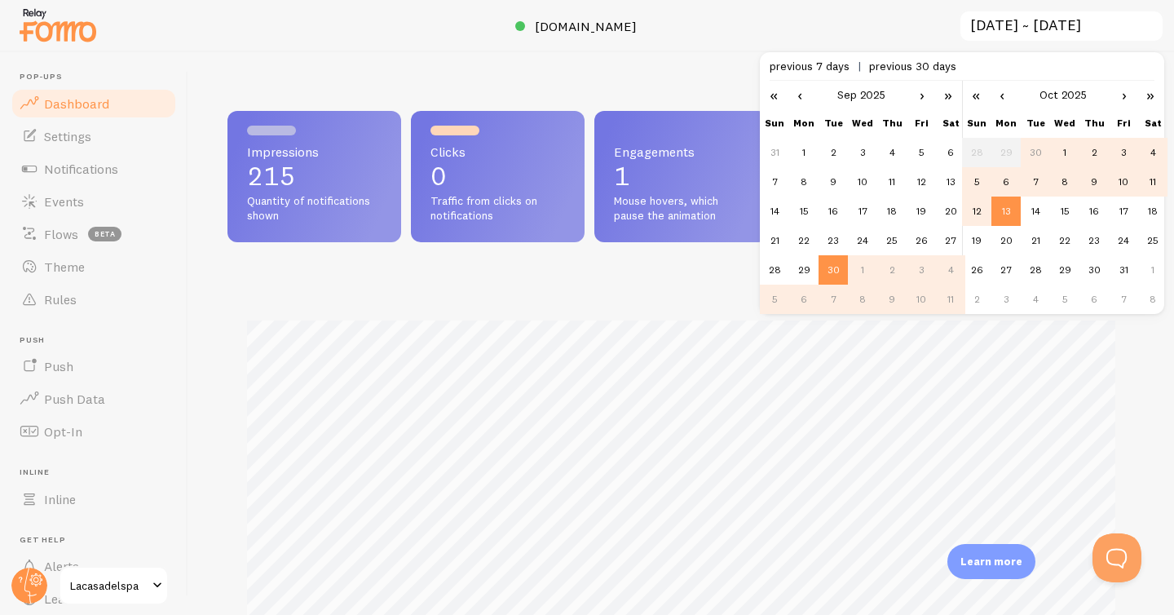
click at [902, 67] on span "previous 30 days" at bounding box center [912, 66] width 87 height 15
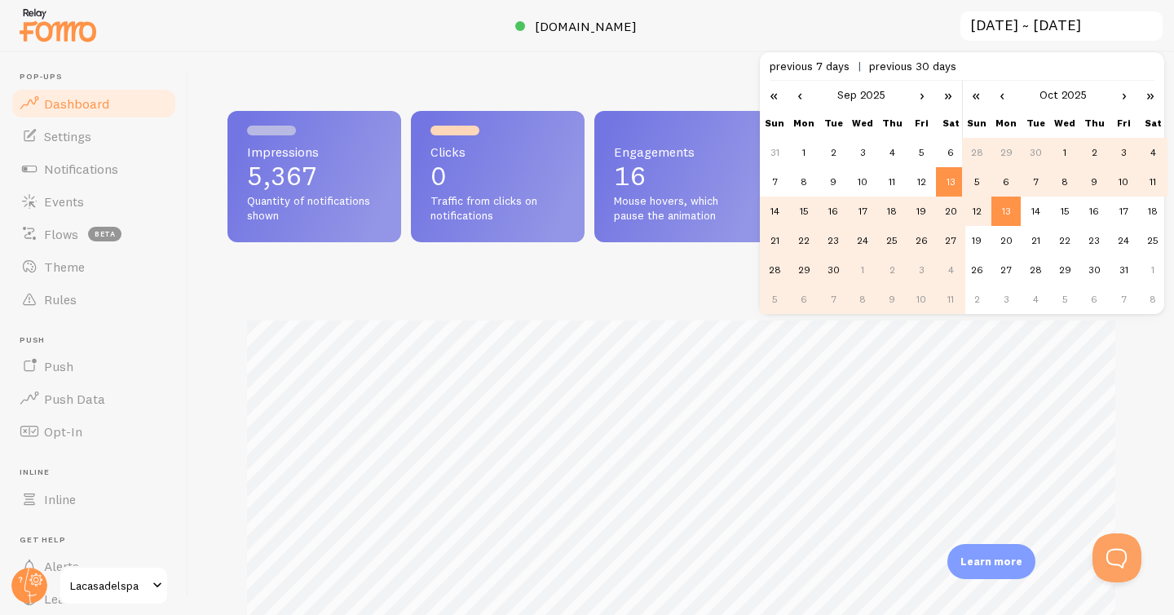
click at [778, 98] on link "«" at bounding box center [774, 95] width 28 height 28
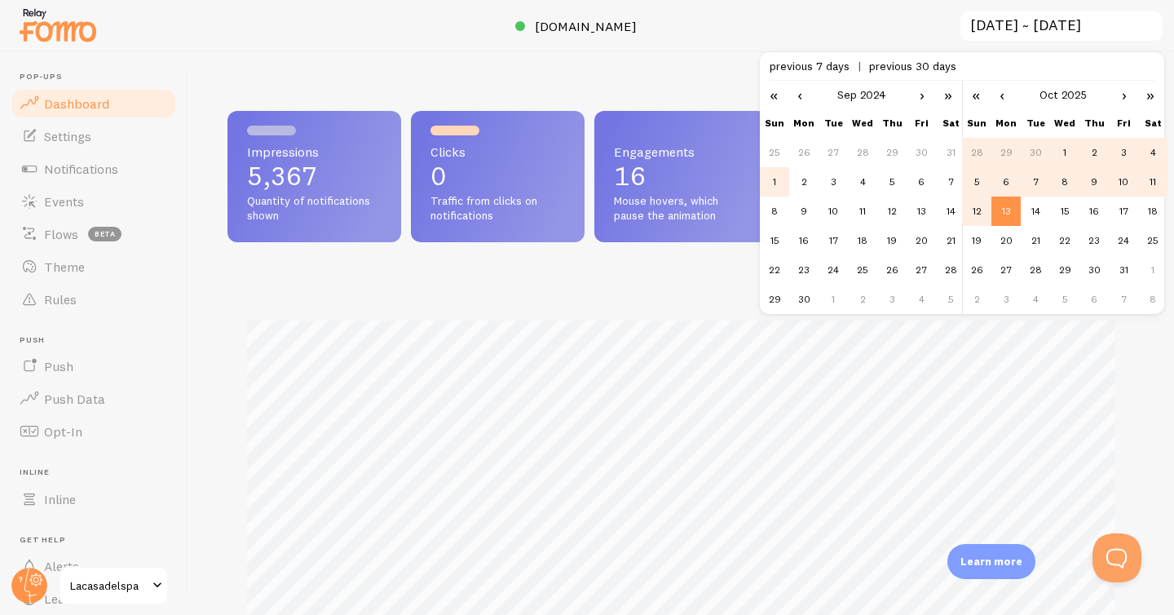
click at [772, 179] on td "1" at bounding box center [774, 181] width 29 height 29
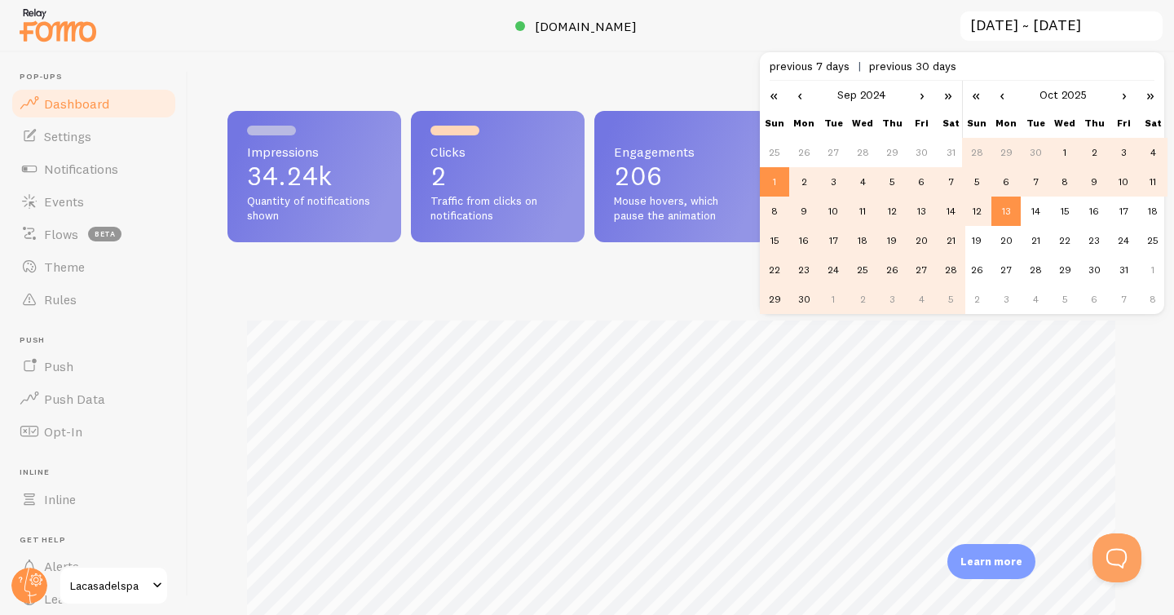
click at [806, 289] on td "30" at bounding box center [803, 299] width 29 height 29
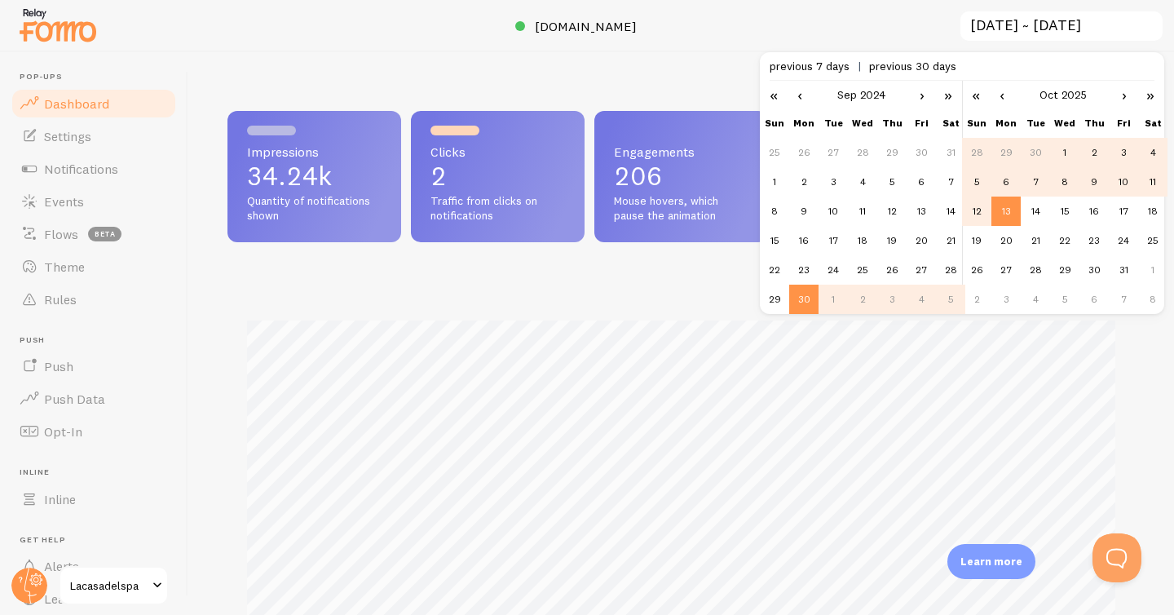
click at [805, 306] on td "30" at bounding box center [803, 299] width 29 height 29
click at [776, 160] on td "25" at bounding box center [774, 152] width 29 height 29
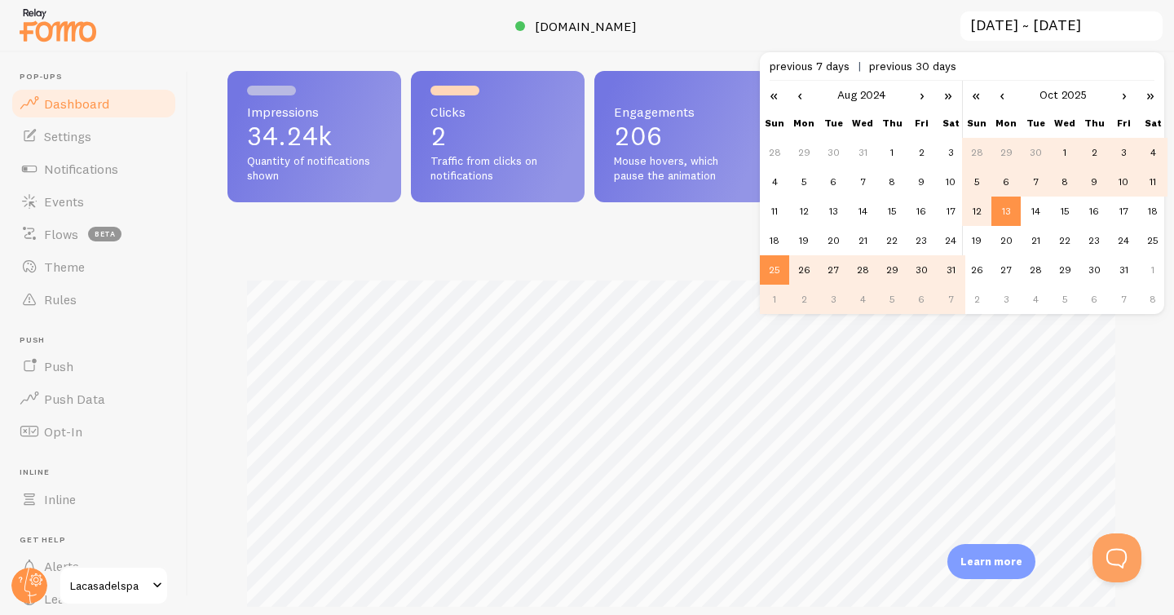
scroll to position [0, 0]
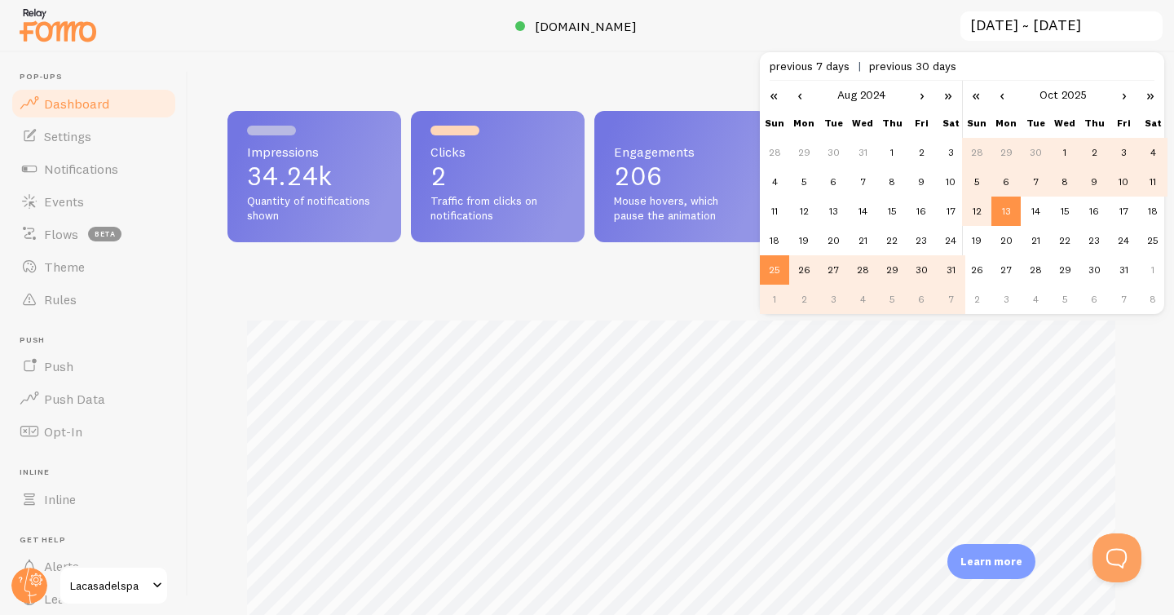
click at [768, 83] on link "«" at bounding box center [774, 95] width 28 height 28
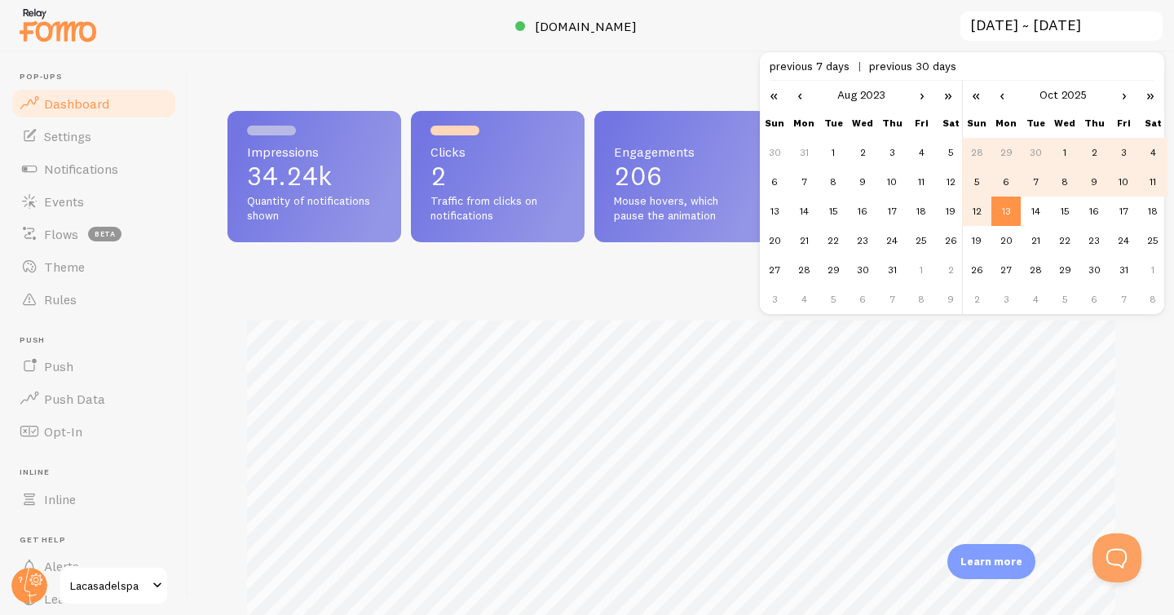
click at [736, 83] on div "Impressions 34.24k Quantity of notifications shown Clicks 2 Traffic from clicks…" at bounding box center [681, 333] width 986 height 563
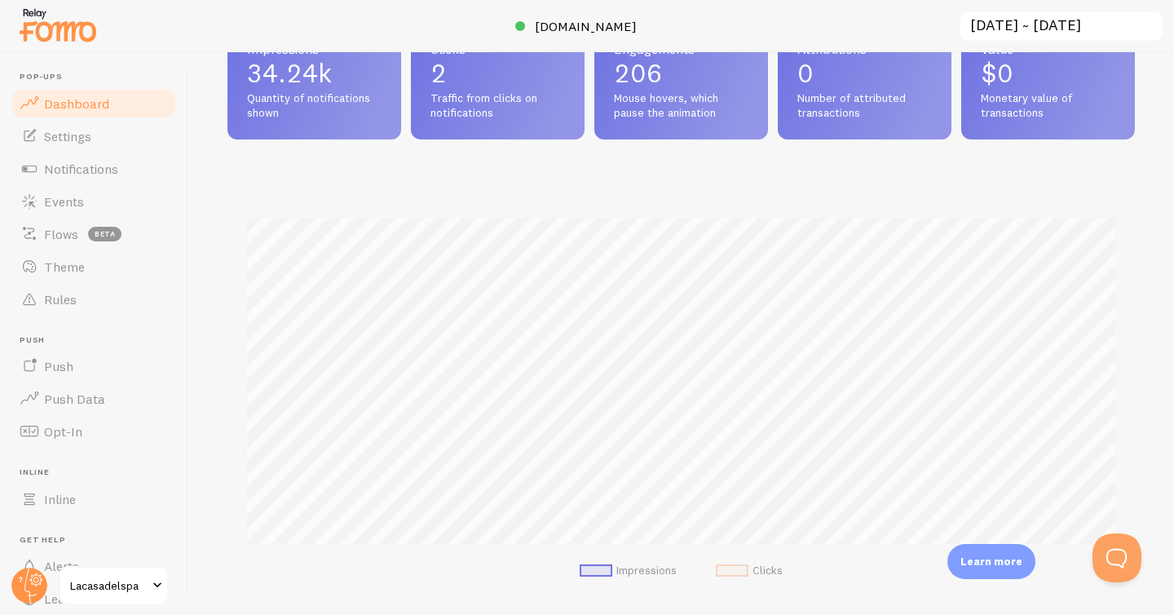
scroll to position [61, 0]
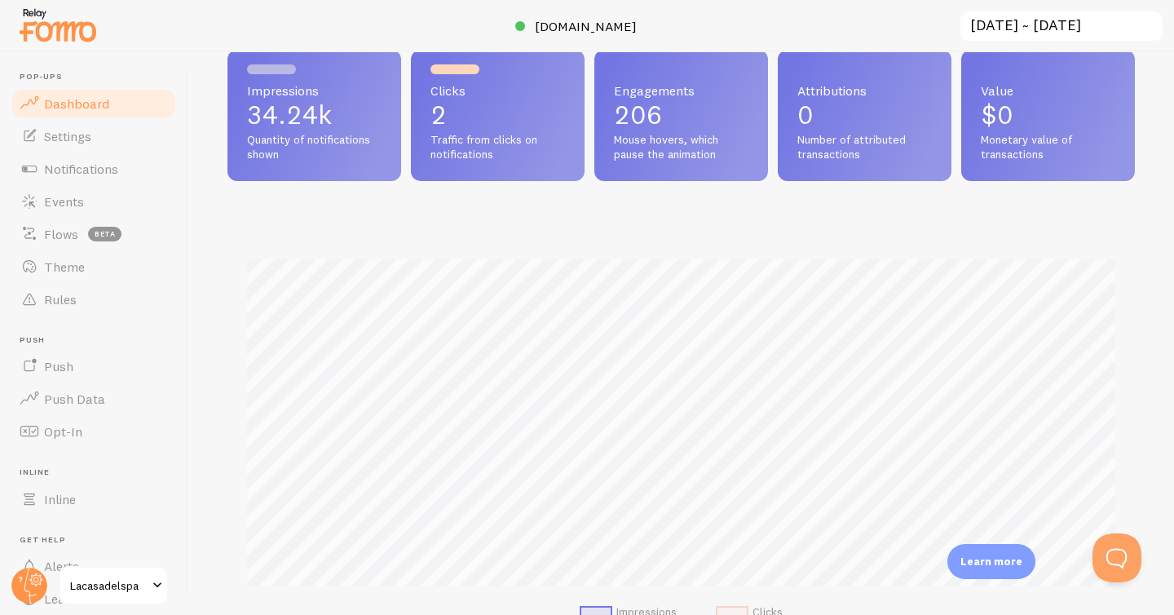
click at [999, 28] on input "2024-08-25 ~ 2025-10-13" at bounding box center [1062, 26] width 206 height 33
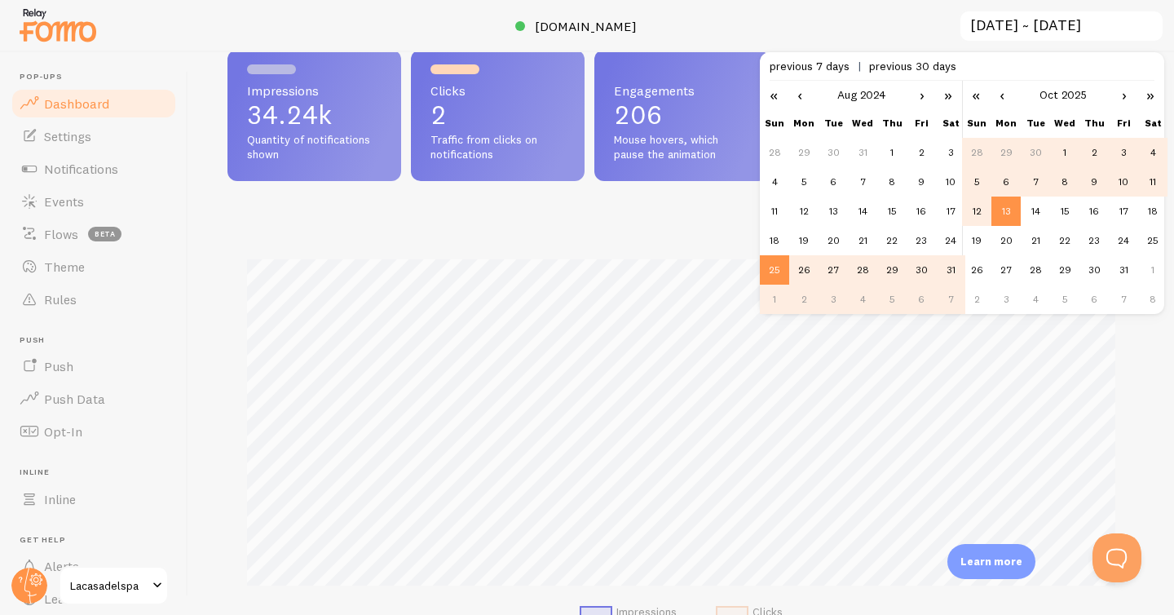
click at [913, 100] on link "›" at bounding box center [922, 95] width 24 height 28
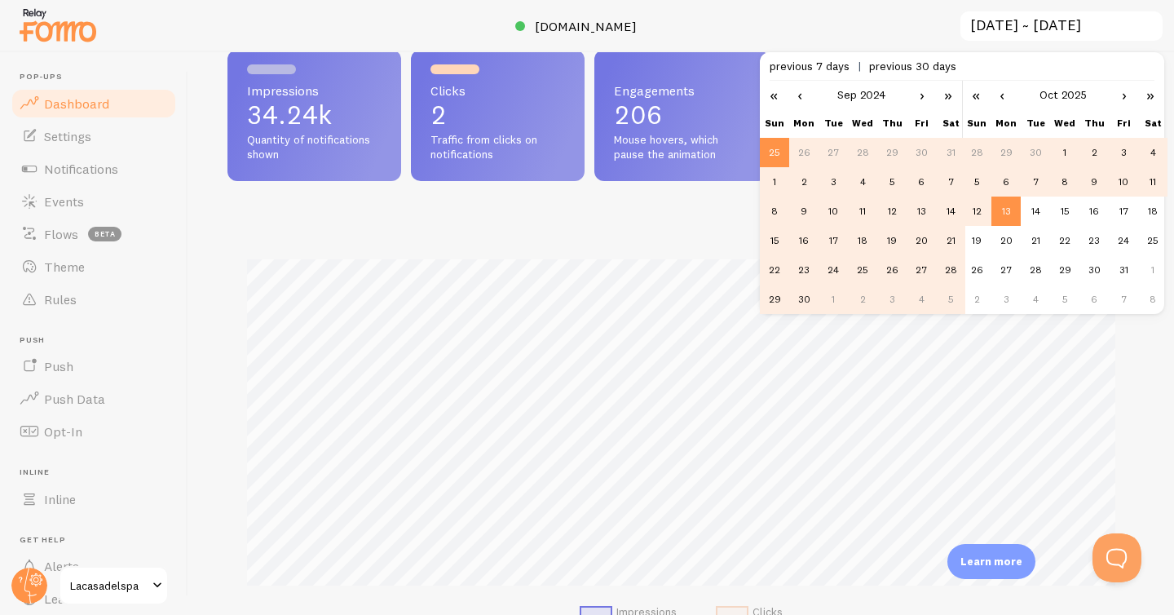
click at [913, 100] on link "›" at bounding box center [922, 95] width 24 height 28
click at [918, 68] on span "previous 30 days" at bounding box center [912, 66] width 87 height 15
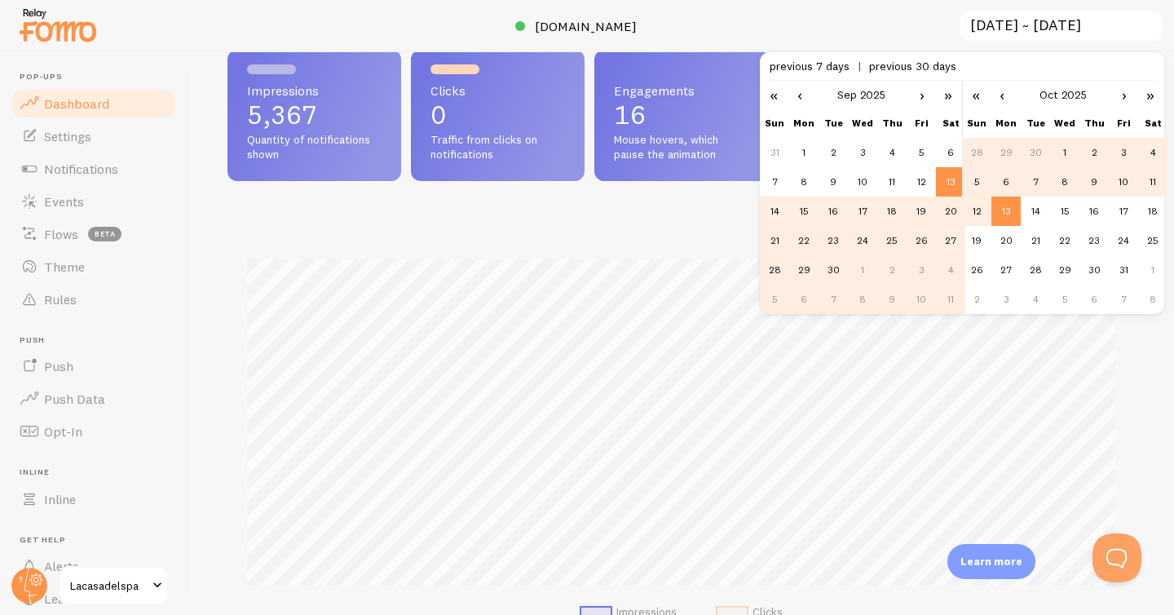
scroll to position [428, 908]
click at [801, 158] on td "1" at bounding box center [803, 152] width 29 height 29
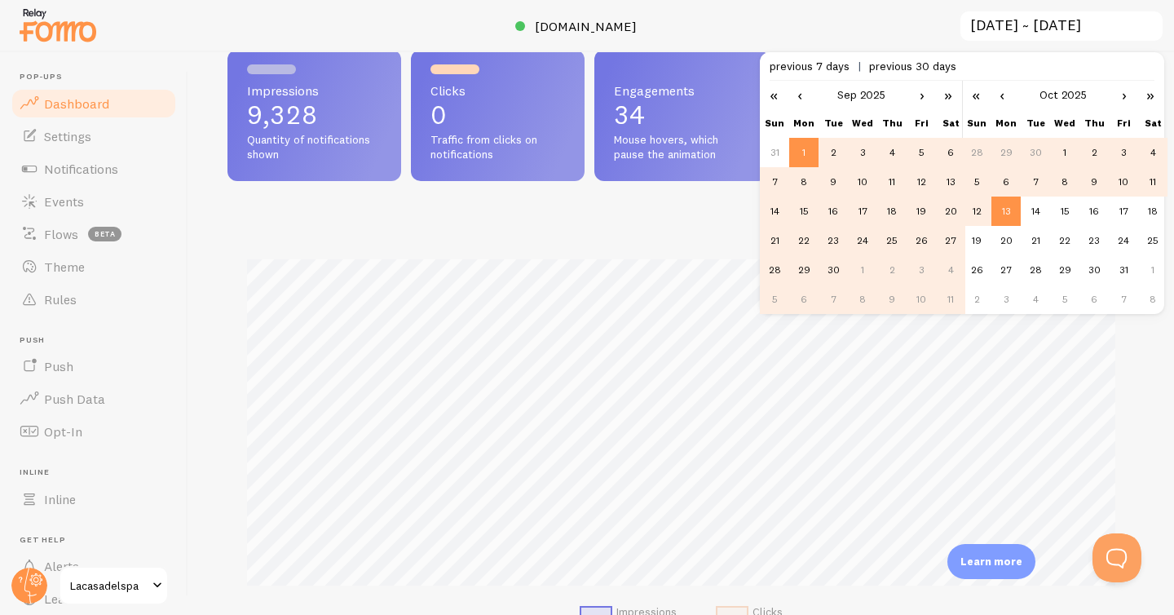
click at [1067, 153] on td "1" at bounding box center [1064, 152] width 29 height 29
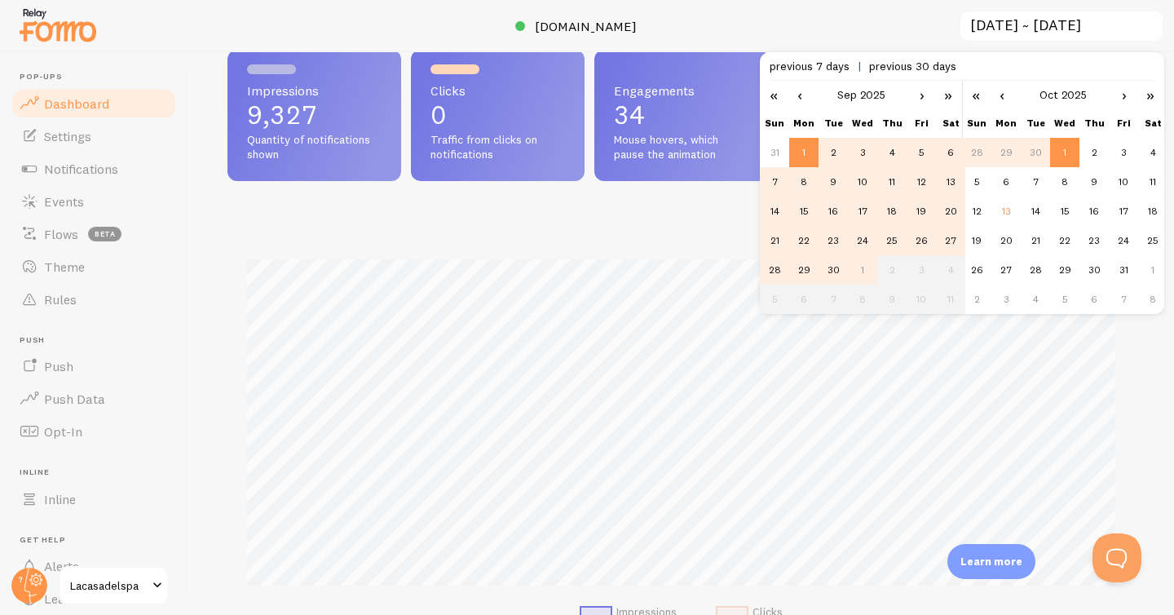
click at [800, 100] on link "‹" at bounding box center [800, 95] width 24 height 28
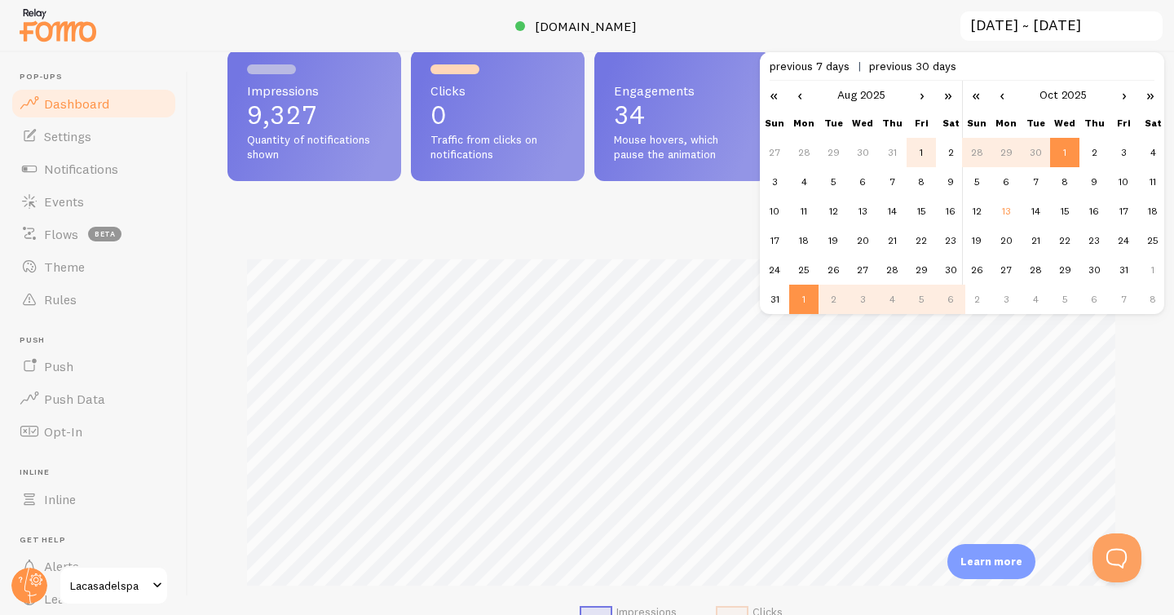
click at [915, 158] on td "1" at bounding box center [921, 152] width 29 height 29
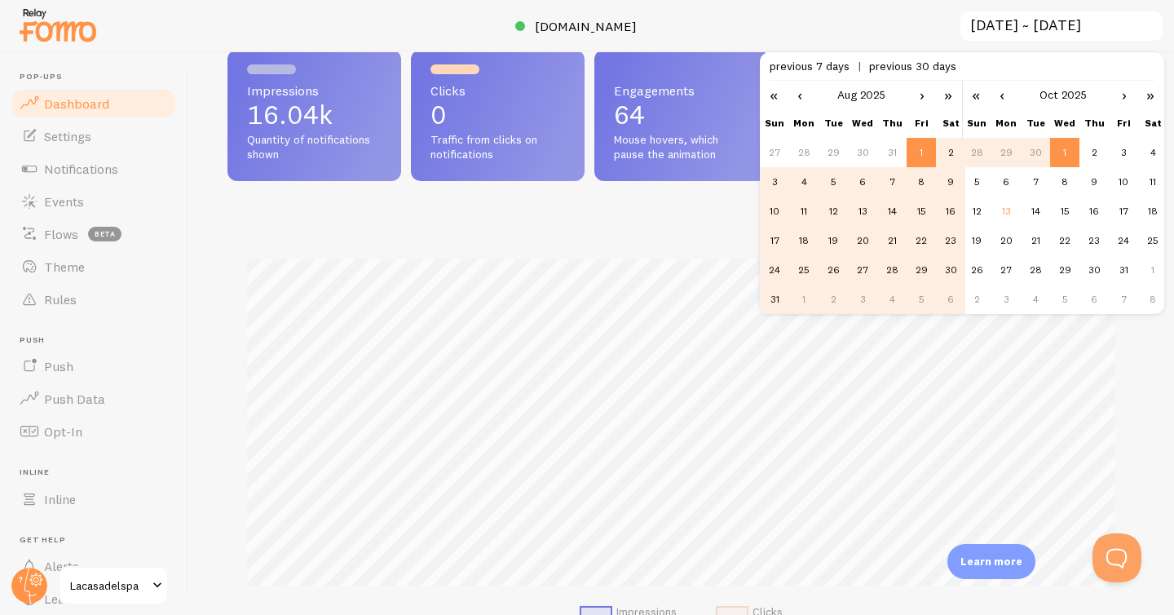
click at [768, 297] on td "31" at bounding box center [774, 299] width 29 height 29
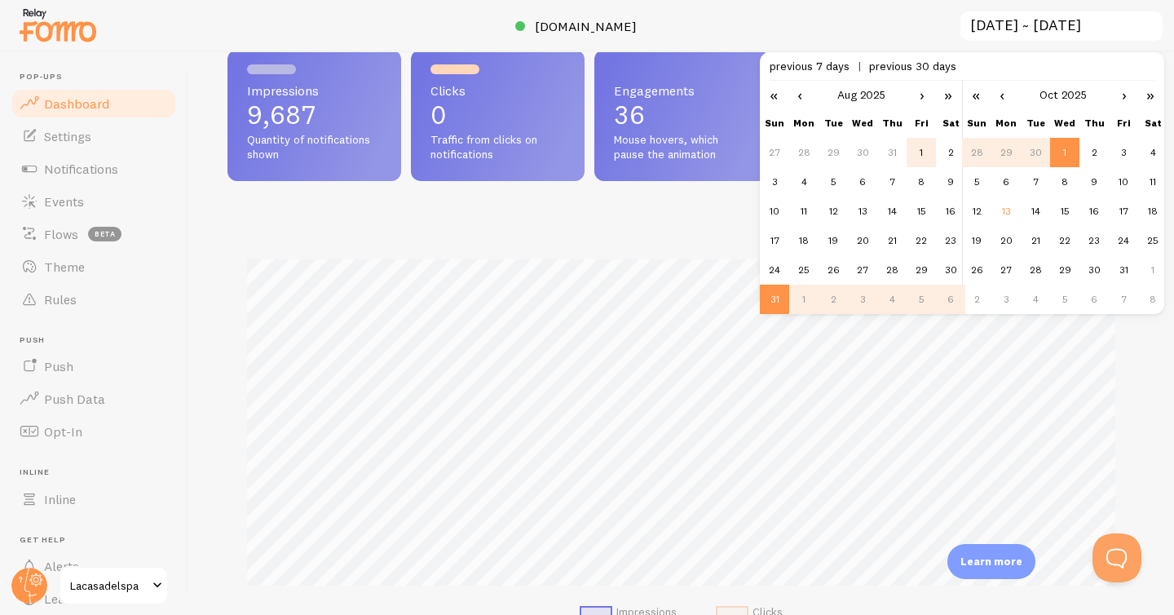
click at [919, 157] on td "1" at bounding box center [921, 152] width 29 height 29
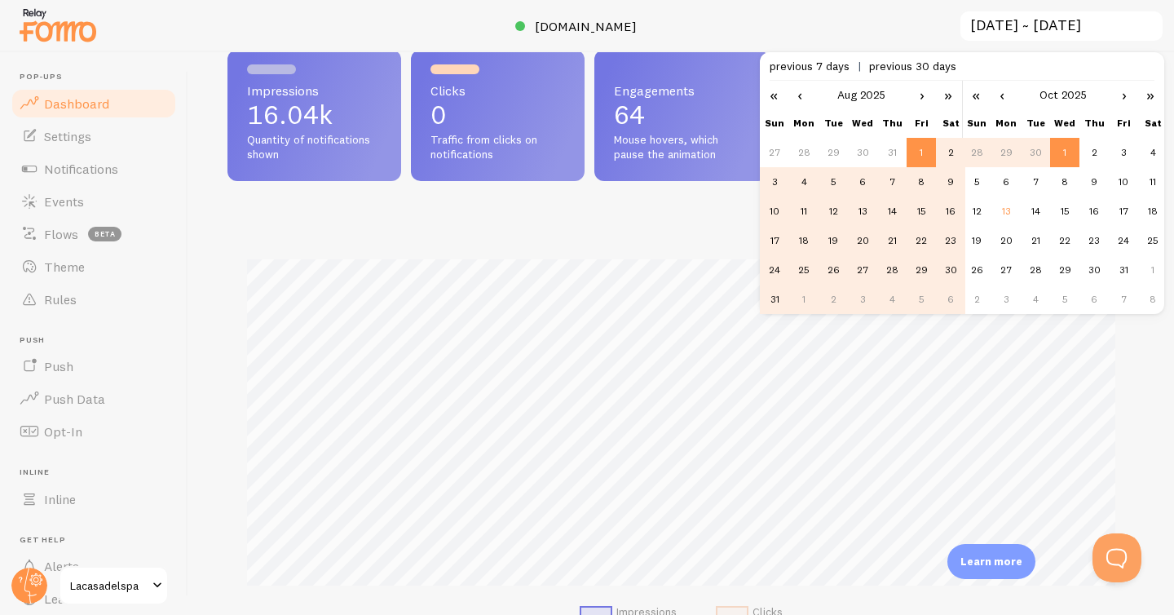
click at [780, 299] on td "31" at bounding box center [774, 299] width 29 height 29
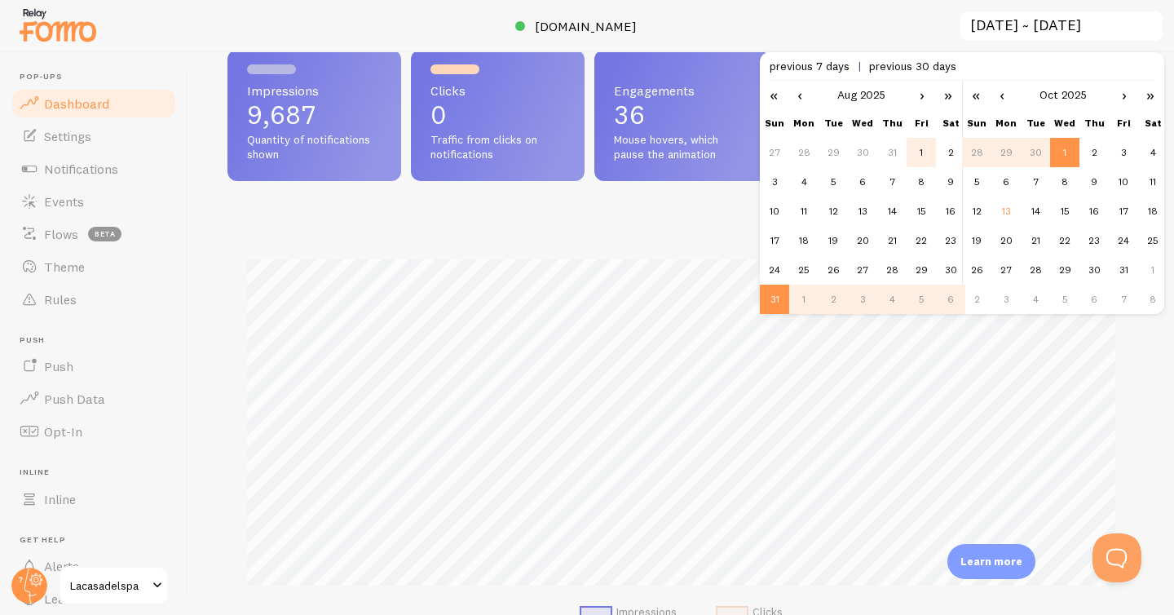
click at [914, 143] on td "1" at bounding box center [921, 152] width 29 height 29
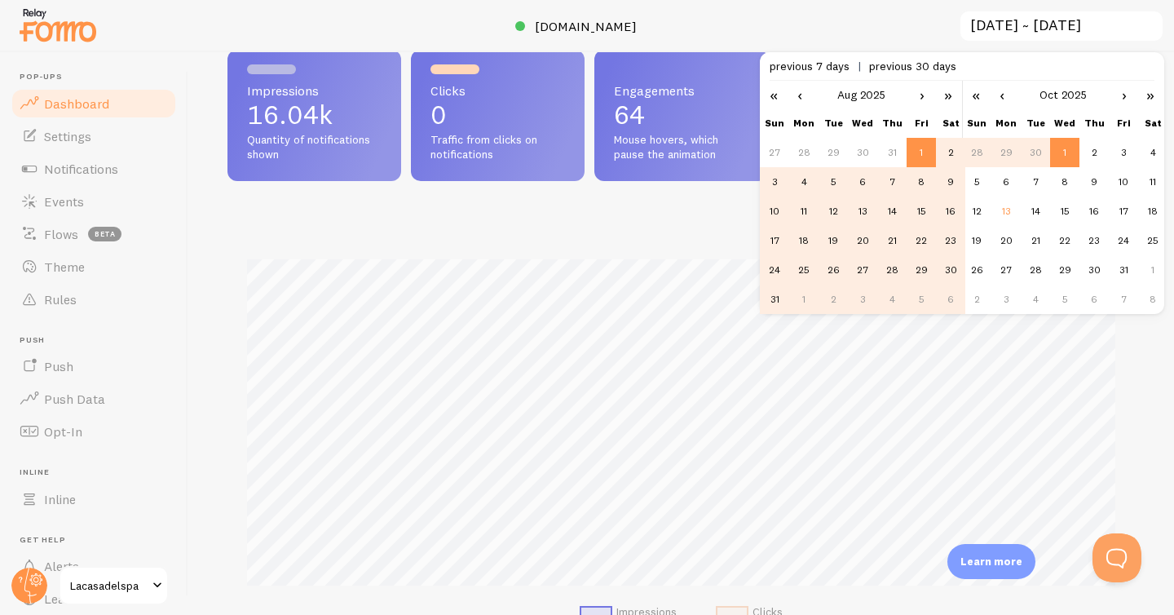
scroll to position [0, 0]
click at [1006, 100] on link "‹" at bounding box center [1002, 95] width 24 height 28
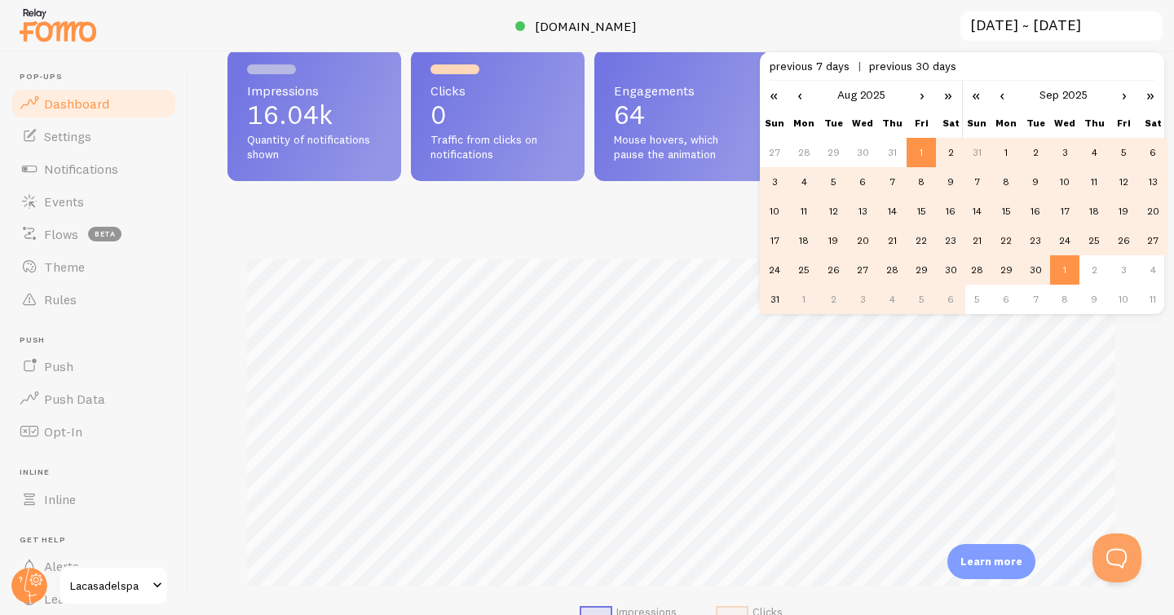
click at [1011, 155] on td "1" at bounding box center [1006, 152] width 29 height 29
type input "2025-08-01 ~ 2025-09-01"
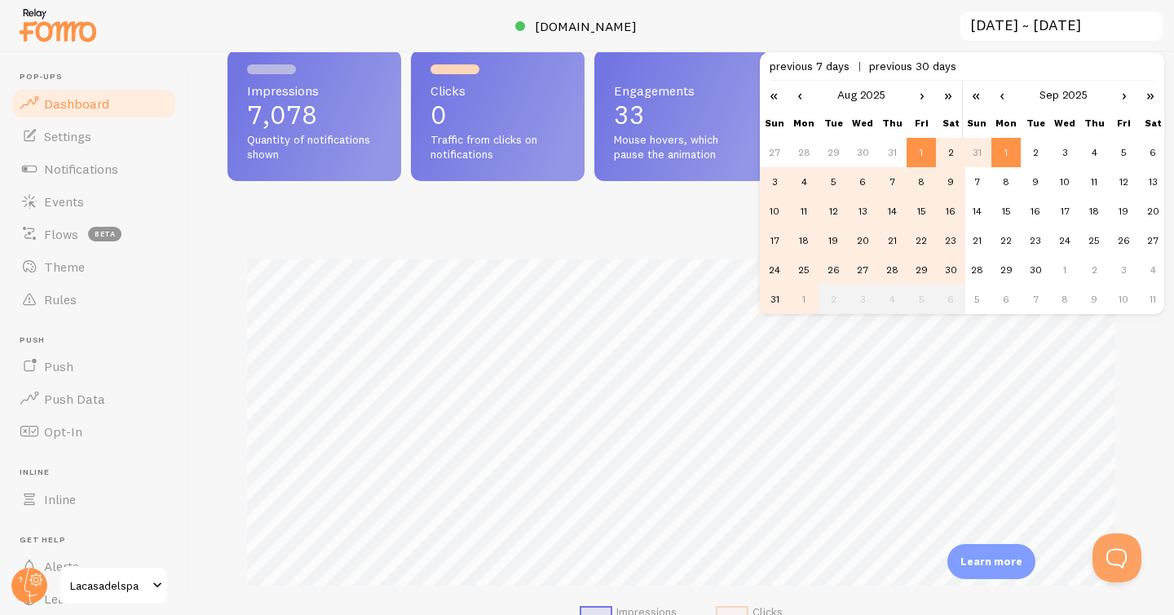
click at [768, 34] on div at bounding box center [587, 26] width 1174 height 52
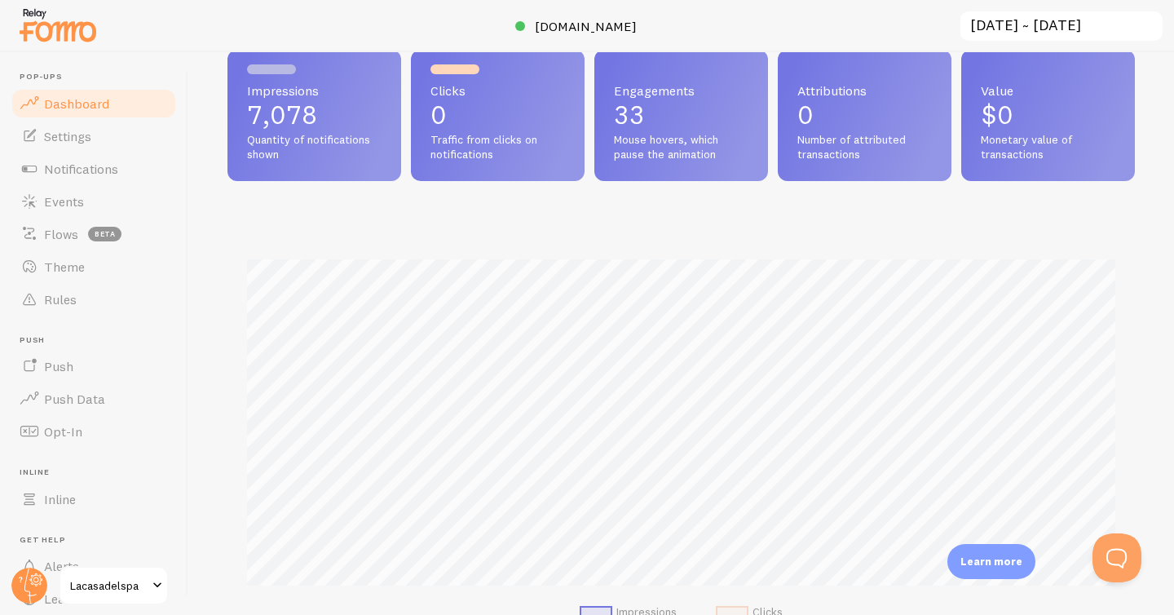
click at [768, 34] on div at bounding box center [587, 26] width 1174 height 52
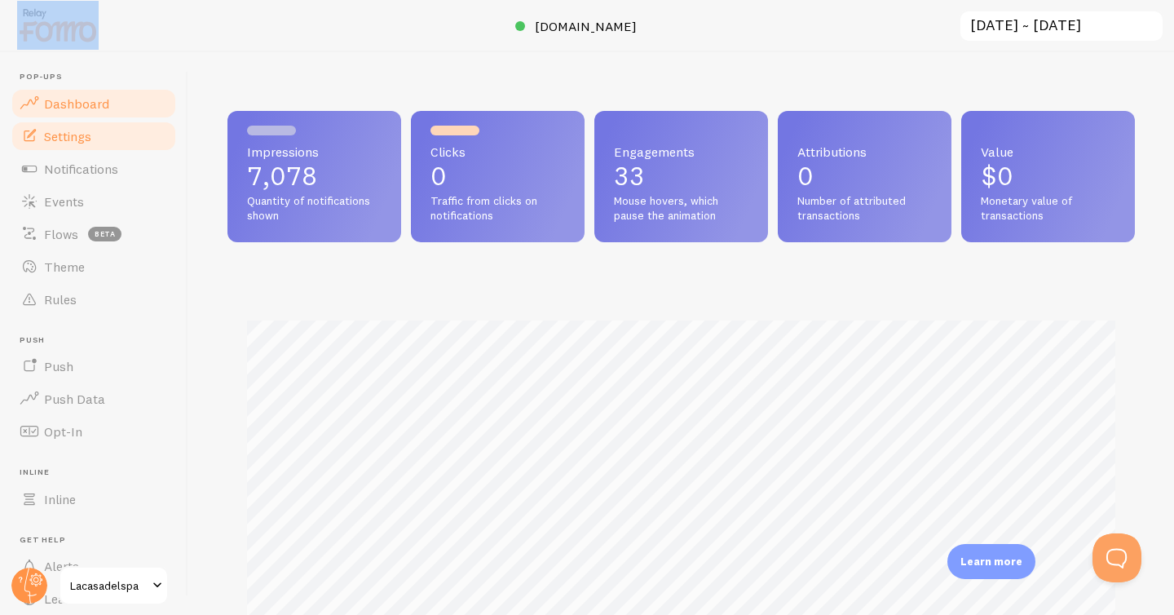
click at [122, 135] on link "Settings" at bounding box center [94, 136] width 168 height 33
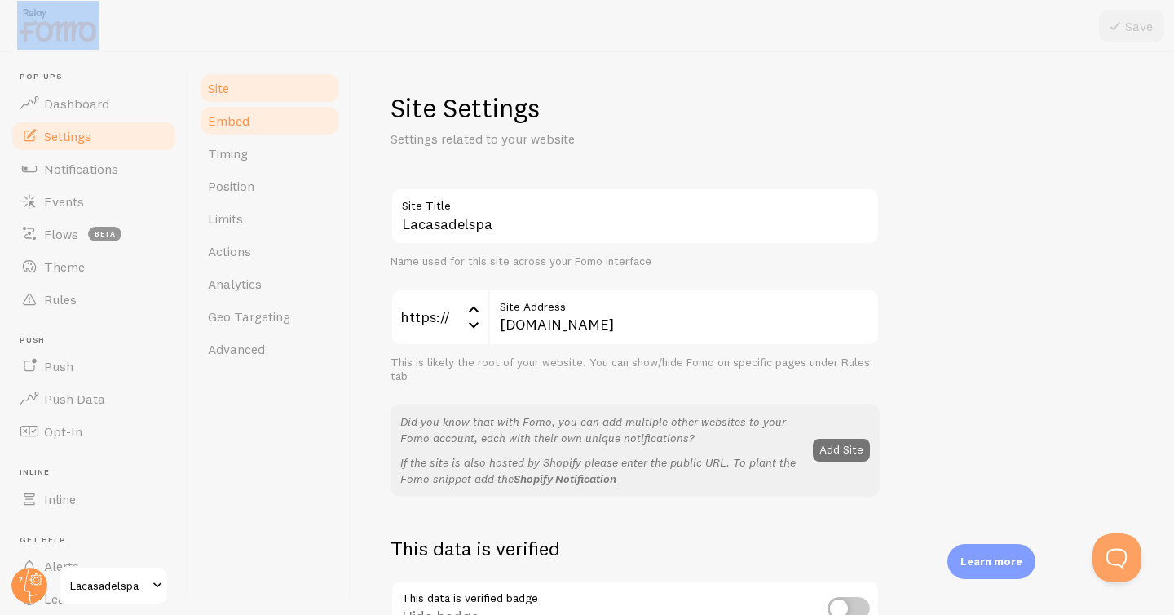
click at [283, 130] on link "Embed" at bounding box center [269, 120] width 143 height 33
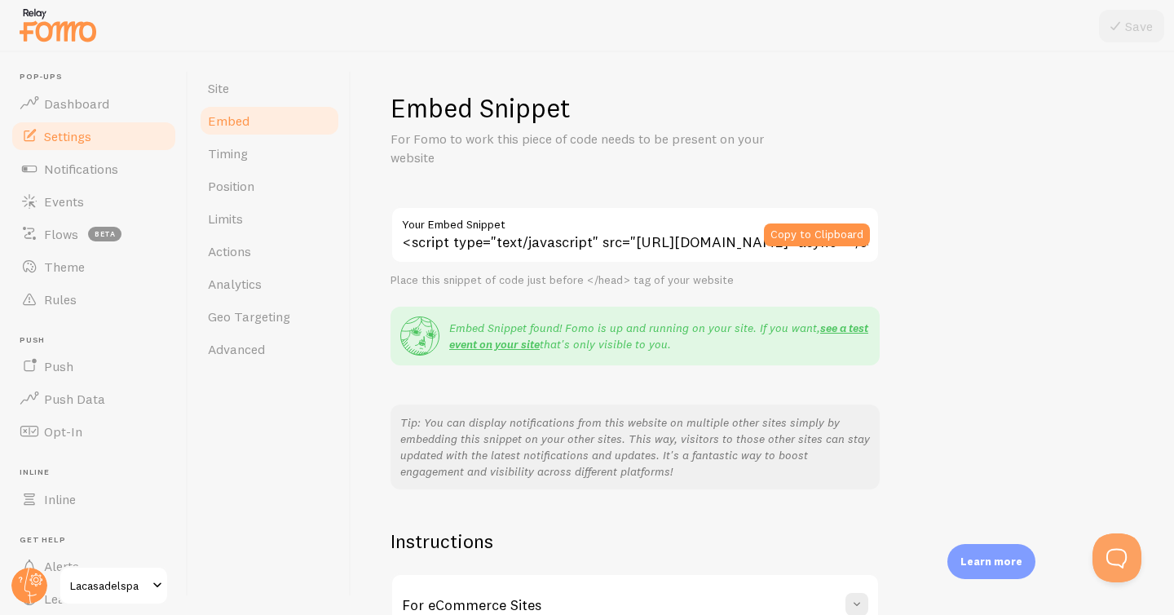
click at [497, 352] on p "Embed Snippet found! Fomo is up and running on your site. If you want, see a te…" at bounding box center [659, 336] width 421 height 33
click at [506, 349] on link "see a test event on your site" at bounding box center [658, 336] width 419 height 31
click at [272, 288] on link "Analytics" at bounding box center [269, 284] width 143 height 33
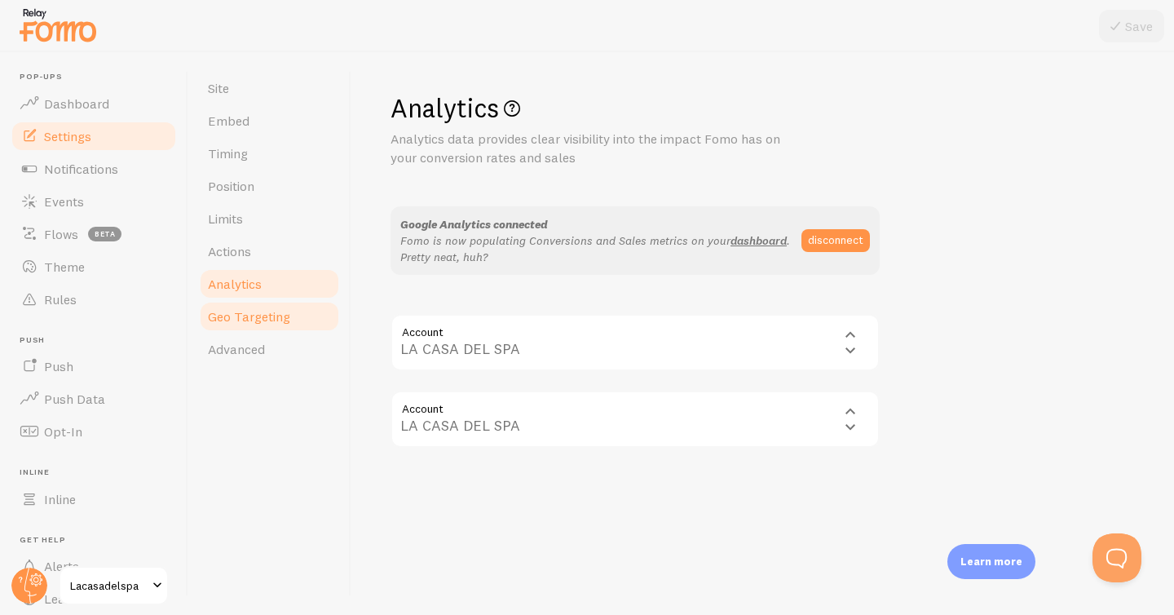
click at [290, 316] on link "Geo Targeting" at bounding box center [269, 316] width 143 height 33
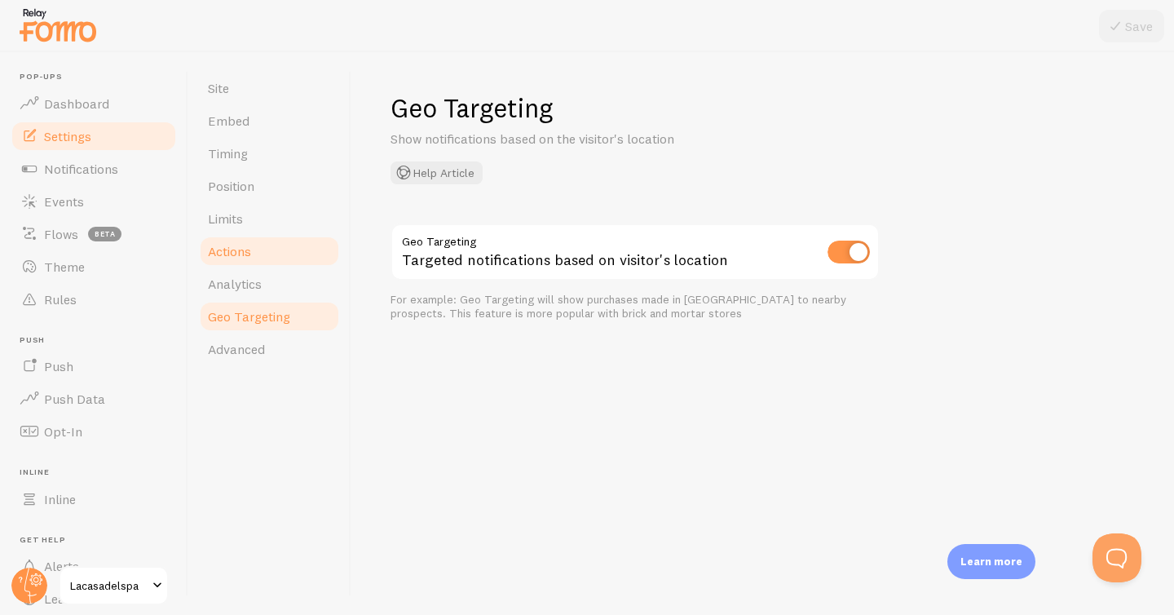
click at [290, 243] on link "Actions" at bounding box center [269, 251] width 143 height 33
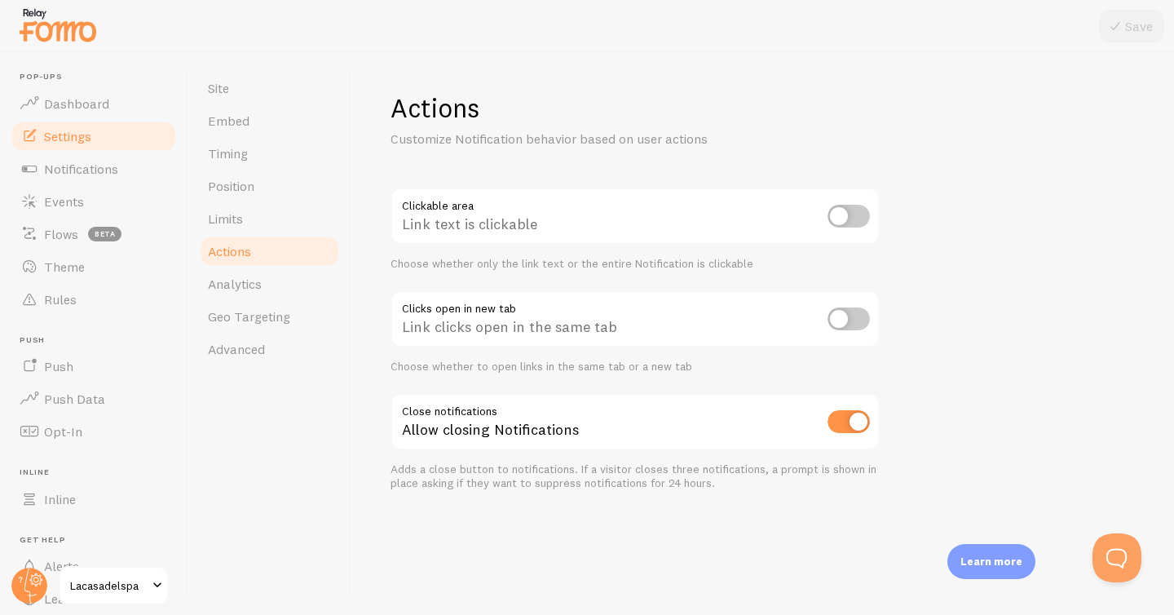
click at [841, 215] on input "checkbox" at bounding box center [849, 216] width 42 height 23
click at [643, 219] on div "Entire Notification is clickable" at bounding box center [635, 218] width 489 height 60
click at [852, 223] on input "checkbox" at bounding box center [849, 216] width 42 height 23
checkbox input "false"
click at [850, 317] on input "checkbox" at bounding box center [849, 318] width 42 height 23
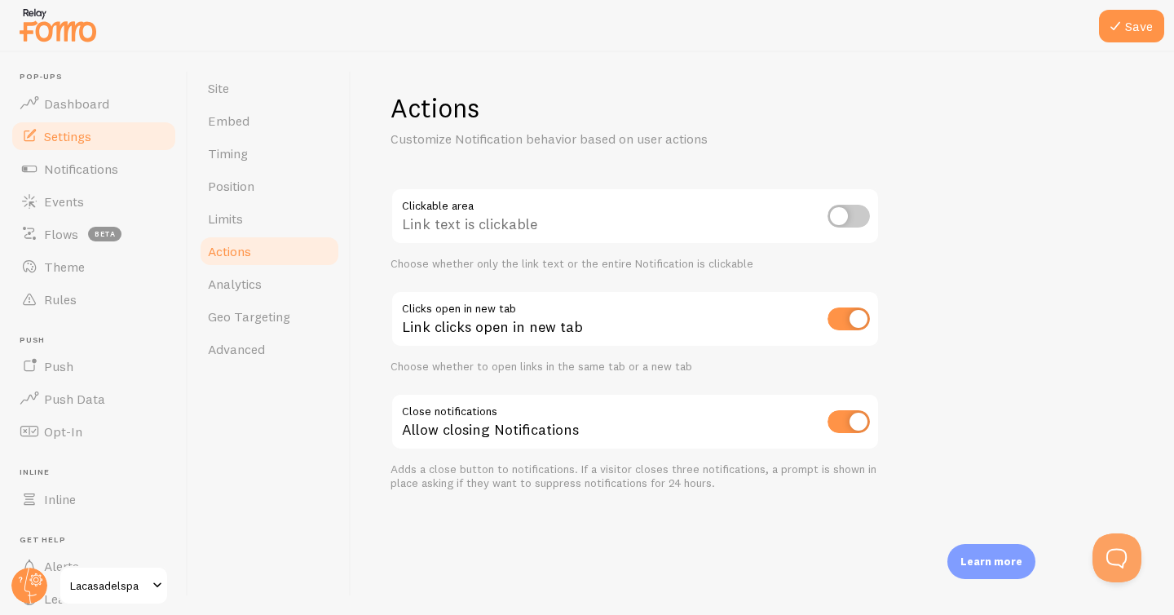
click at [850, 317] on input "checkbox" at bounding box center [849, 318] width 42 height 23
checkbox input "false"
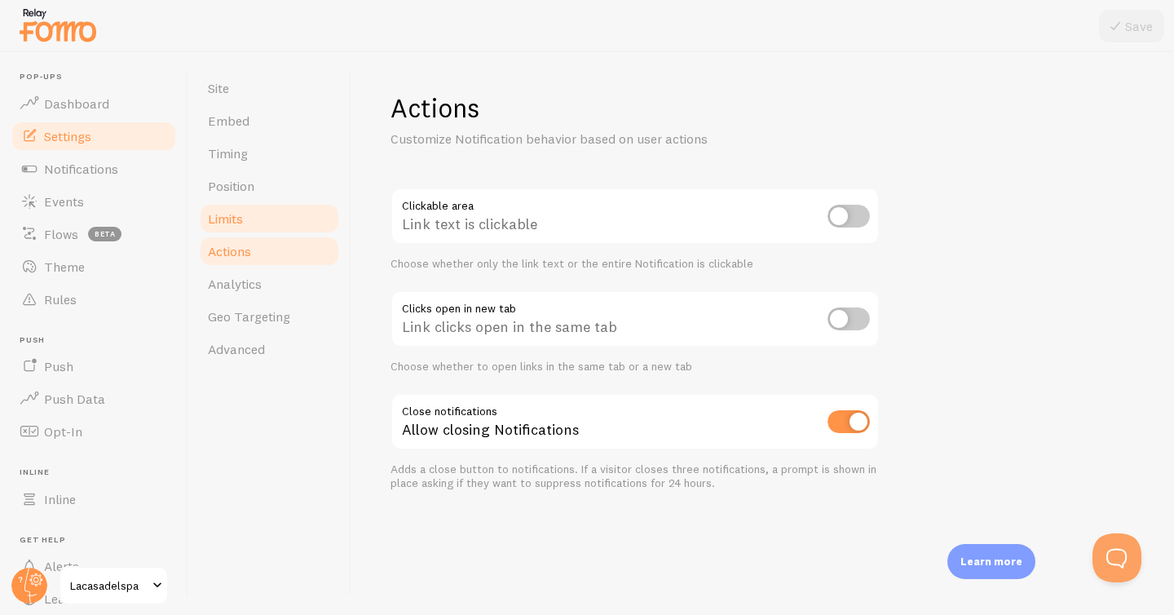
click at [276, 210] on link "Limits" at bounding box center [269, 218] width 143 height 33
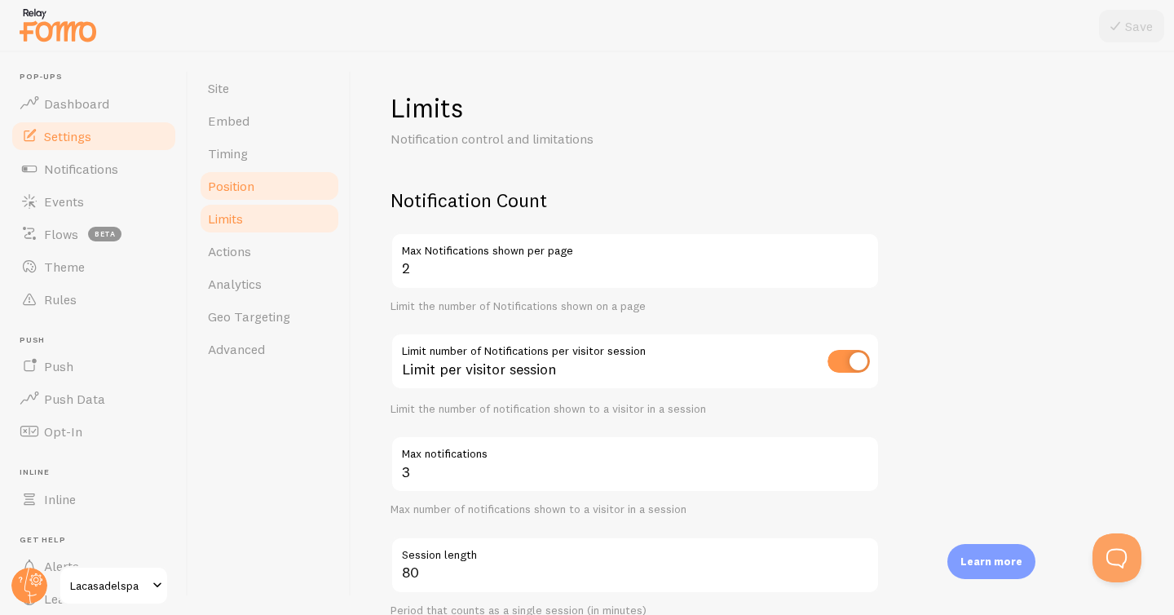
click at [283, 184] on link "Position" at bounding box center [269, 186] width 143 height 33
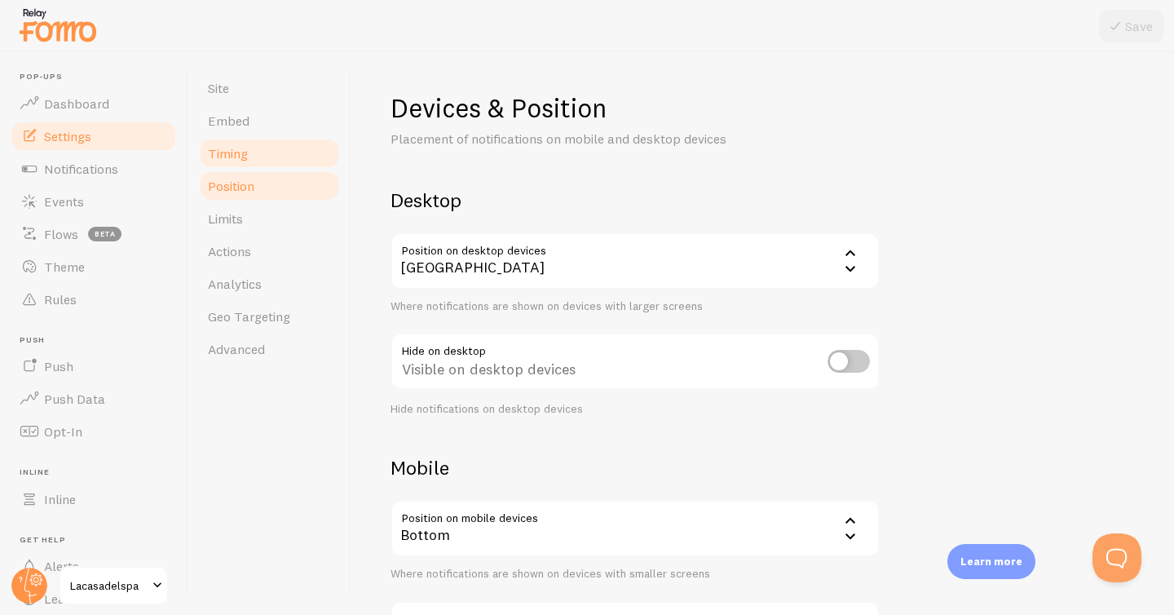
click at [286, 153] on link "Timing" at bounding box center [269, 153] width 143 height 33
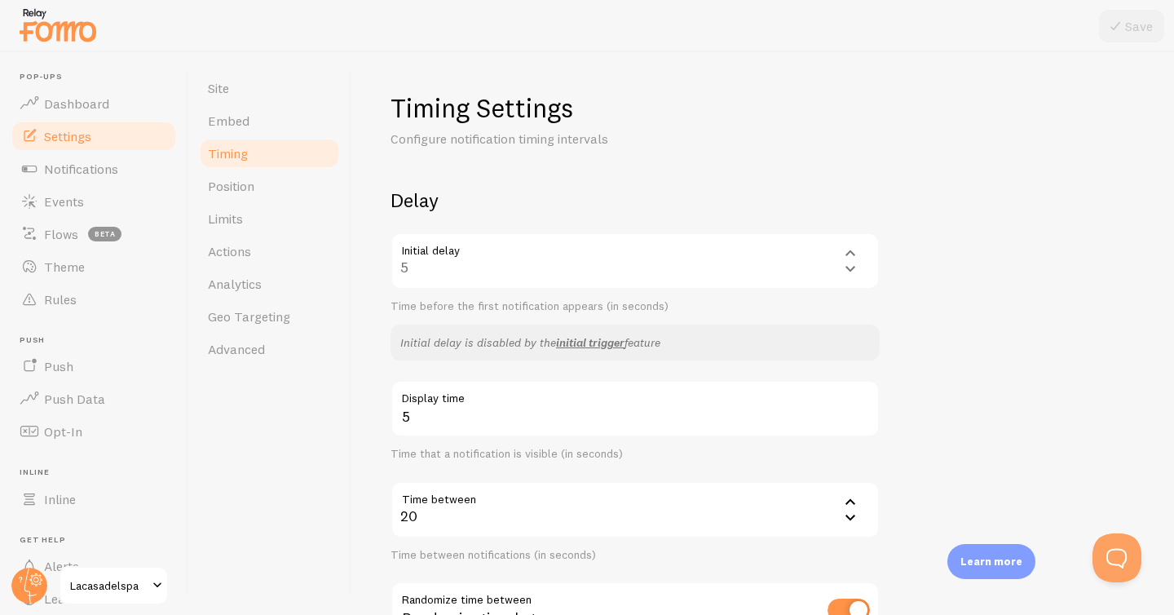
click at [482, 277] on div "Initial delay 5 5 1 2 3 4 5 Time before the first notification appears (in seco…" at bounding box center [635, 273] width 489 height 82
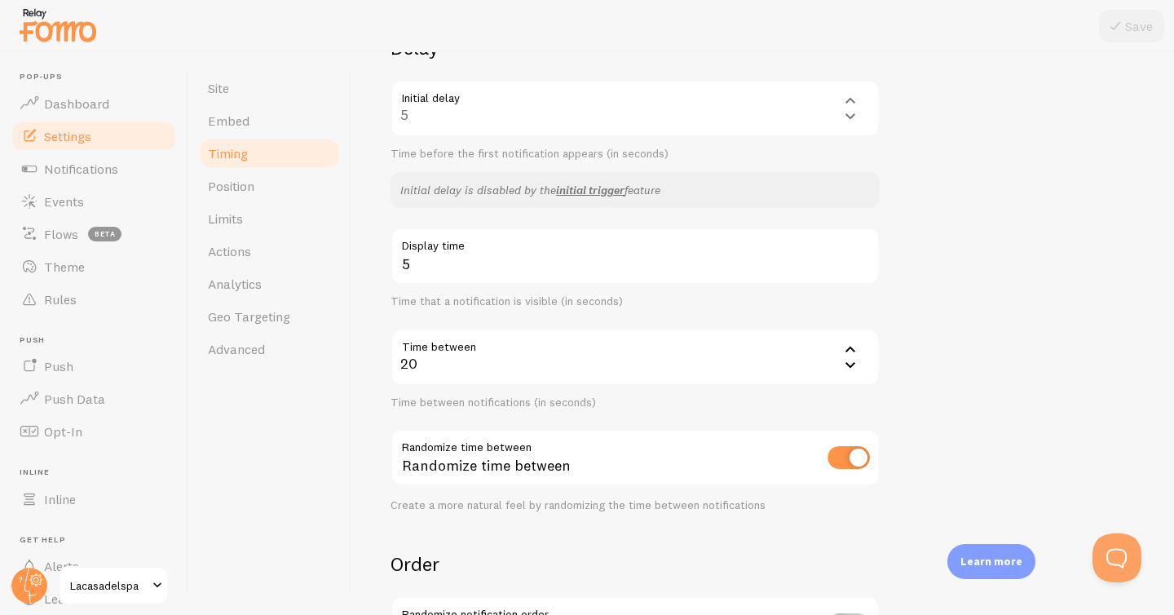
scroll to position [201, 0]
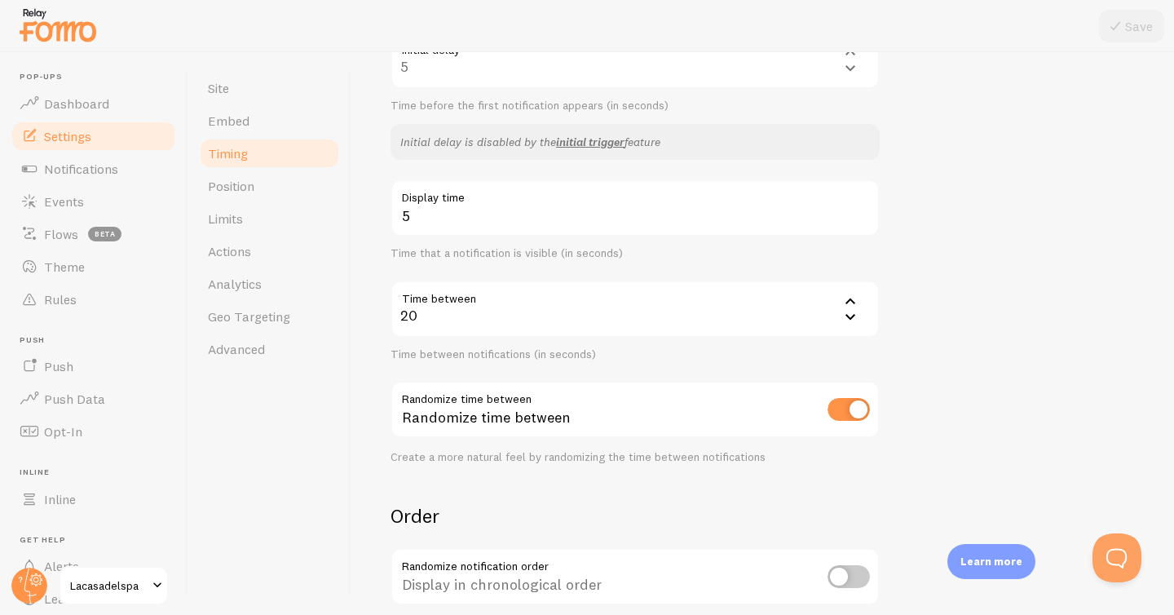
click at [470, 319] on div "20" at bounding box center [635, 309] width 489 height 57
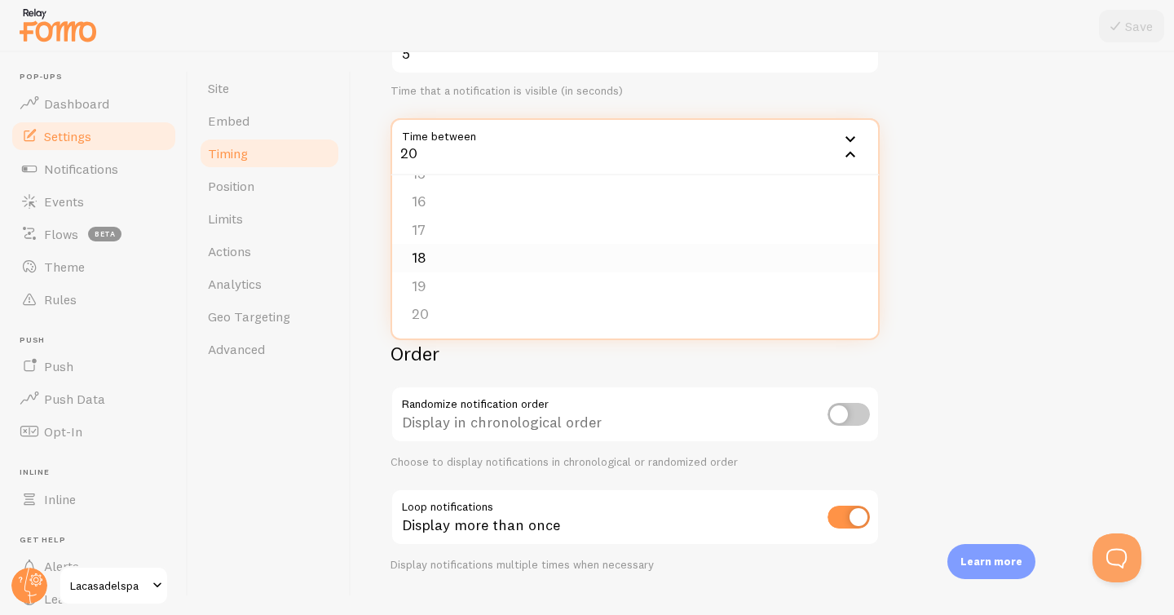
scroll to position [398, 0]
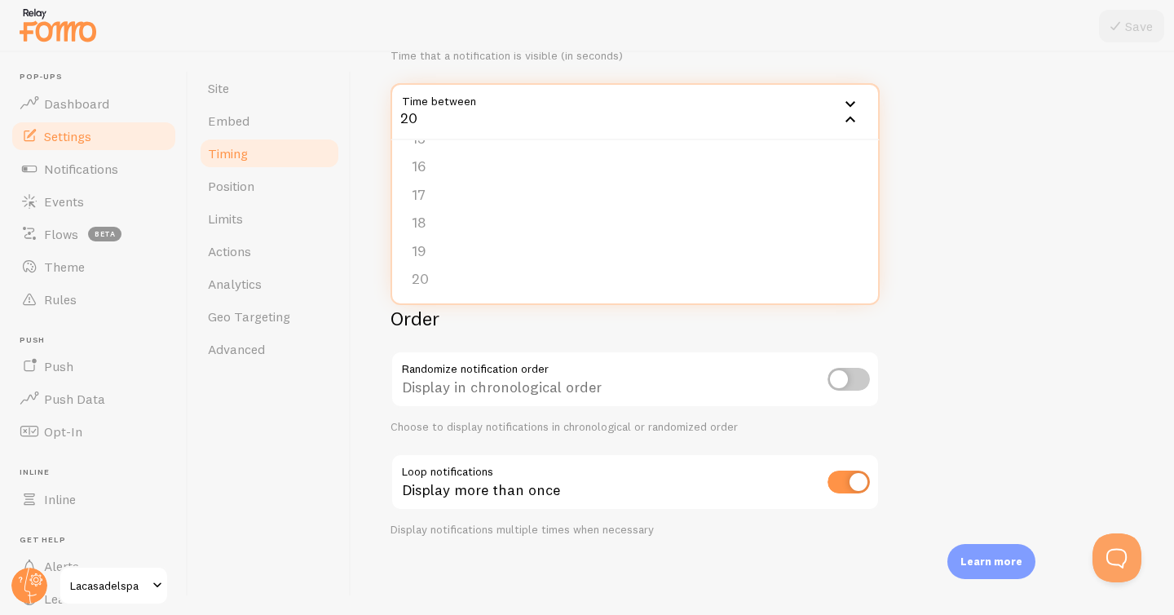
click at [329, 426] on div "Site Embed Timing Position Limits Actions Analytics Geo Targeting Advanced" at bounding box center [269, 333] width 163 height 563
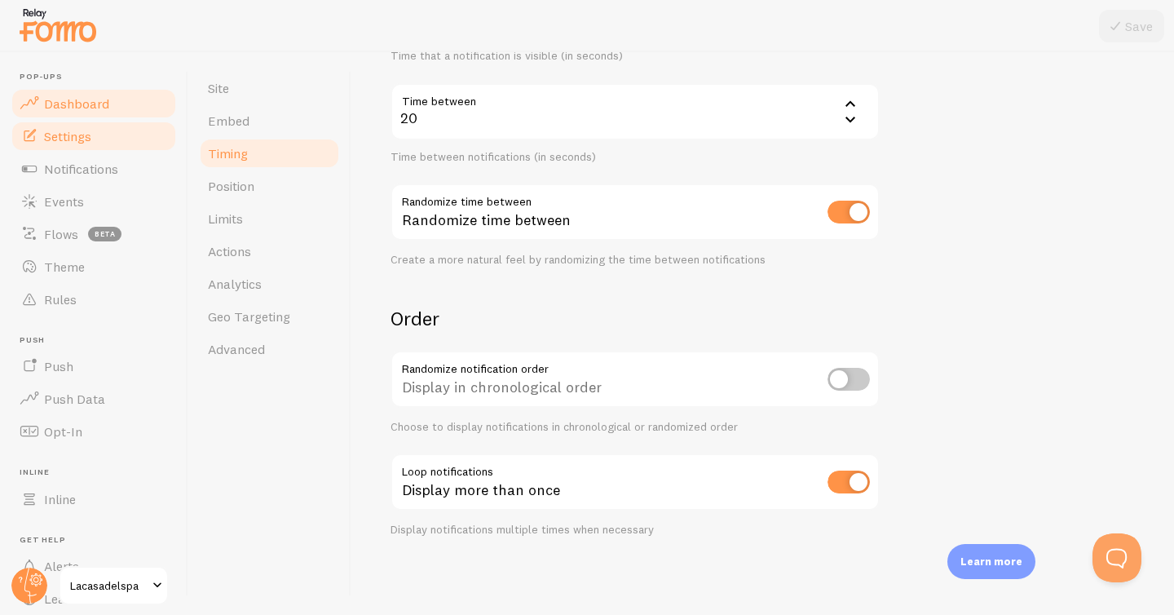
click at [98, 96] on span "Dashboard" at bounding box center [76, 103] width 65 height 16
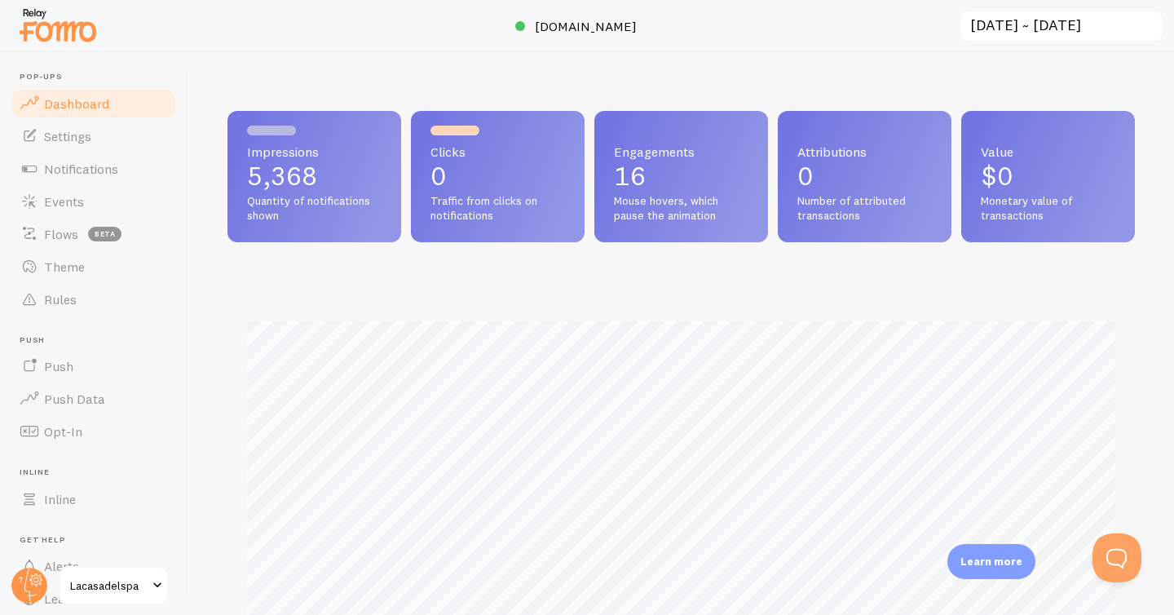
scroll to position [428, 908]
click at [1072, 21] on input "[DATE] ~ [DATE]" at bounding box center [1062, 26] width 206 height 33
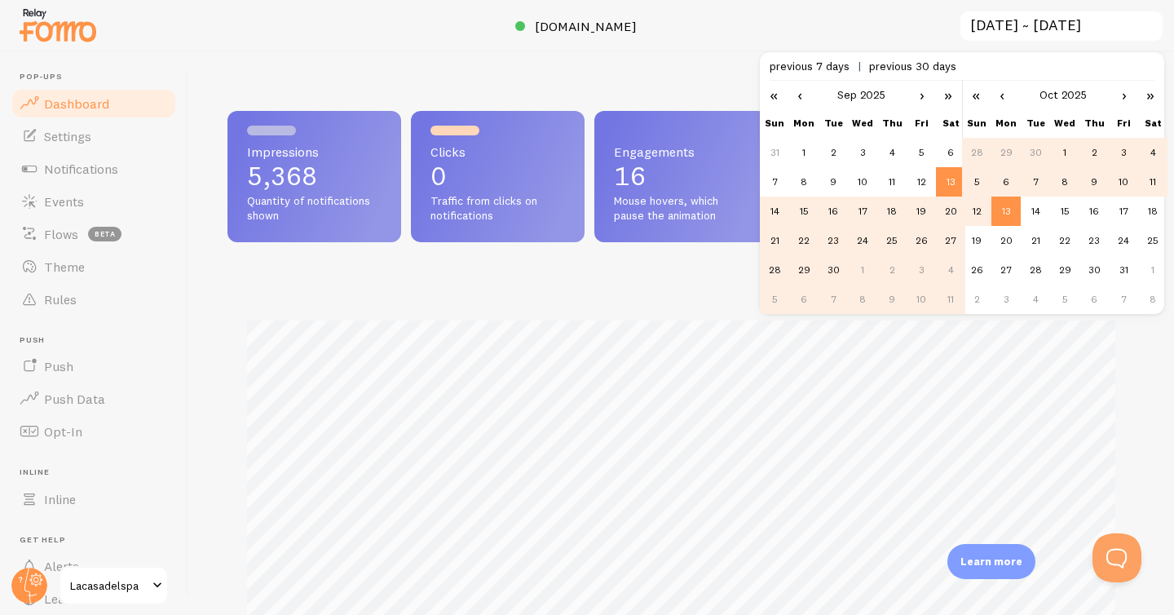
click at [1014, 215] on td "13" at bounding box center [1006, 211] width 29 height 29
click at [732, 68] on div "Impressions 5,368 Quantity of notifications shown Clicks 0 Traffic from clicks …" at bounding box center [681, 333] width 986 height 563
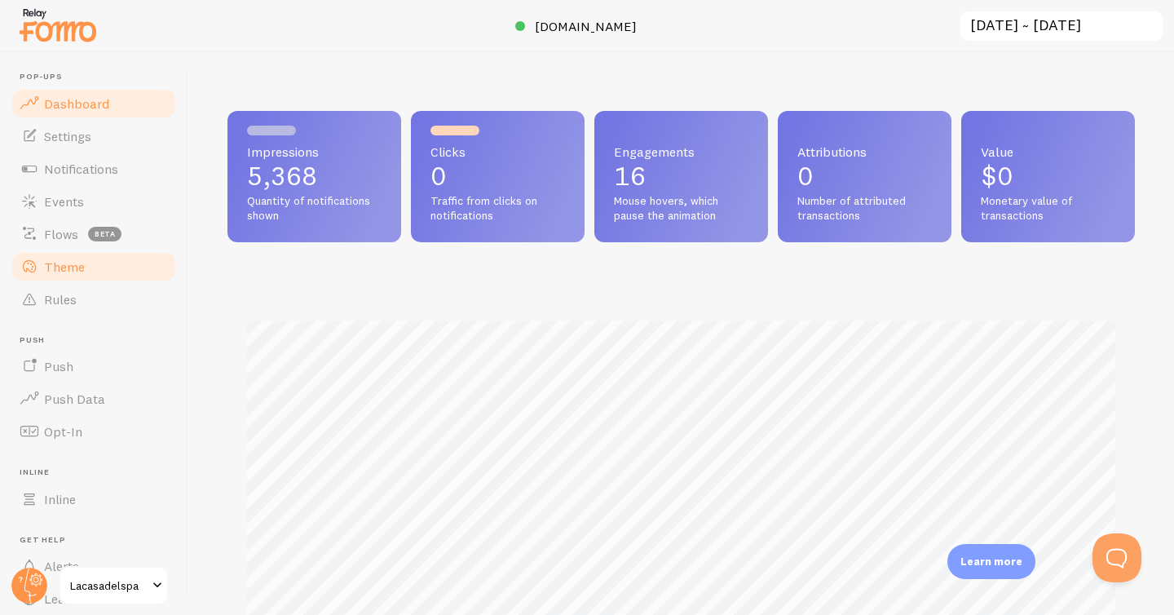
click at [131, 267] on link "Theme" at bounding box center [94, 266] width 168 height 33
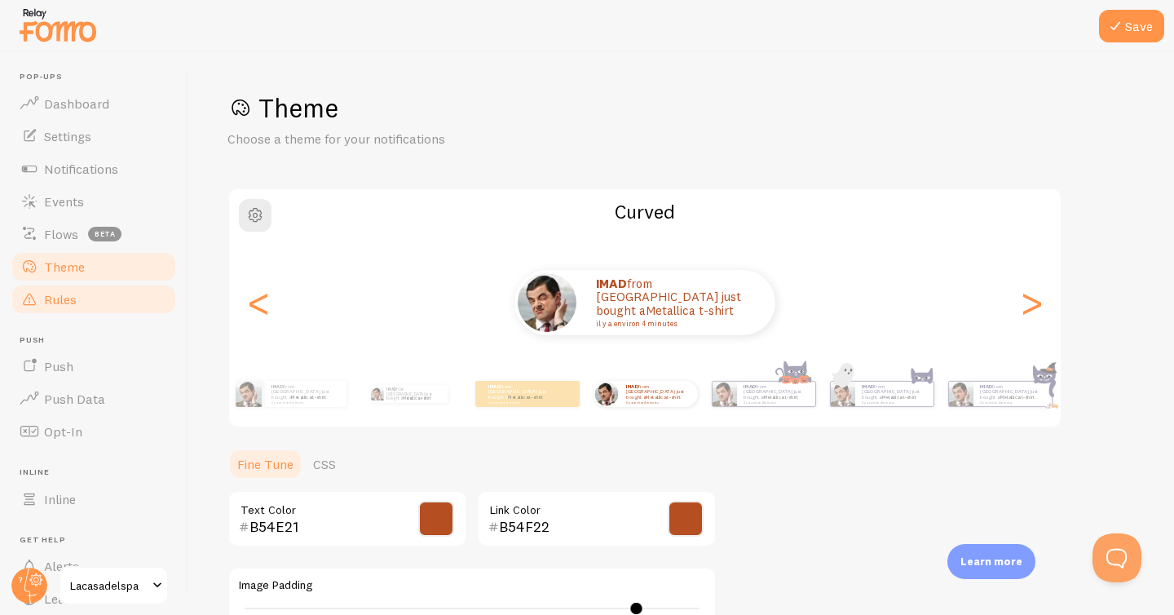
click at [130, 288] on link "Rules" at bounding box center [94, 299] width 168 height 33
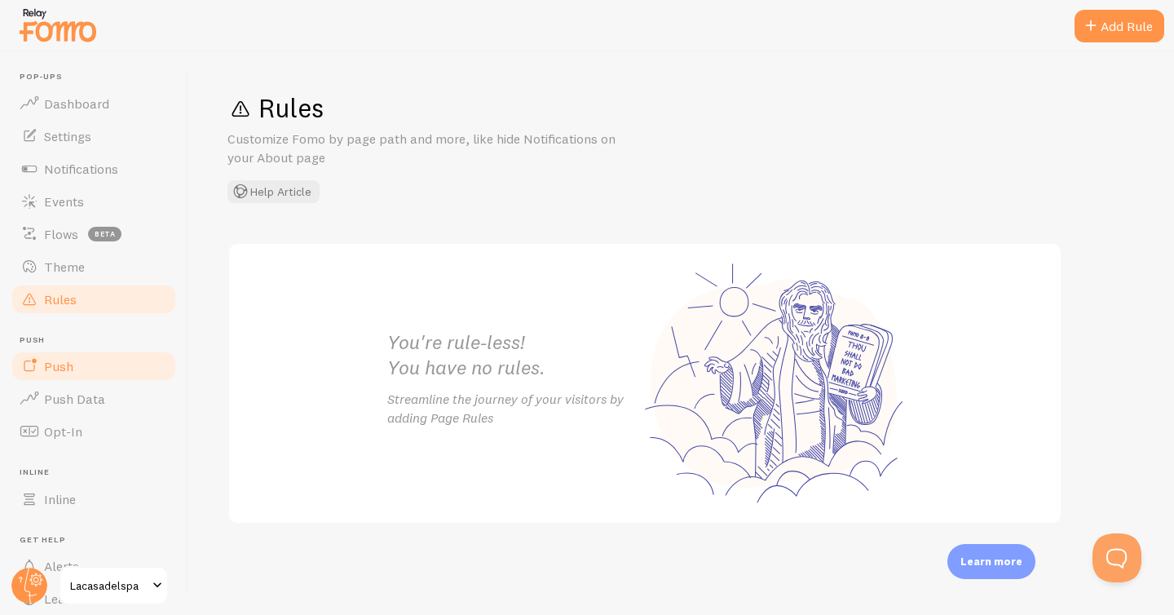
click at [104, 364] on link "Push" at bounding box center [94, 366] width 168 height 33
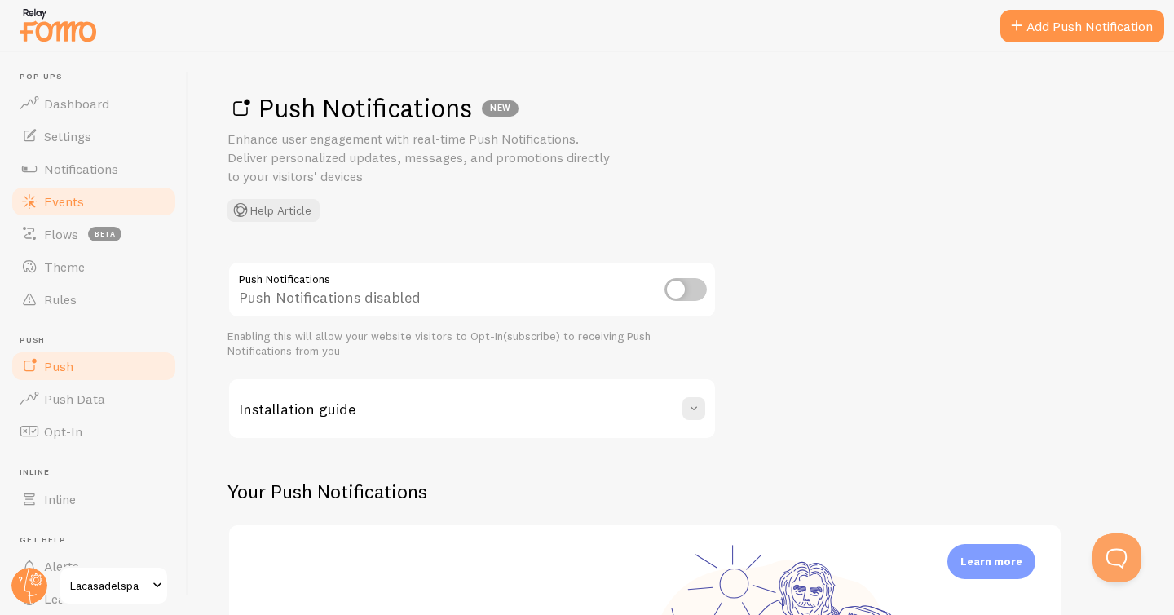
click at [98, 201] on link "Events" at bounding box center [94, 201] width 168 height 33
